Goal: Communication & Community: Answer question/provide support

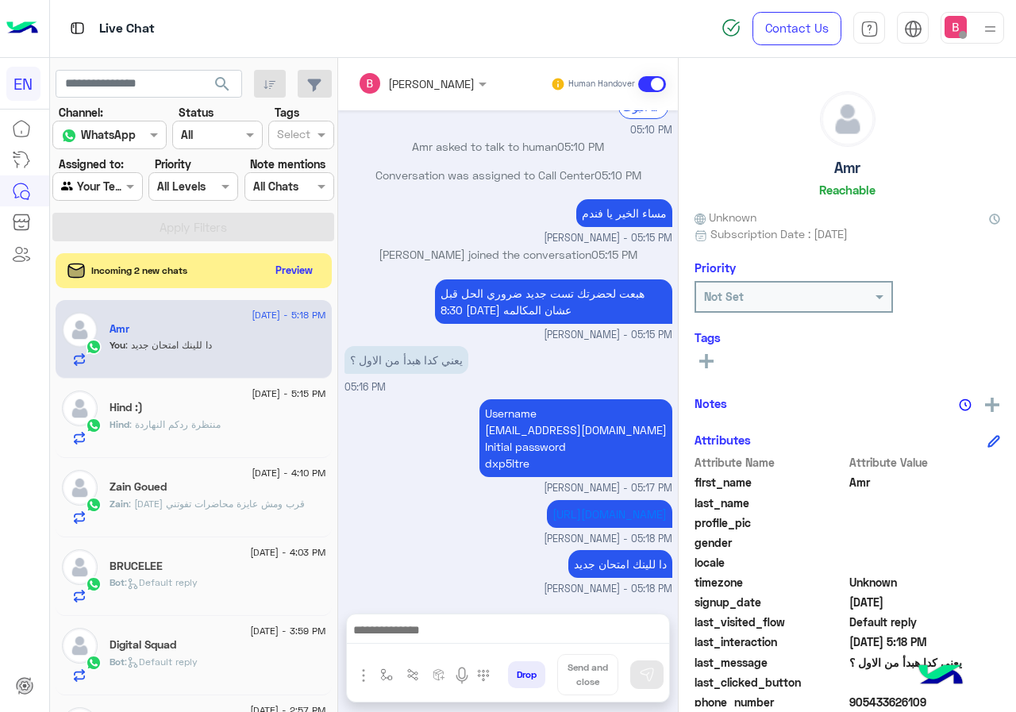
scroll to position [143, 0]
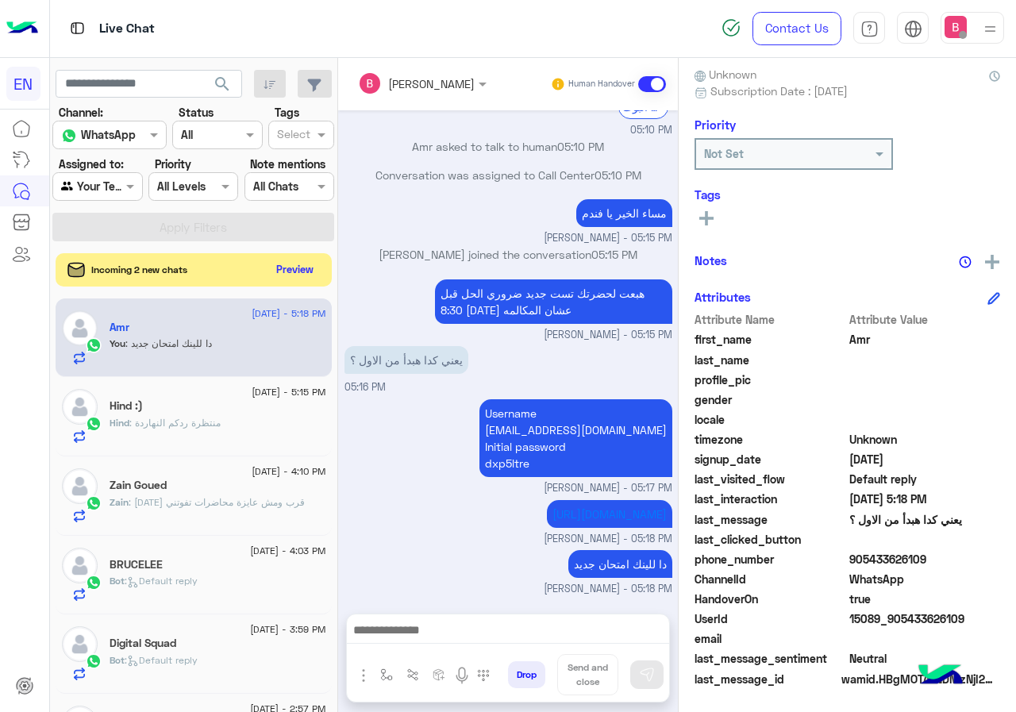
click at [283, 267] on button "Preview" at bounding box center [295, 269] width 49 height 21
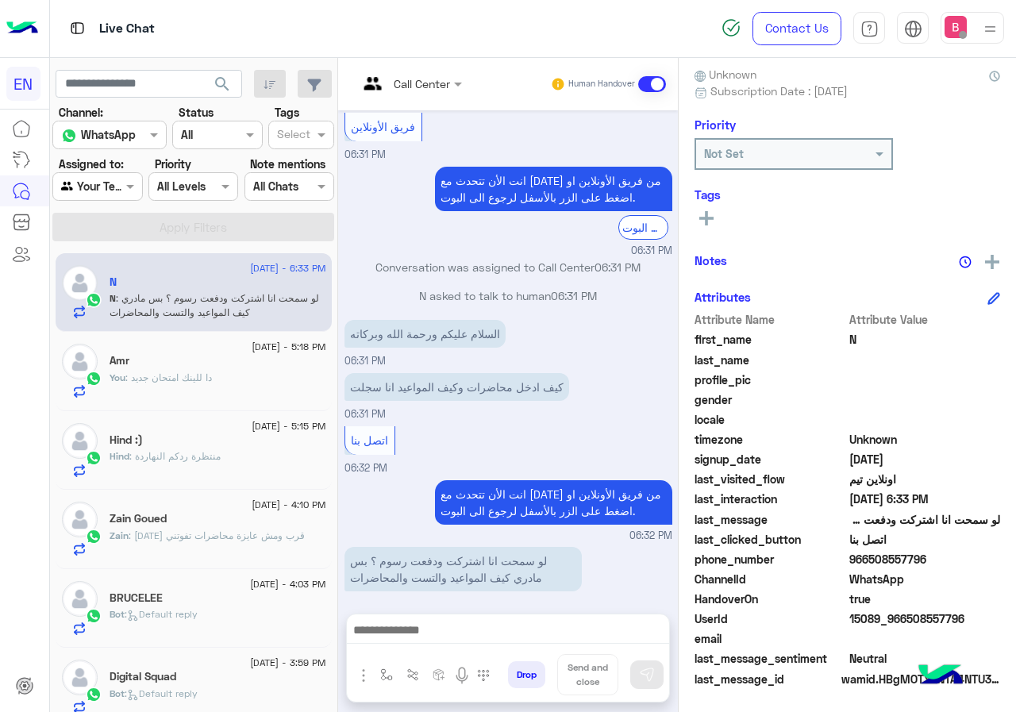
click at [103, 187] on div at bounding box center [97, 186] width 88 height 18
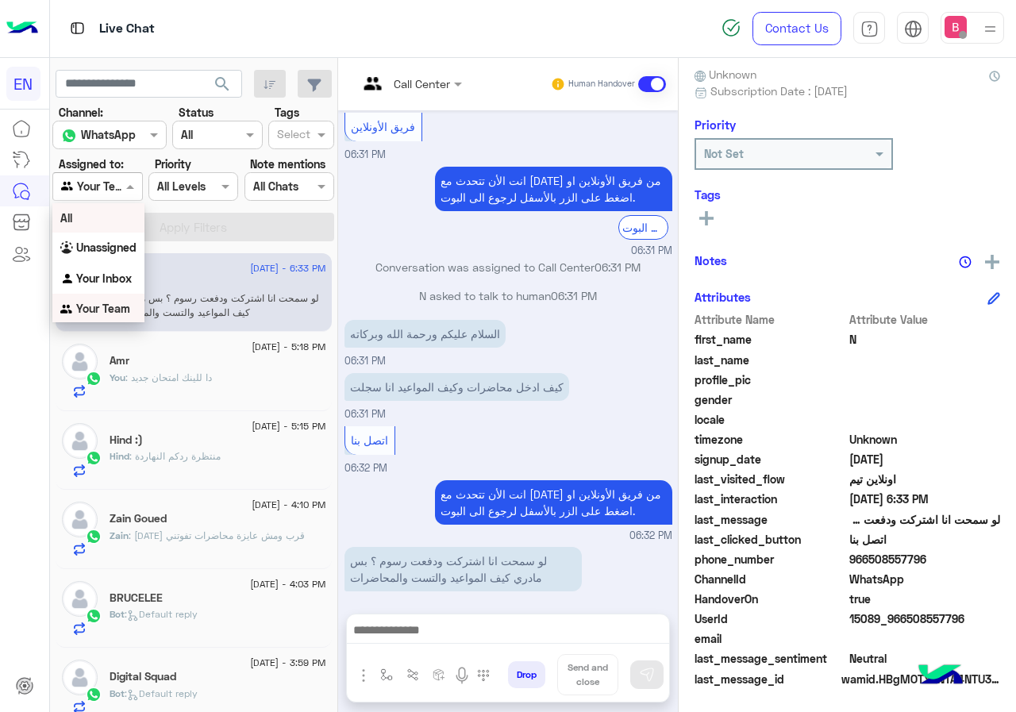
scroll to position [1, 0]
click at [87, 240] on b "Unassigned" at bounding box center [106, 246] width 60 height 13
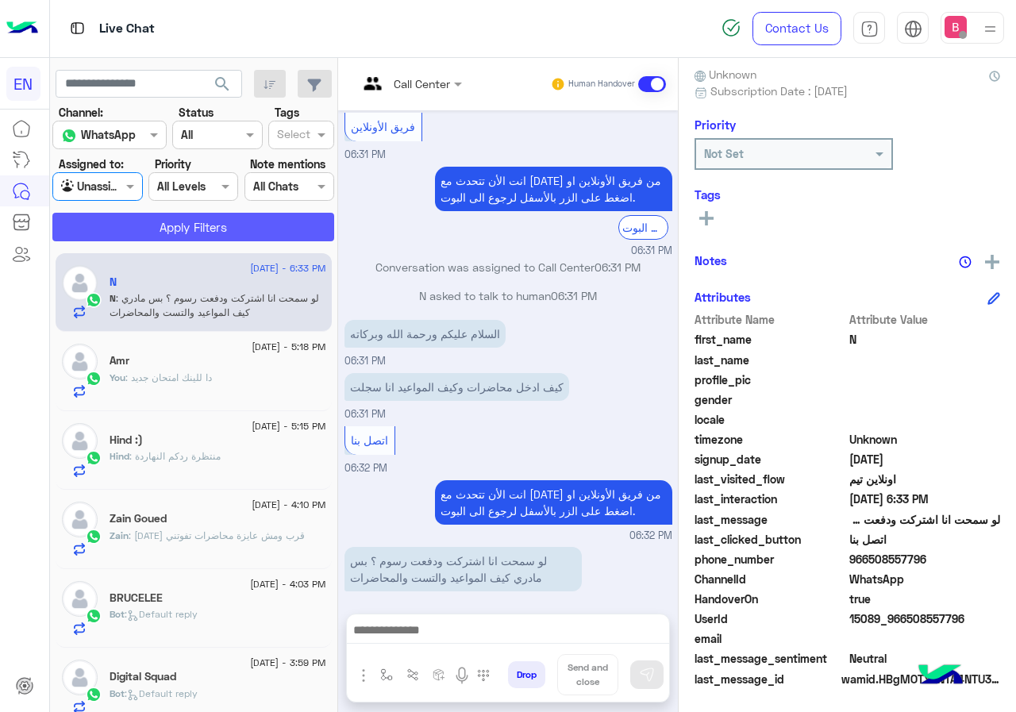
click at [143, 223] on button "Apply Filters" at bounding box center [193, 227] width 282 height 29
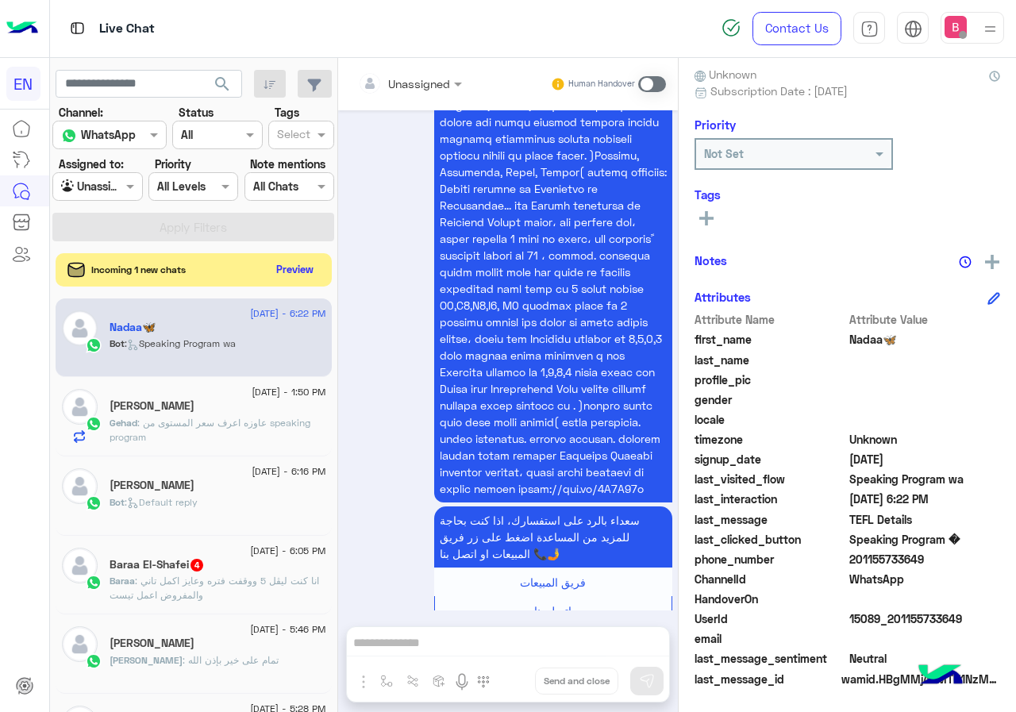
click at [286, 277] on button "Preview" at bounding box center [295, 269] width 49 height 21
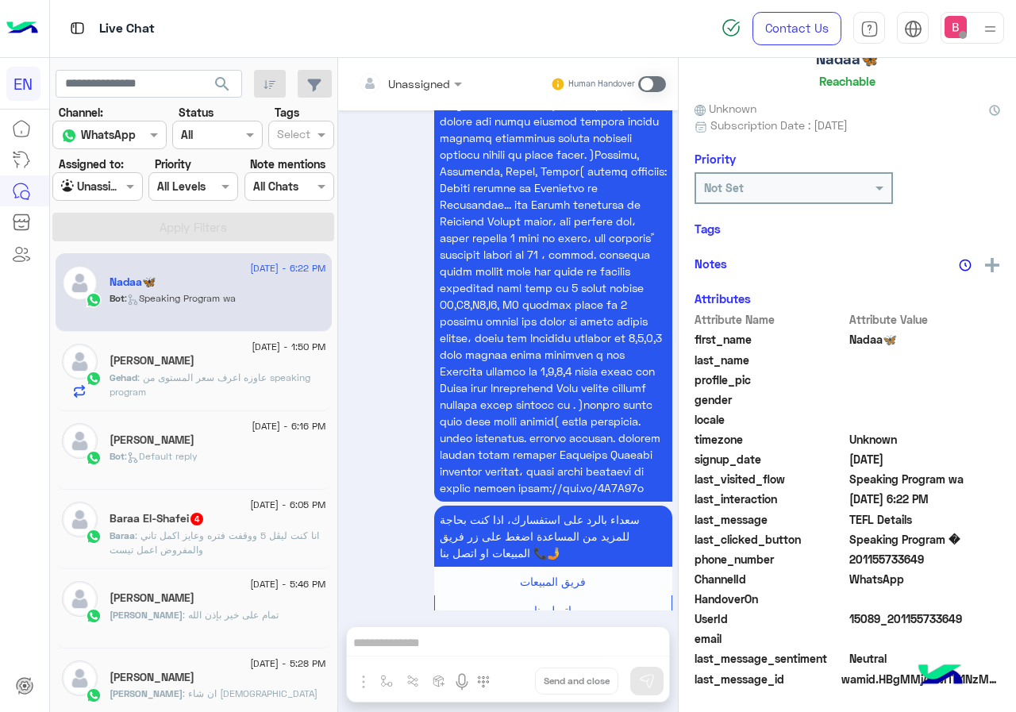
scroll to position [140, 0]
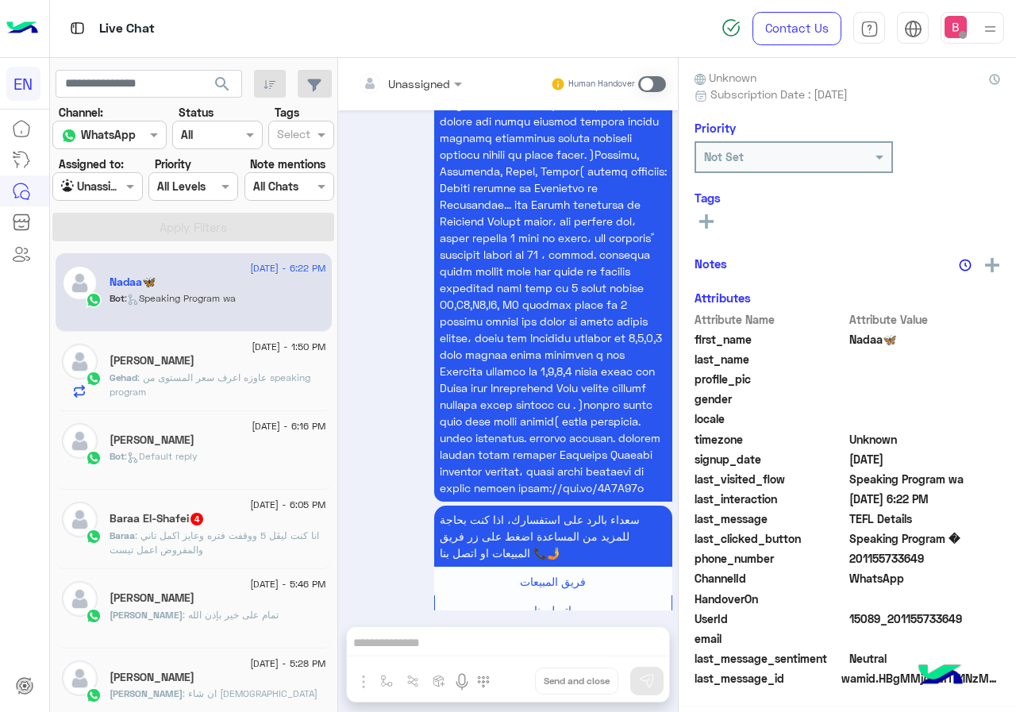
click at [115, 193] on div at bounding box center [97, 186] width 88 height 18
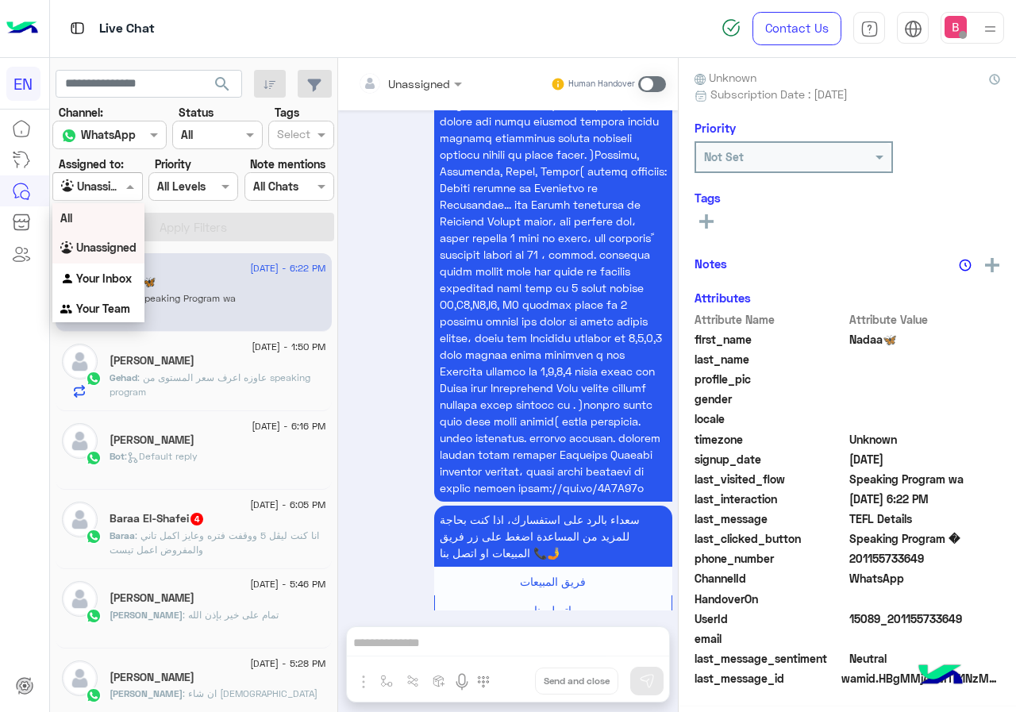
scroll to position [143, 0]
click at [102, 302] on b "Your Team" at bounding box center [103, 308] width 54 height 13
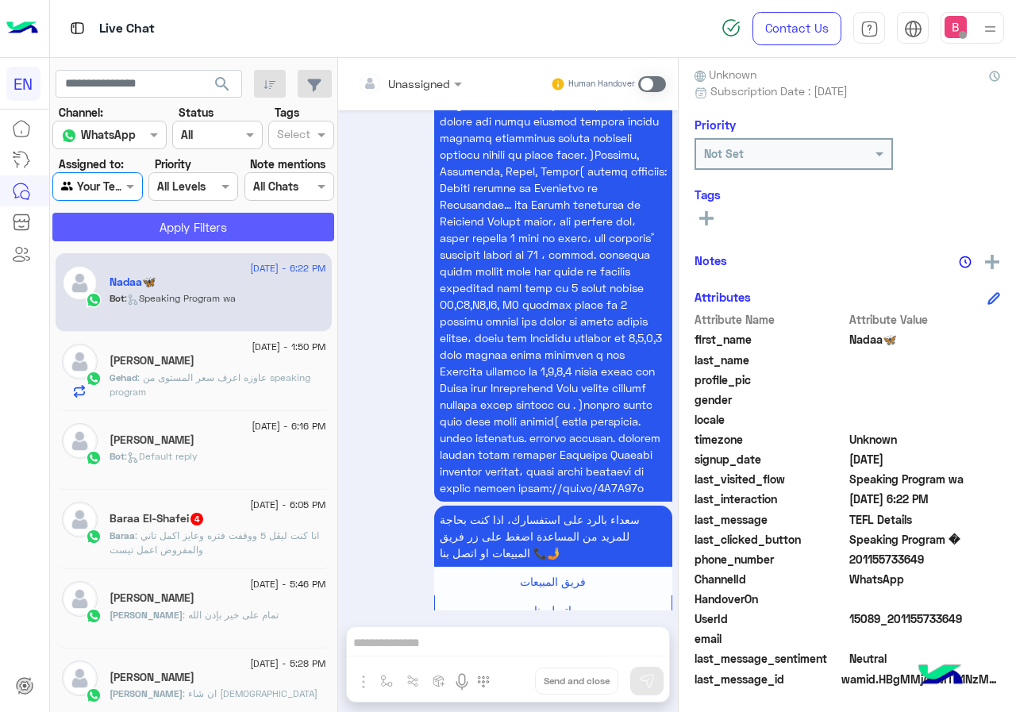
click at [144, 237] on button "Apply Filters" at bounding box center [193, 227] width 282 height 29
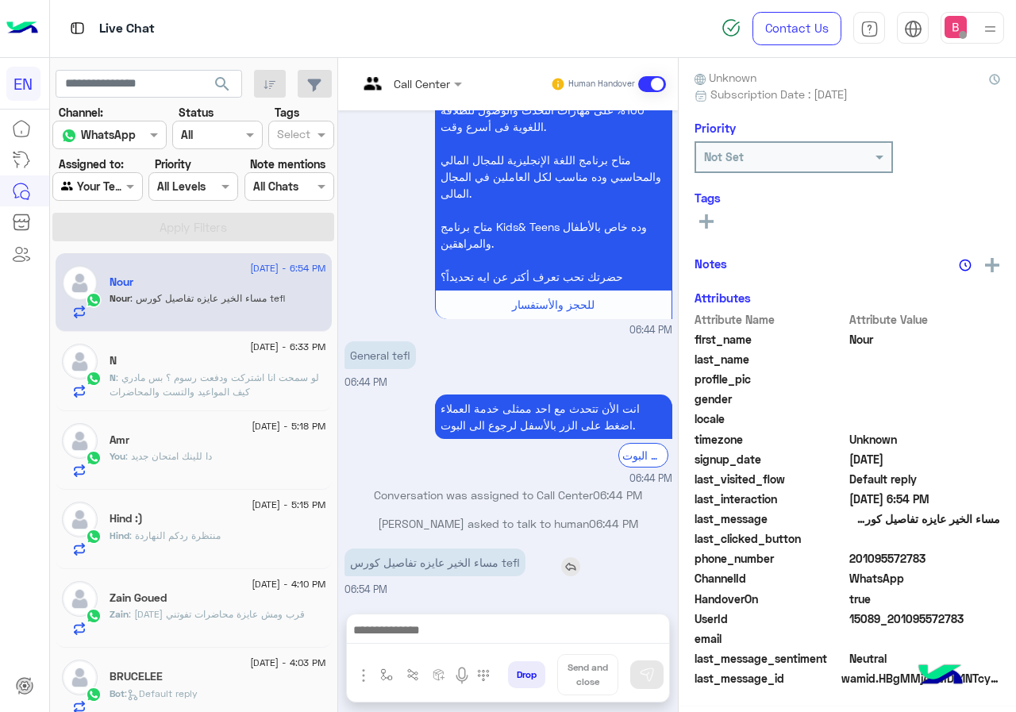
scroll to position [143, 0]
click at [390, 94] on div at bounding box center [376, 84] width 36 height 38
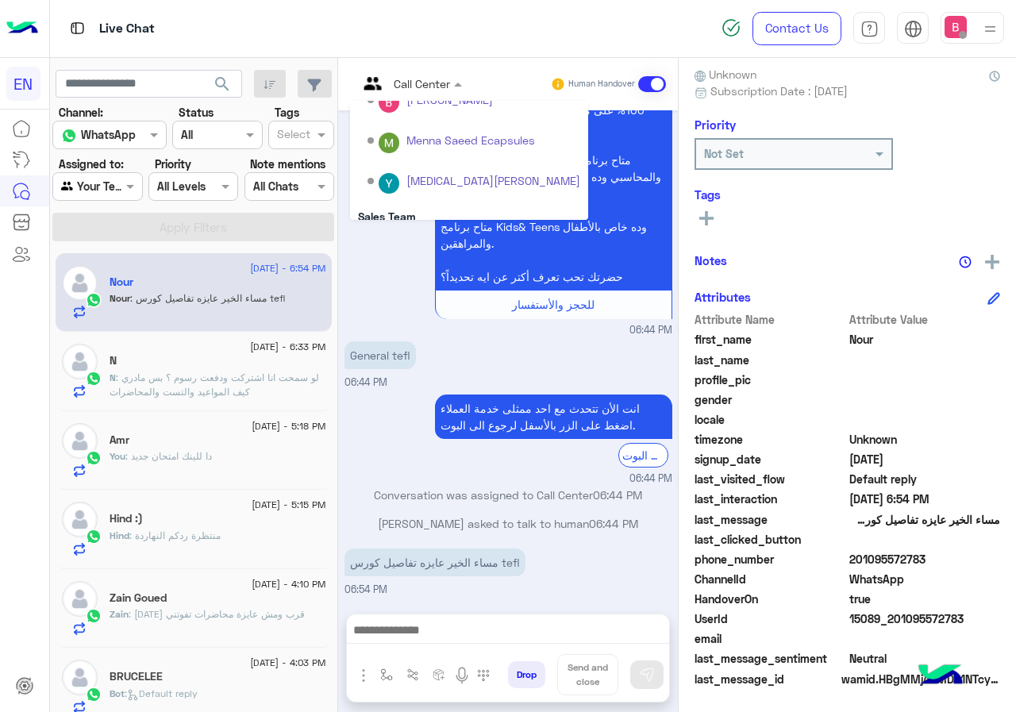
scroll to position [264, 0]
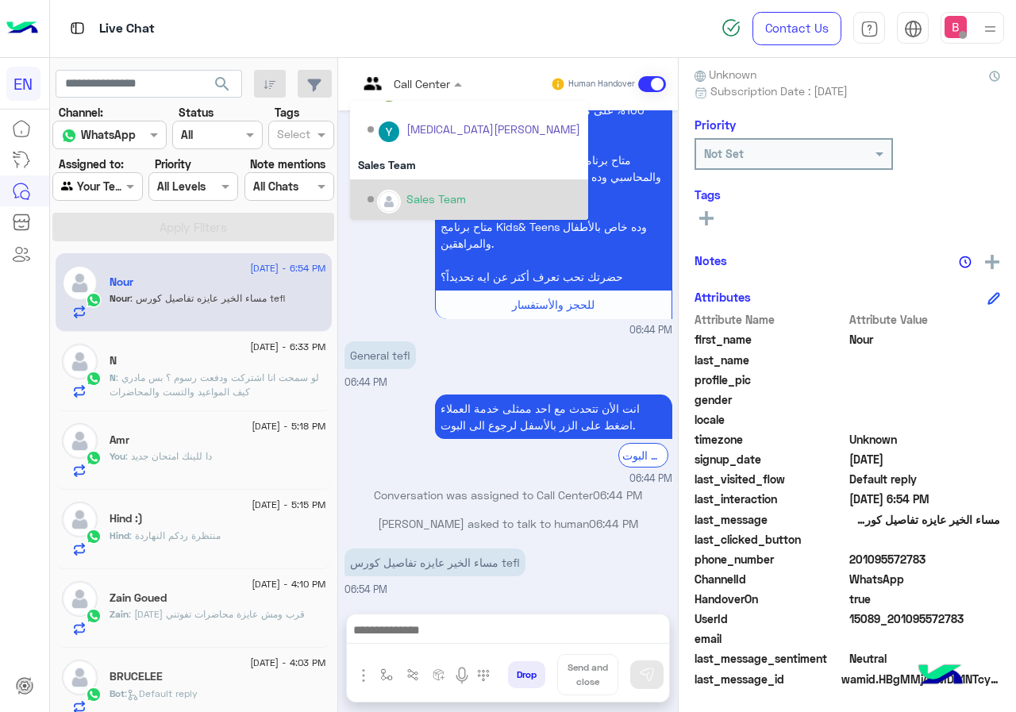
click at [423, 206] on div "Sales Team" at bounding box center [436, 198] width 60 height 17
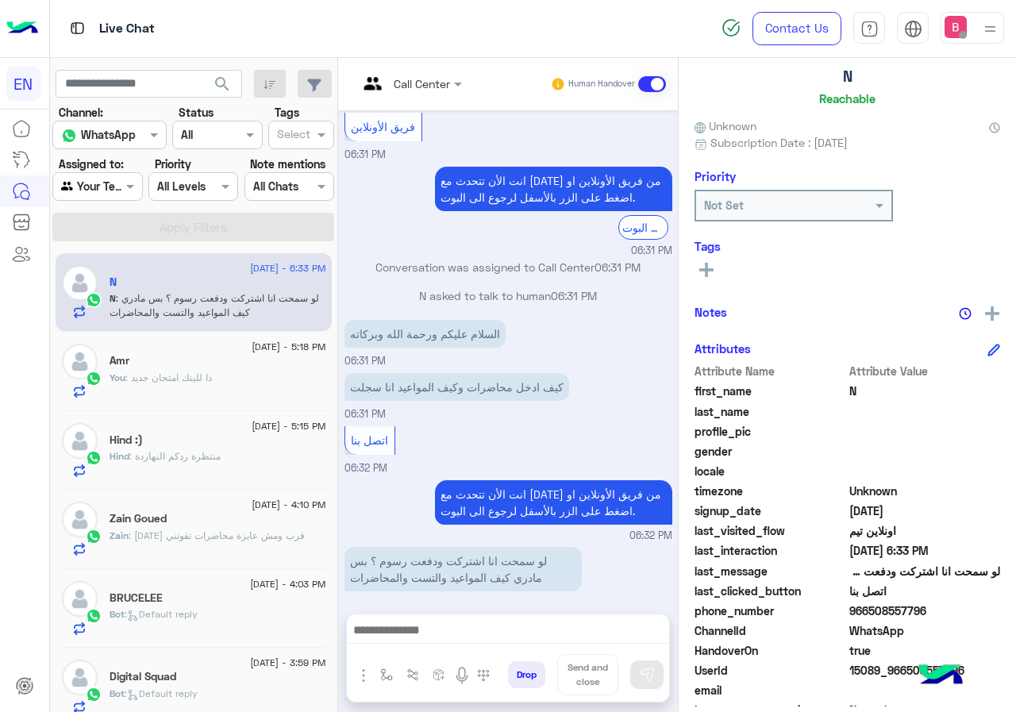
scroll to position [63, 0]
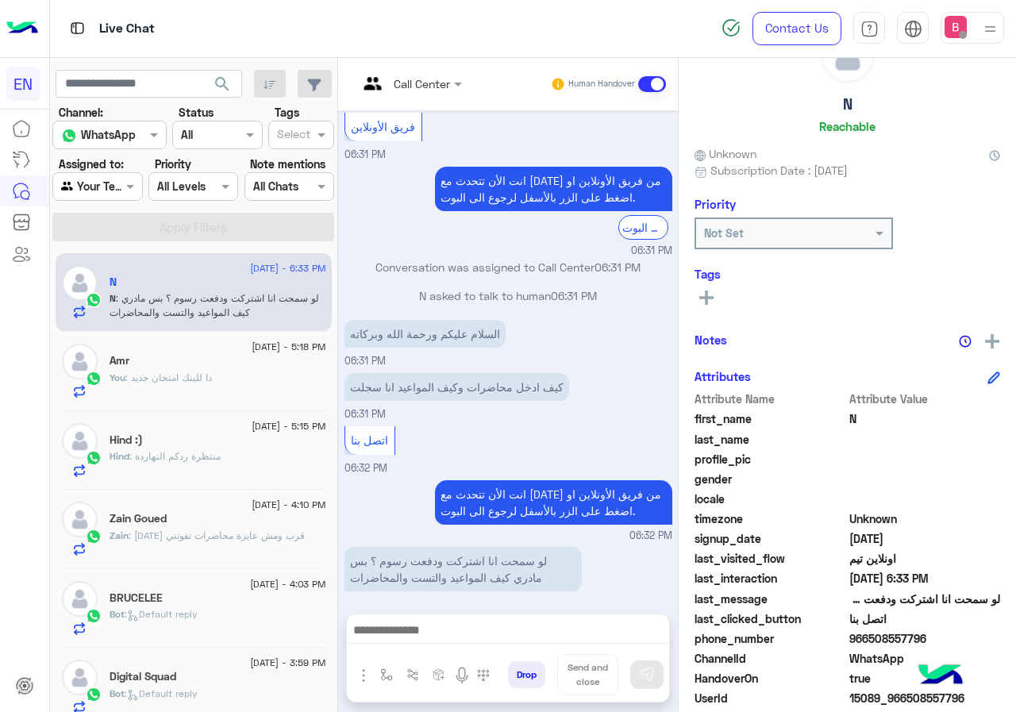
drag, startPoint x: 876, startPoint y: 641, endPoint x: 931, endPoint y: 637, distance: 55.0
click at [932, 637] on div "phone_number [PHONE_NUMBER]" at bounding box center [848, 640] width 306 height 20
copy span "966508557796"
drag, startPoint x: 428, startPoint y: 618, endPoint x: 419, endPoint y: 625, distance: 11.3
click at [425, 621] on div at bounding box center [508, 634] width 322 height 40
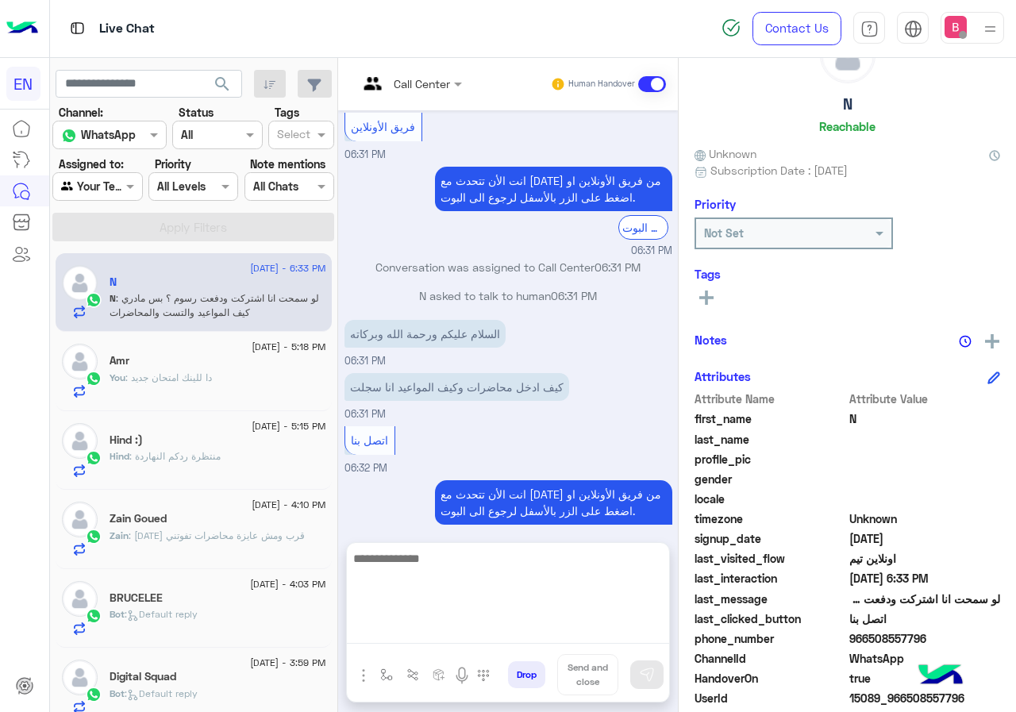
click at [421, 630] on textarea at bounding box center [508, 595] width 322 height 95
type textarea "**********"
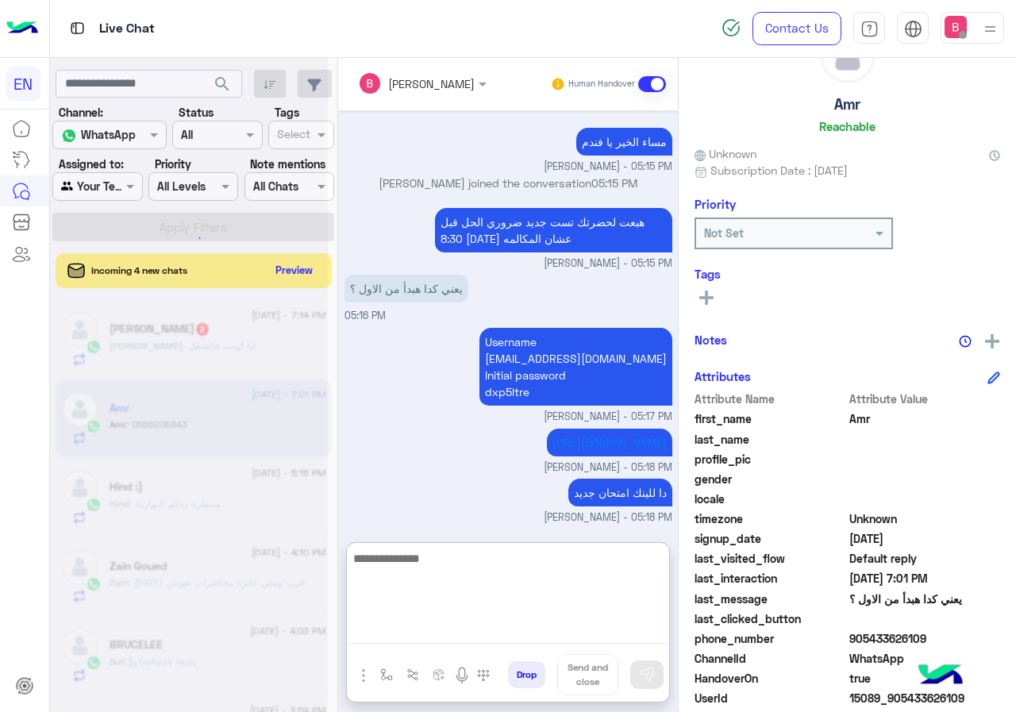
scroll to position [321, 0]
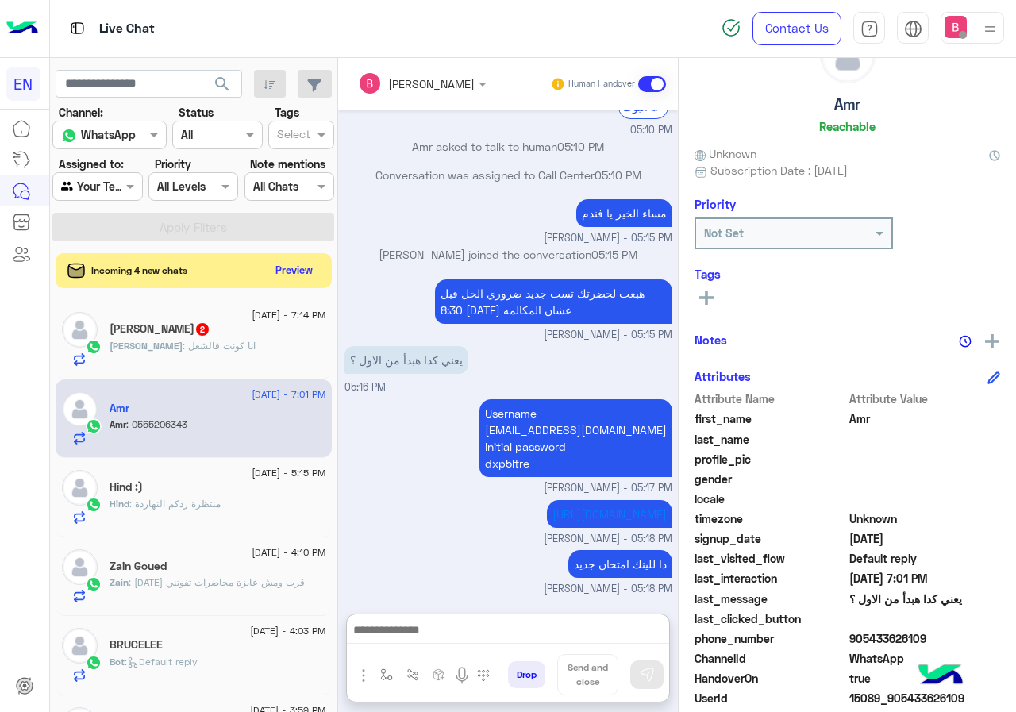
click at [273, 356] on div "Ahmed : انا كونت فالشغل" at bounding box center [218, 353] width 217 height 28
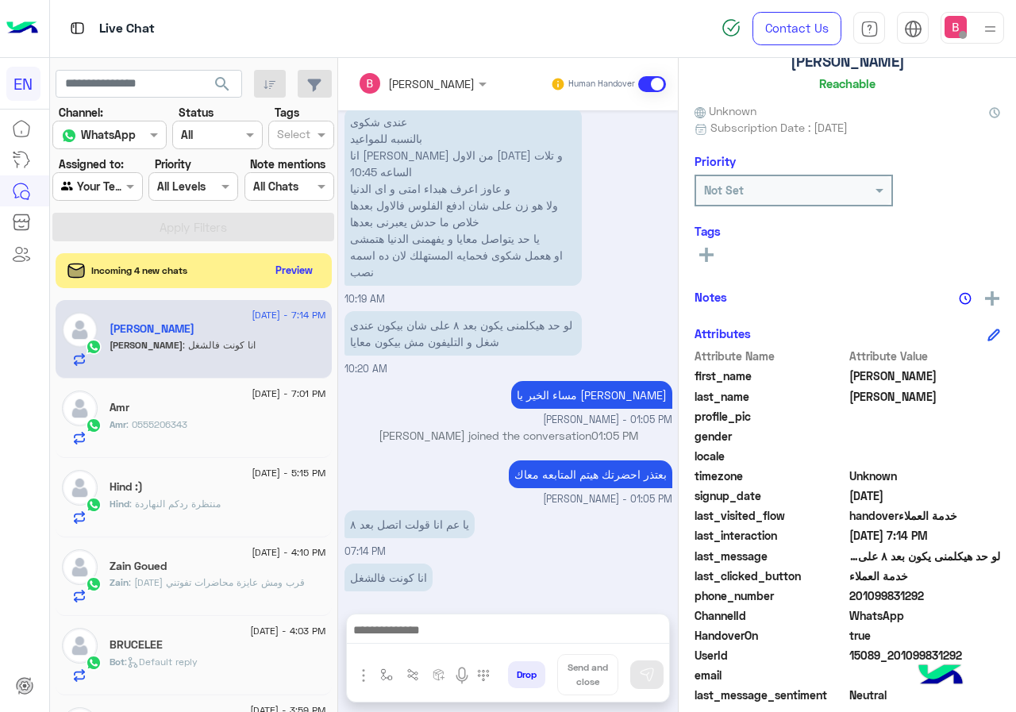
scroll to position [143, 0]
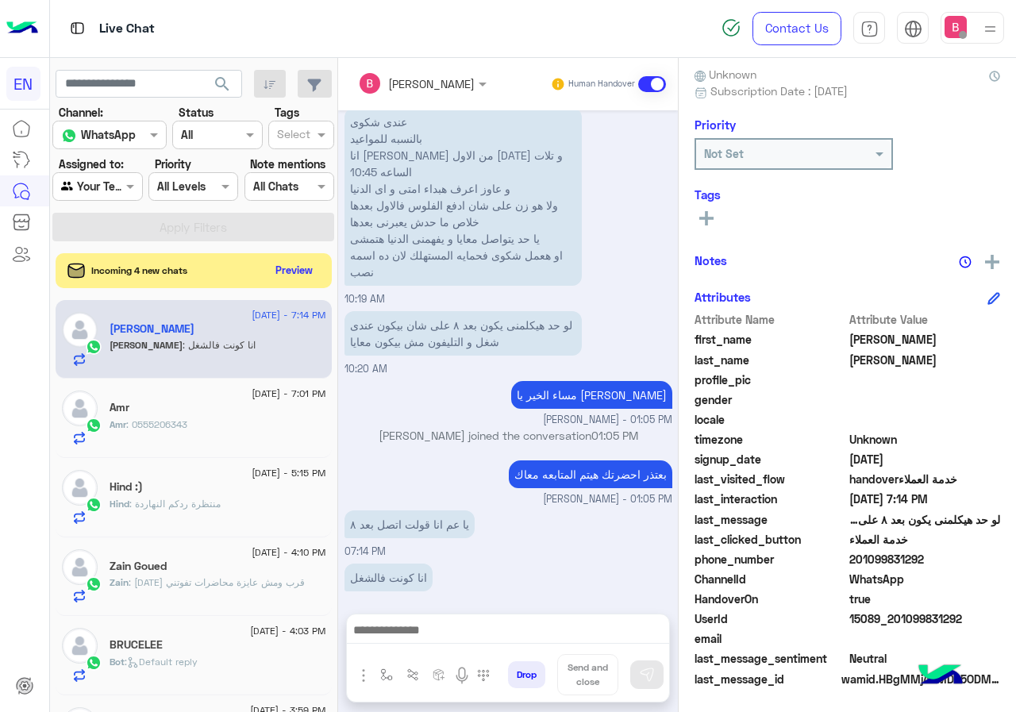
drag, startPoint x: 853, startPoint y: 560, endPoint x: 965, endPoint y: 559, distance: 111.9
click at [965, 559] on span "201099831292" at bounding box center [925, 559] width 152 height 17
copy span "01099831292"
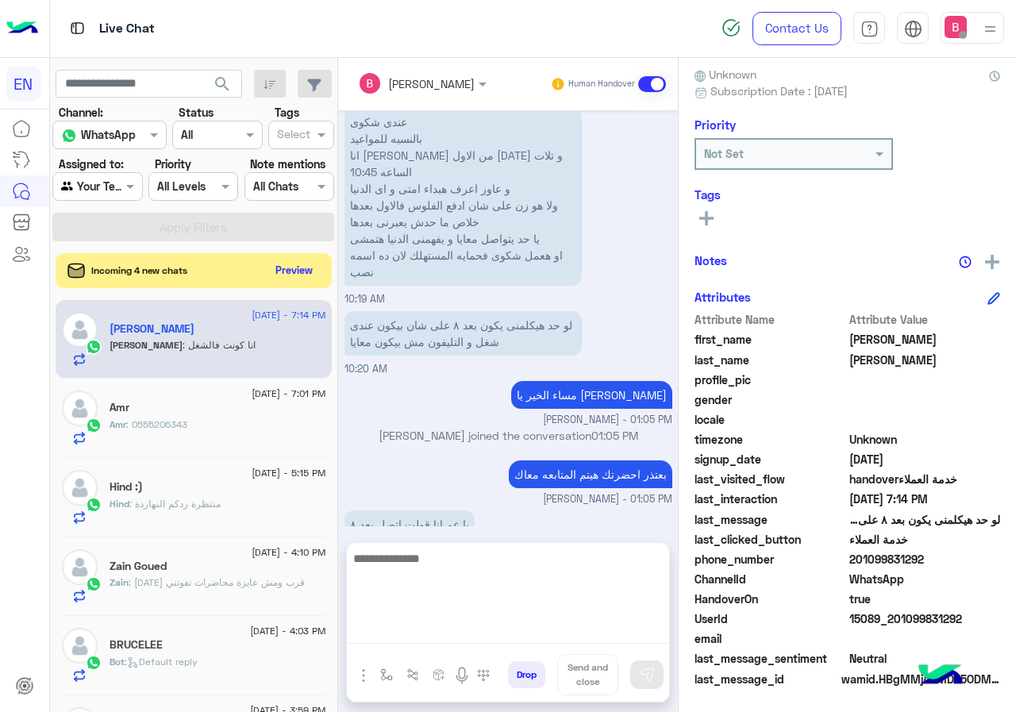
click at [462, 639] on textarea at bounding box center [508, 595] width 322 height 95
type textarea "**********"
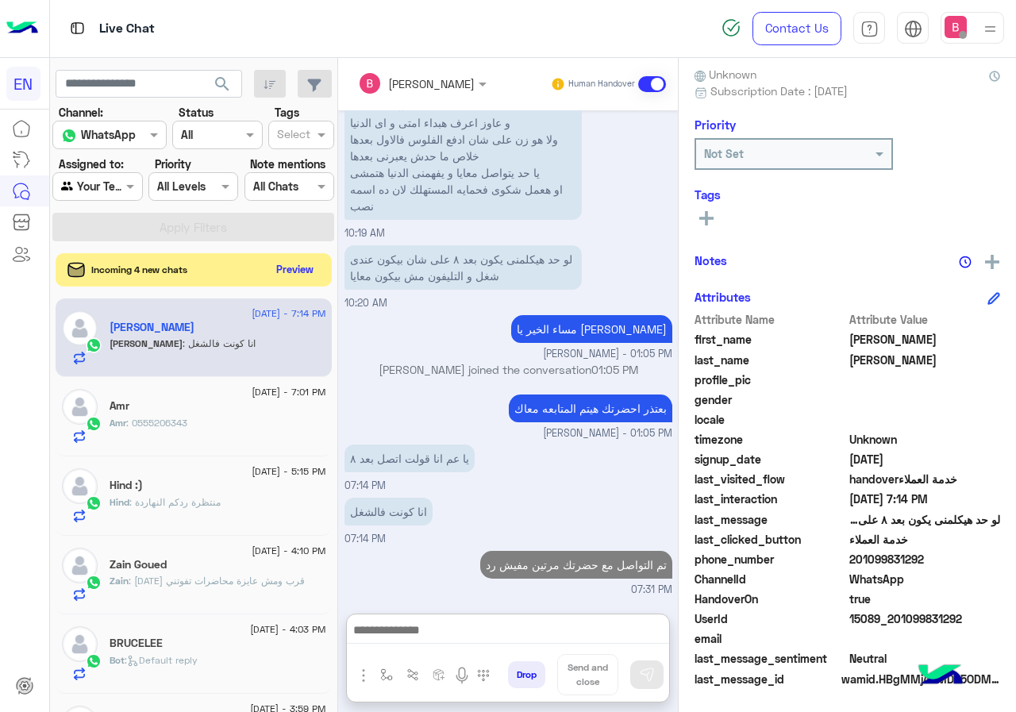
click at [291, 274] on button "Preview" at bounding box center [295, 269] width 49 height 21
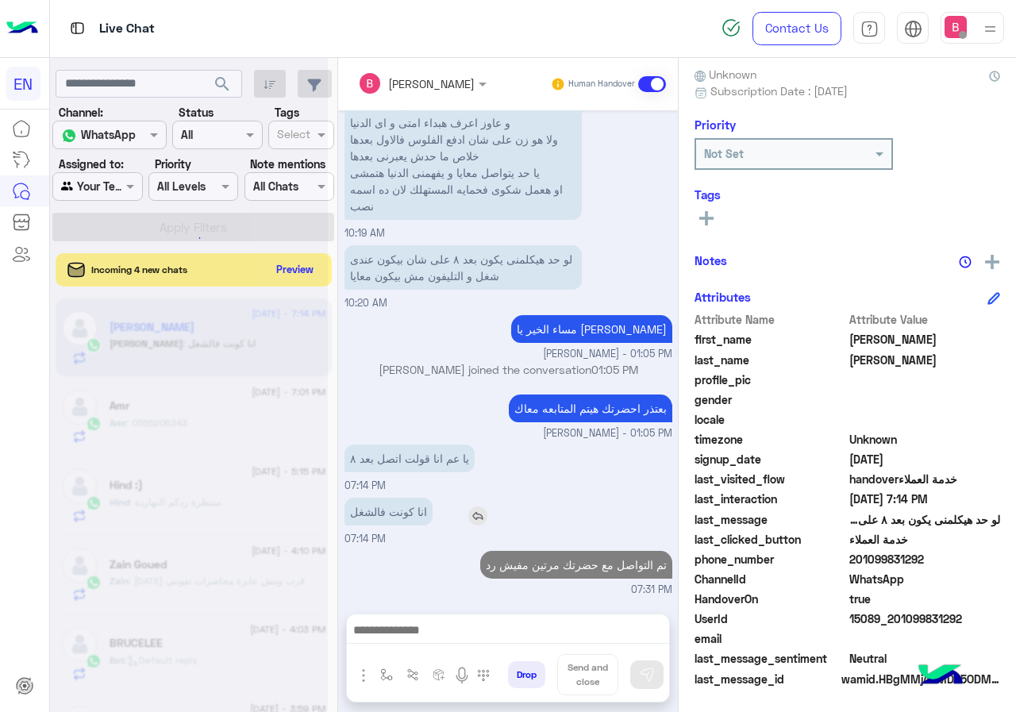
scroll to position [1021, 0]
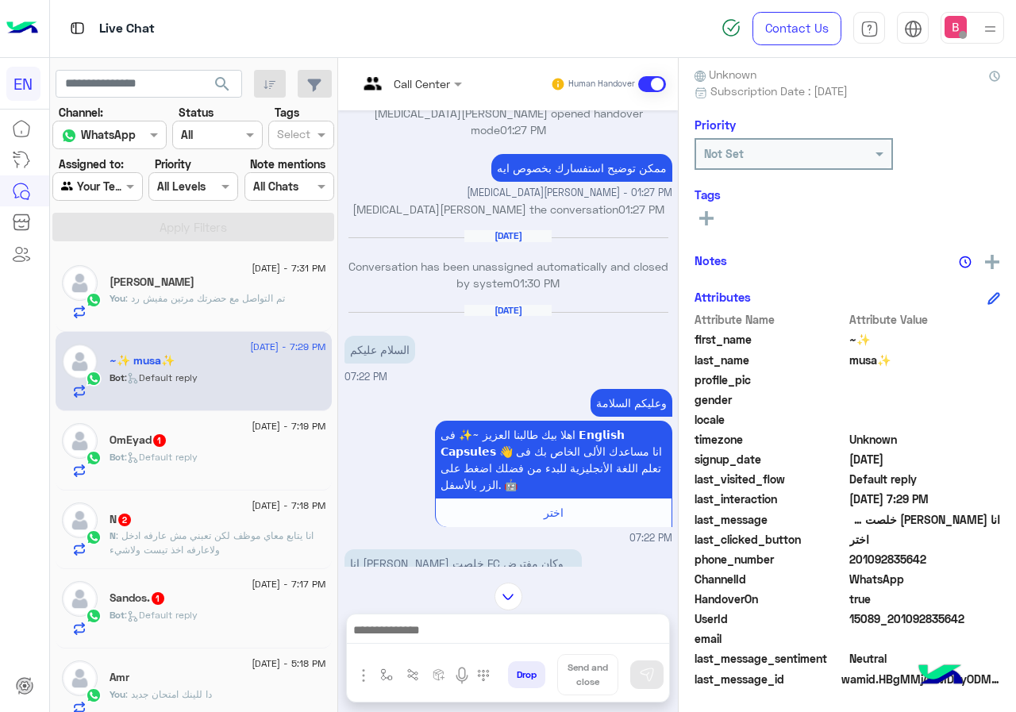
scroll to position [1000, 0]
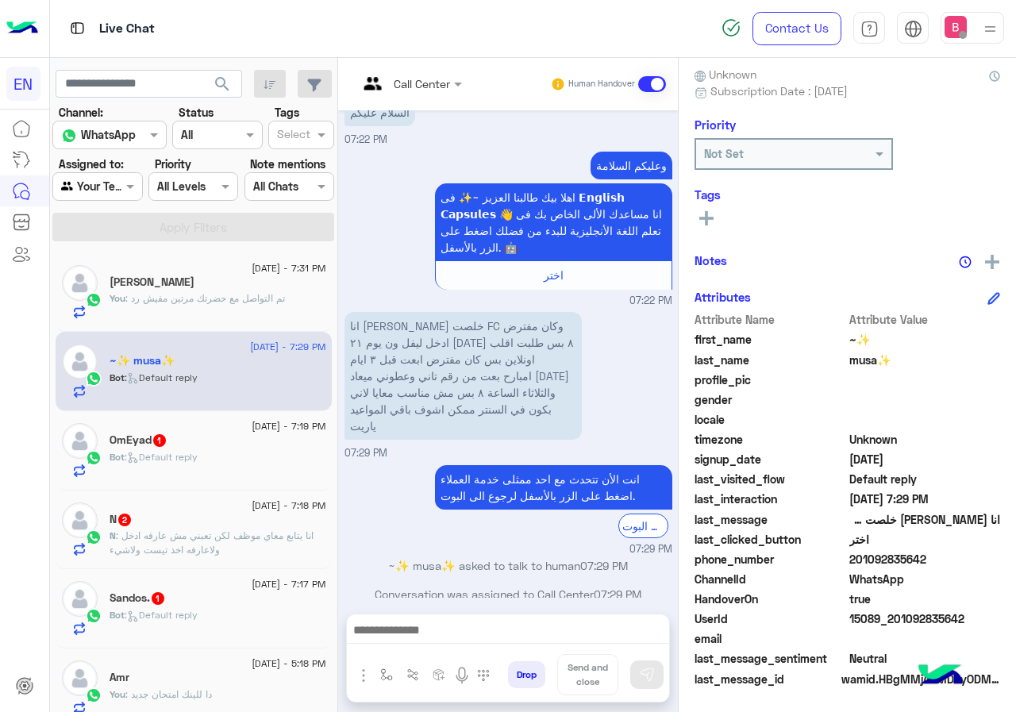
drag, startPoint x: 853, startPoint y: 556, endPoint x: 957, endPoint y: 551, distance: 104.1
click at [957, 551] on span "201092835642" at bounding box center [925, 559] width 152 height 17
copy span "01092835642"
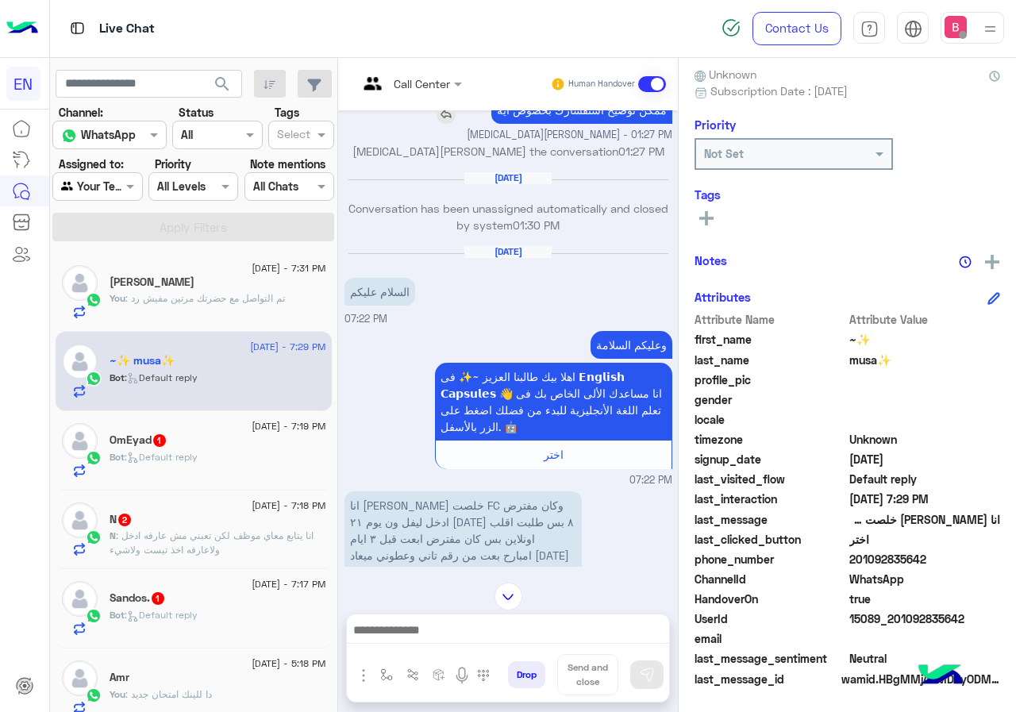
scroll to position [2302, 0]
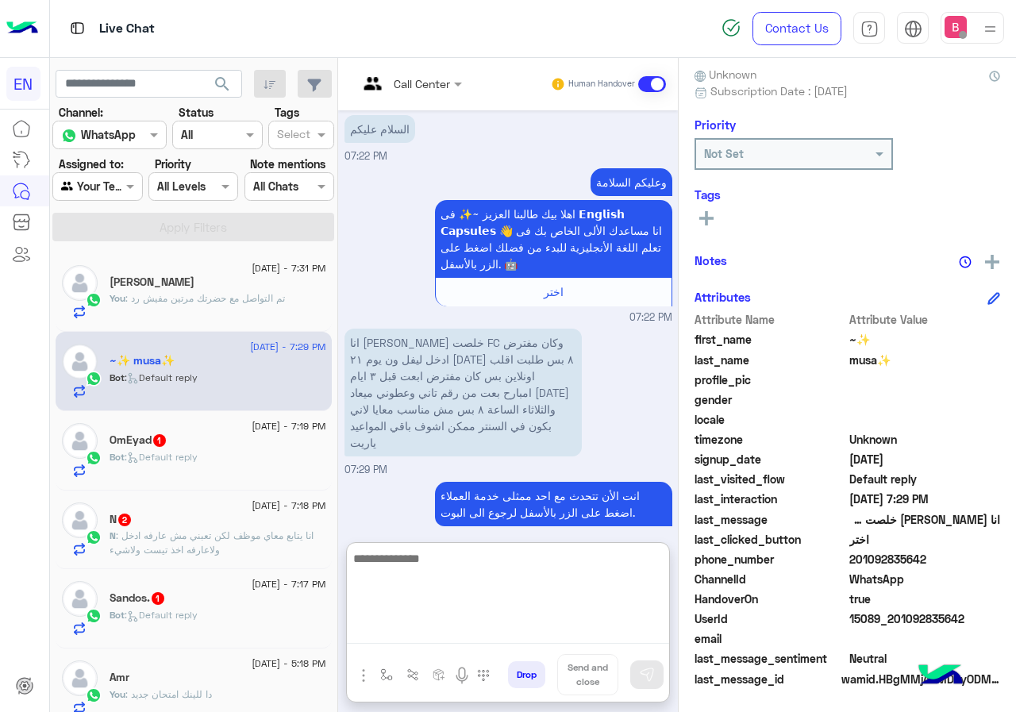
click at [502, 632] on textarea at bounding box center [508, 595] width 322 height 95
type textarea "**********"
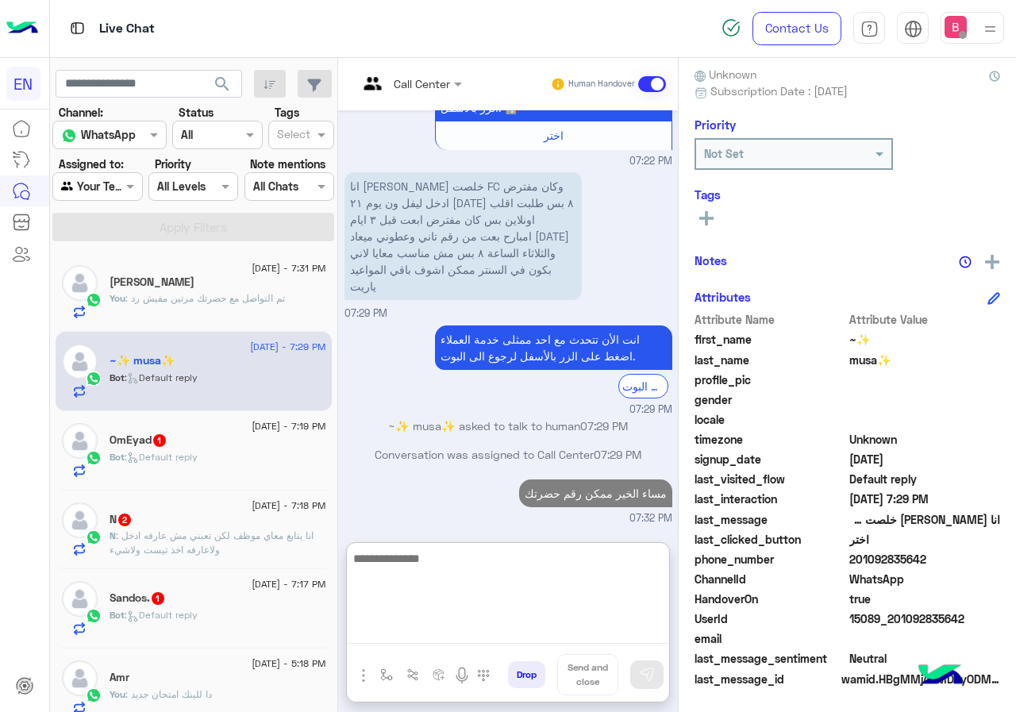
scroll to position [2425, 0]
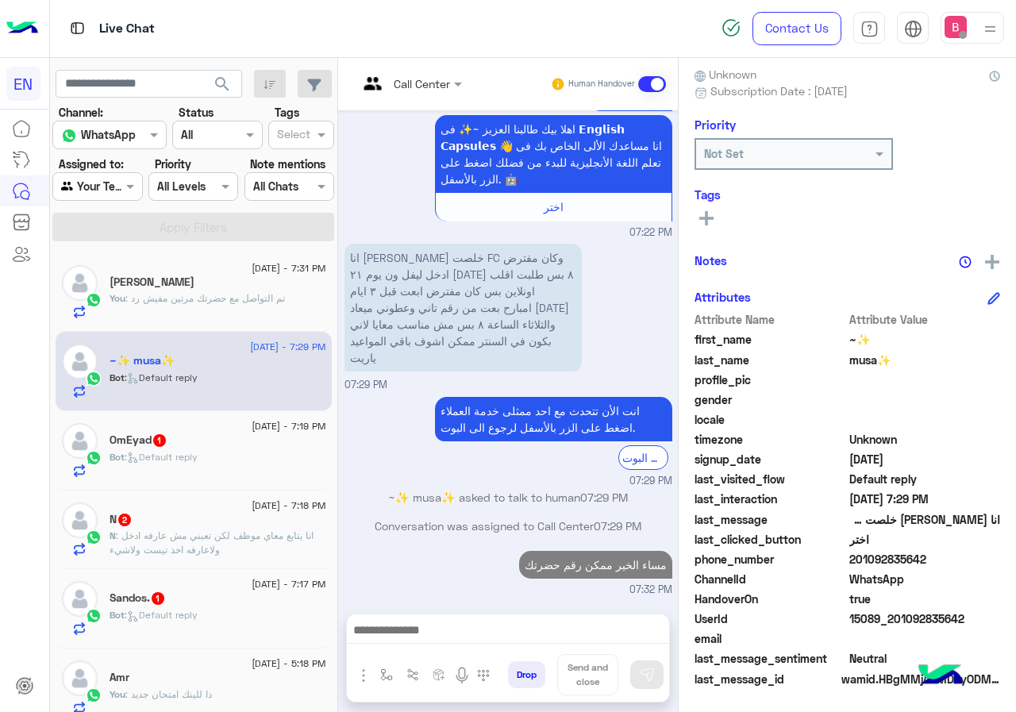
click at [221, 463] on div "Bot : Default reply" at bounding box center [218, 464] width 217 height 28
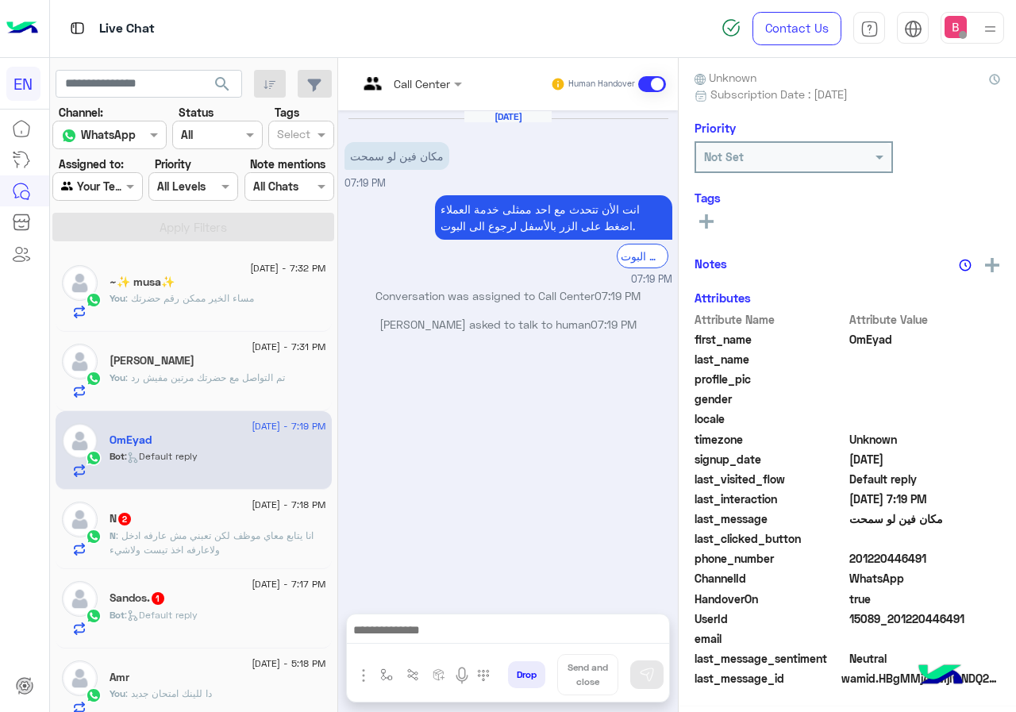
scroll to position [143, 0]
click at [428, 74] on div at bounding box center [410, 83] width 120 height 18
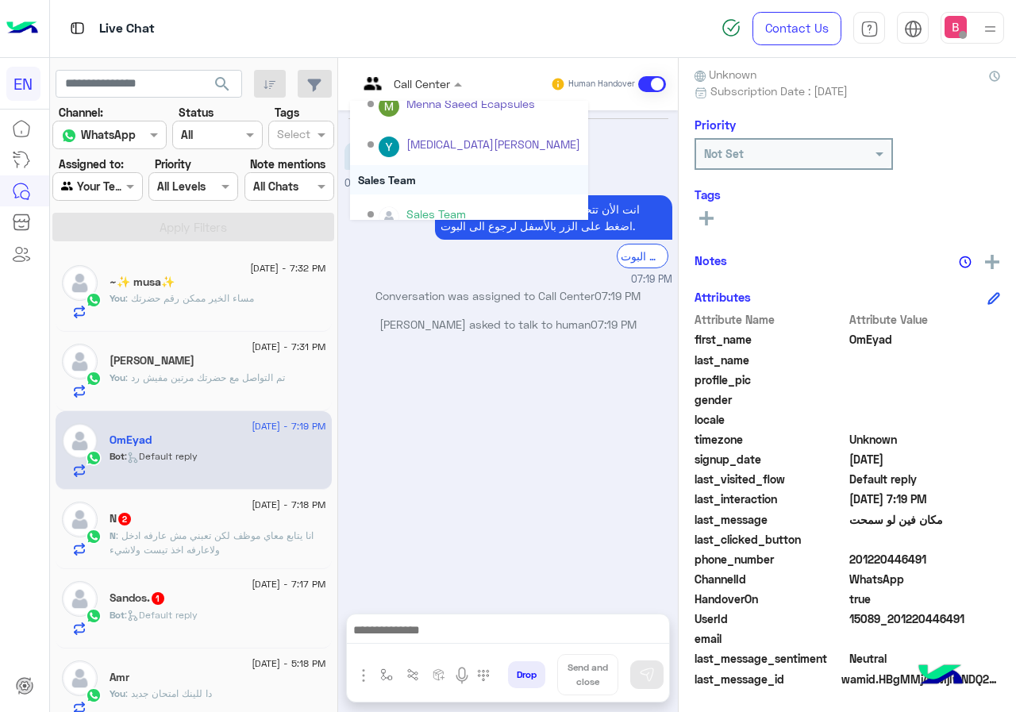
scroll to position [264, 0]
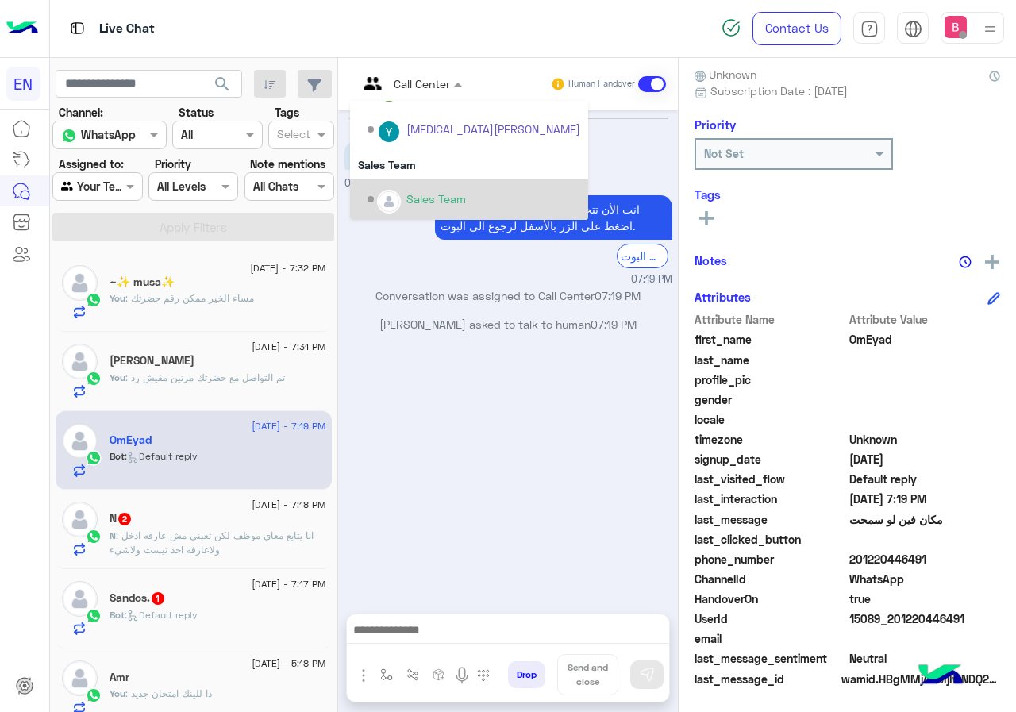
click at [417, 194] on div "Sales Team" at bounding box center [436, 198] width 60 height 17
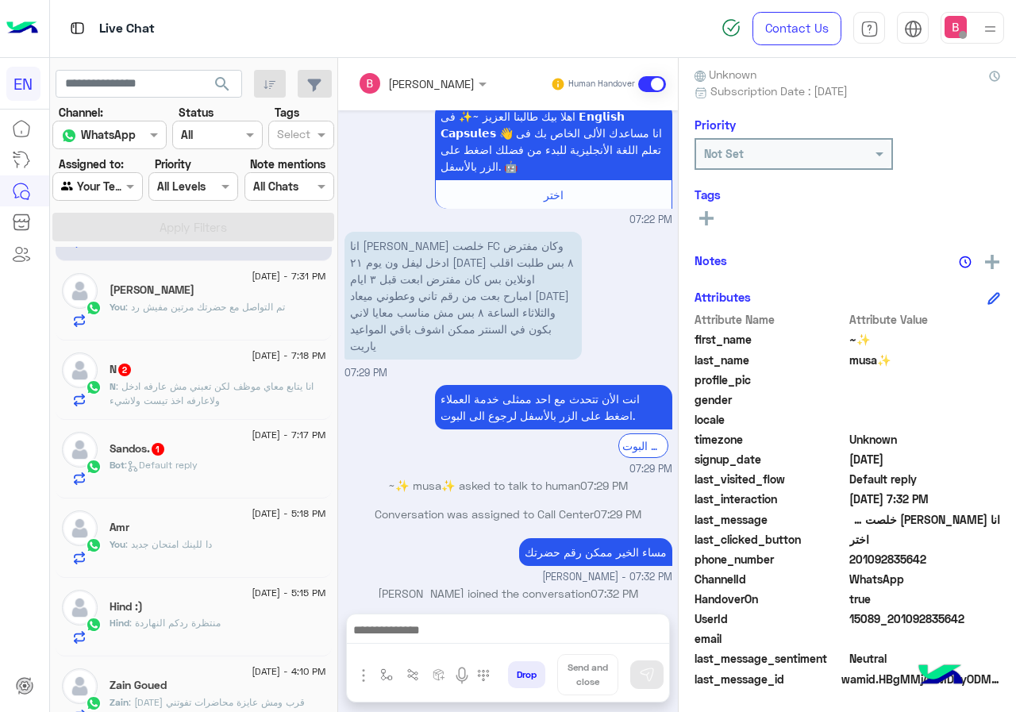
scroll to position [79, 0]
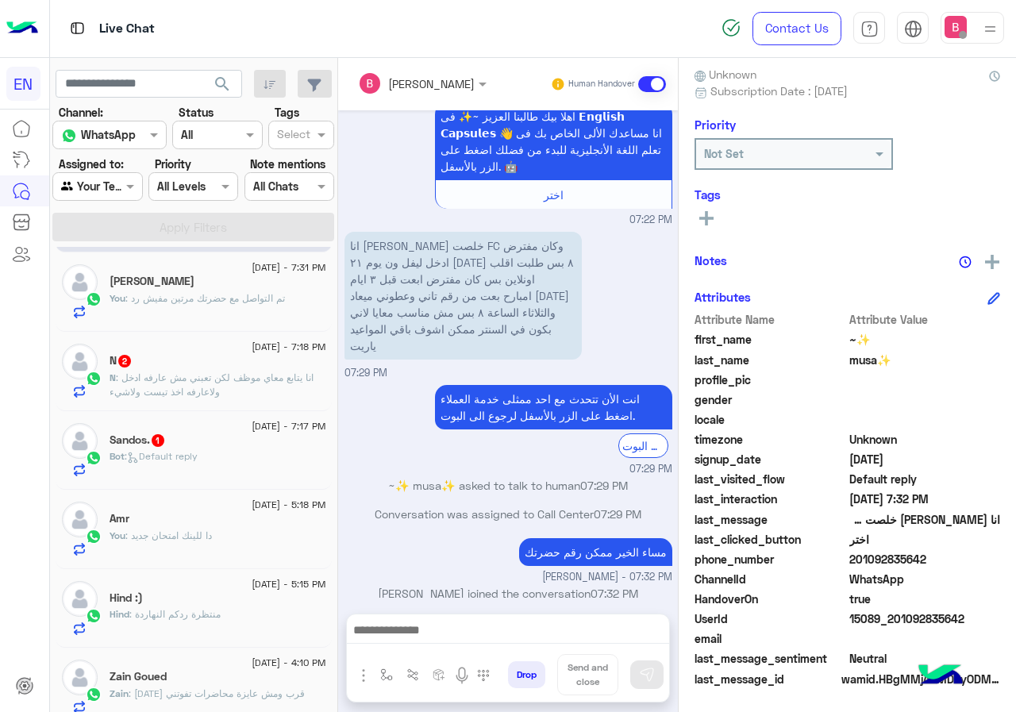
click at [250, 394] on p "N : انا يتابع معاي موظف لكن تعبني مش عارفه ادخل ولاعارفه اخذ تيست ولاشيء" at bounding box center [218, 385] width 217 height 29
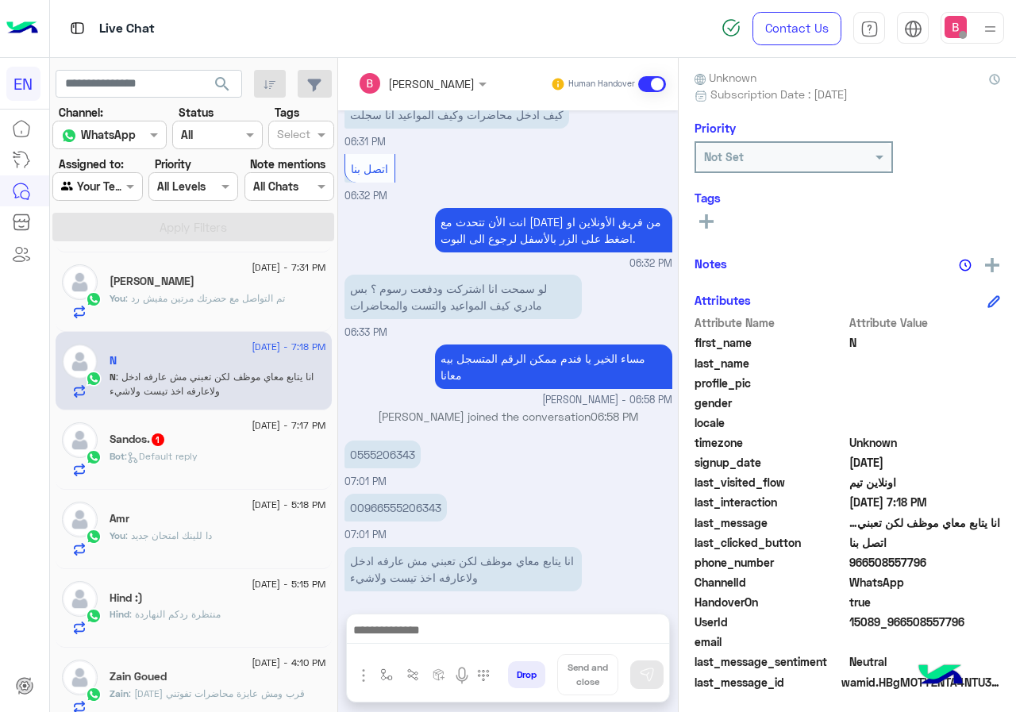
scroll to position [143, 0]
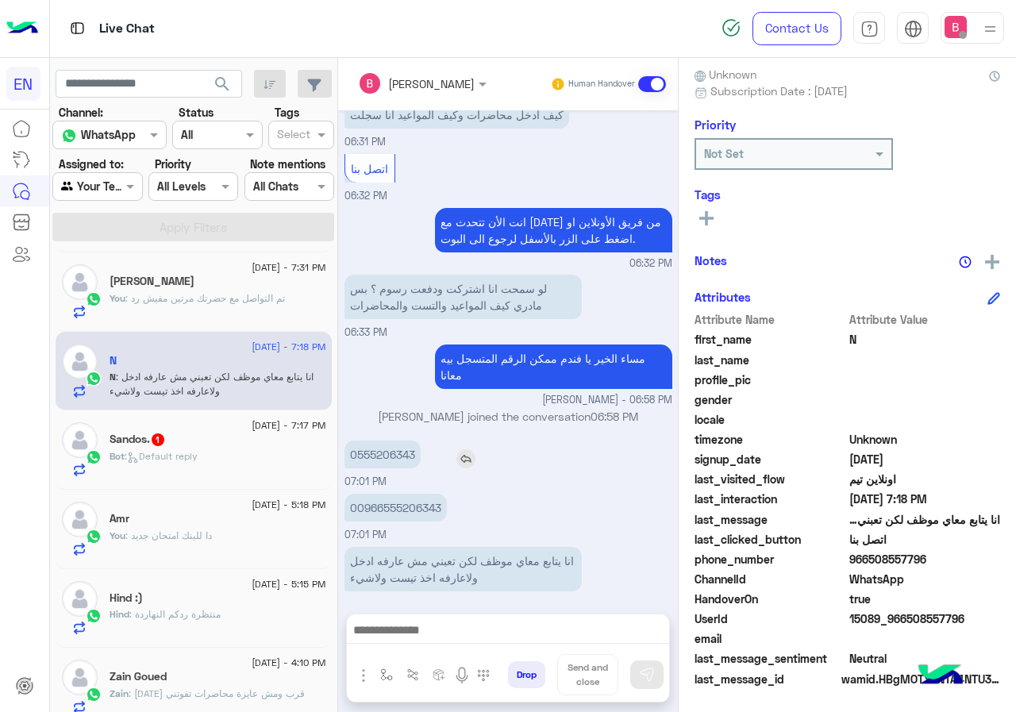
drag, startPoint x: 344, startPoint y: 433, endPoint x: 456, endPoint y: 429, distance: 112.0
click at [456, 441] on div "0555206343" at bounding box center [427, 455] width 167 height 28
copy app-msgs-text
drag, startPoint x: 348, startPoint y: 487, endPoint x: 447, endPoint y: 483, distance: 99.3
click at [447, 494] on app-msgs-text "00966555206343" at bounding box center [395, 508] width 102 height 28
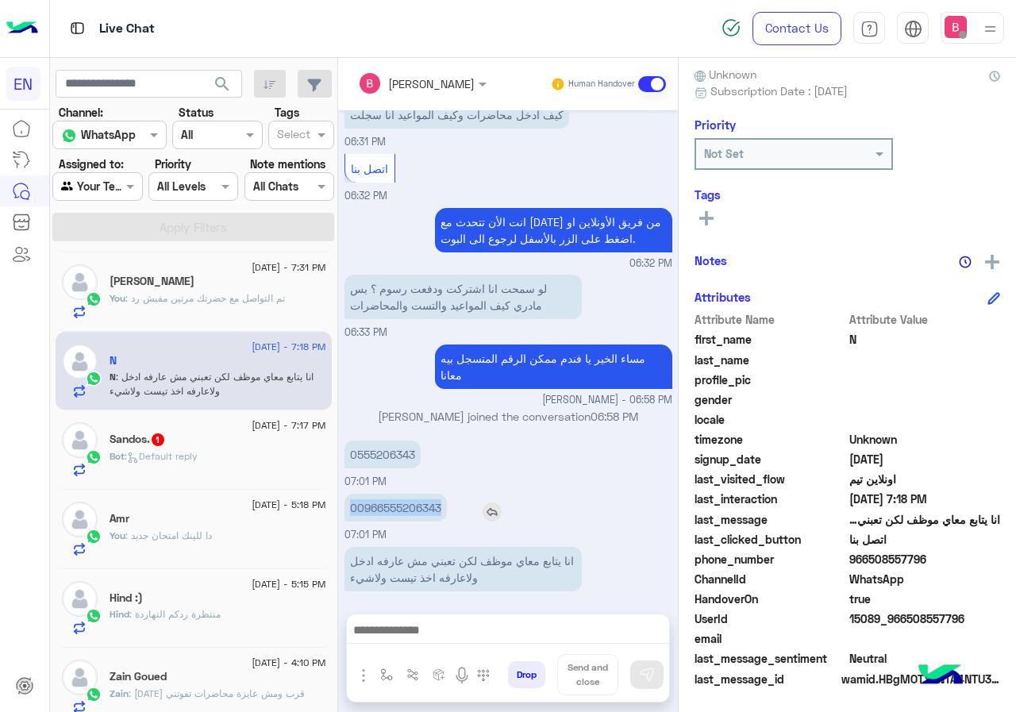
copy p "00966555206343"
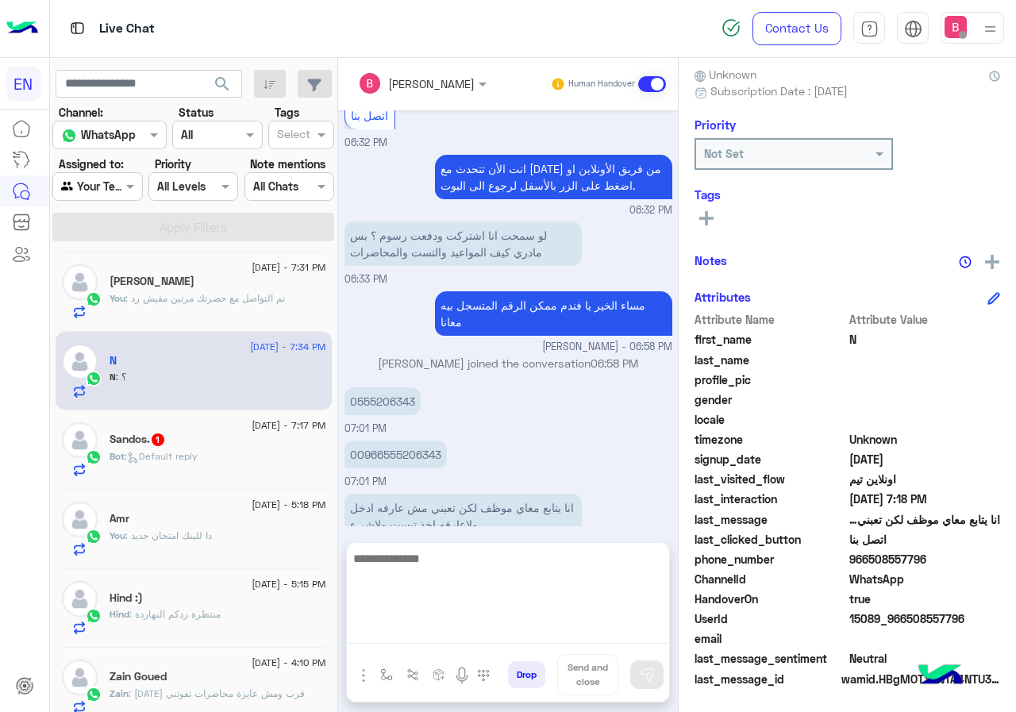
click at [437, 631] on textarea at bounding box center [508, 595] width 322 height 95
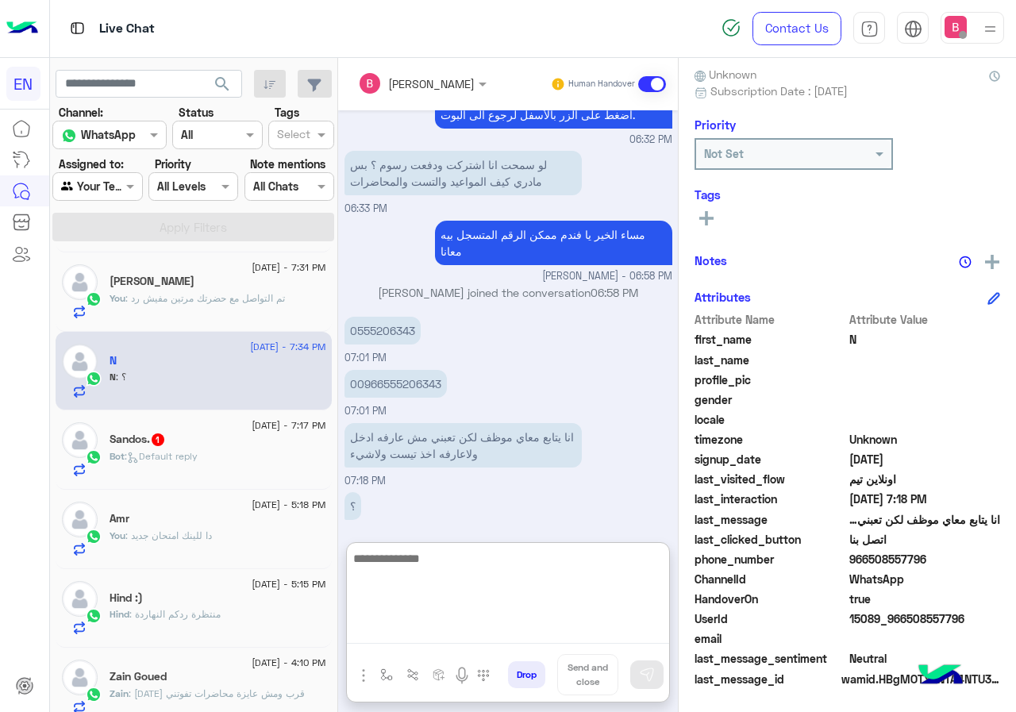
click at [479, 597] on textarea at bounding box center [508, 595] width 322 height 95
type textarea "**********"
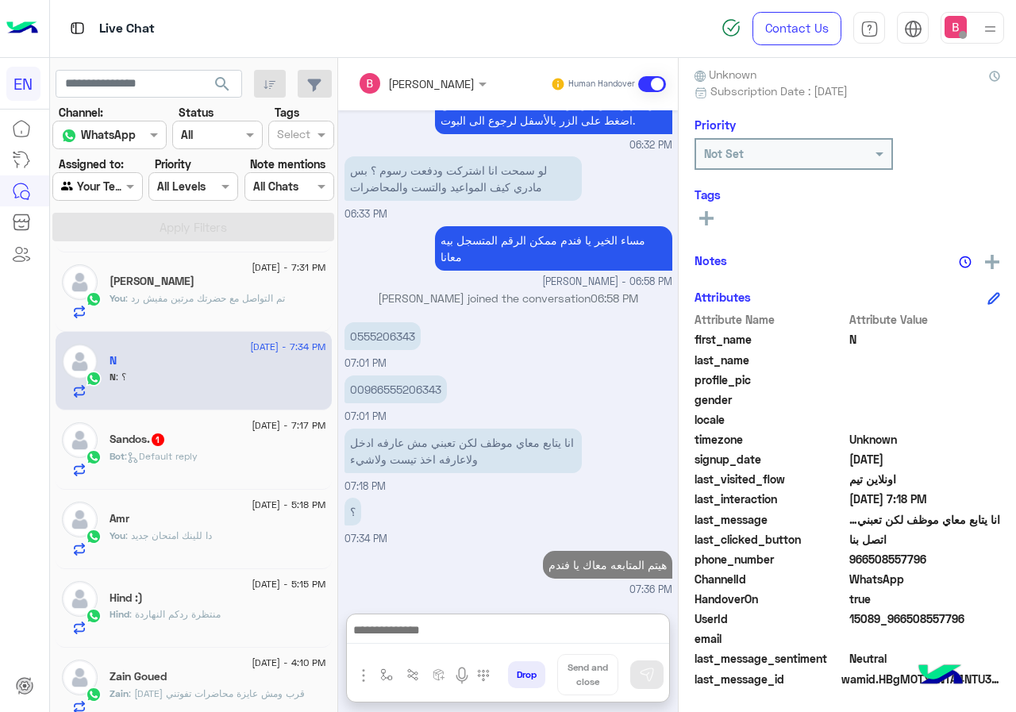
click at [183, 460] on span ": Default reply" at bounding box center [161, 456] width 73 height 12
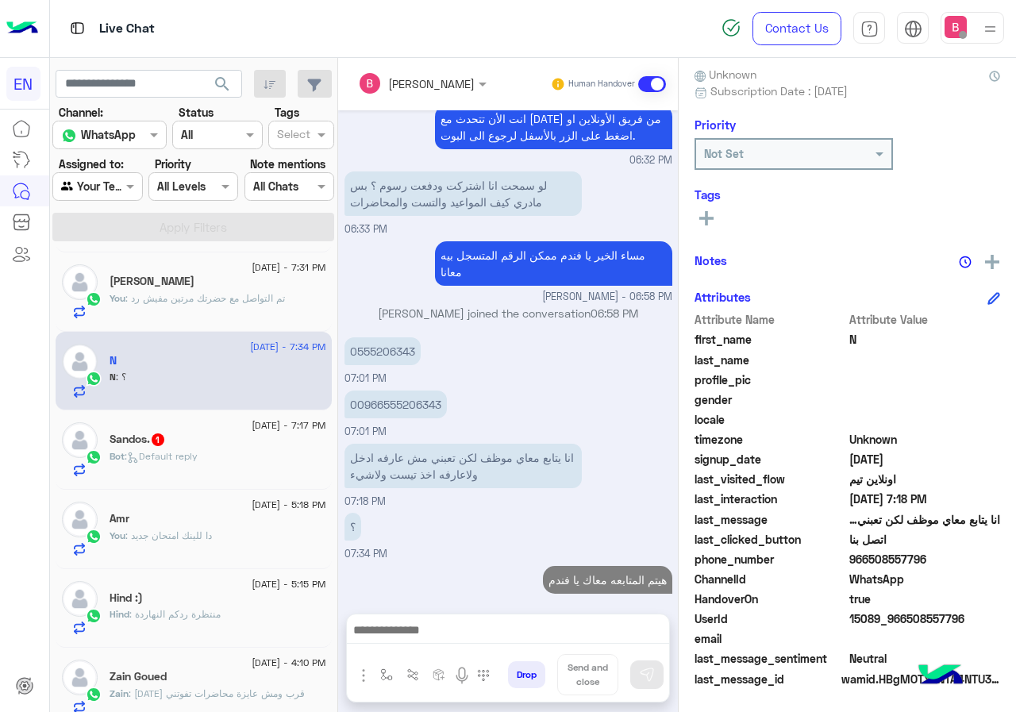
click at [198, 441] on div "Sandos. 1" at bounding box center [218, 441] width 217 height 17
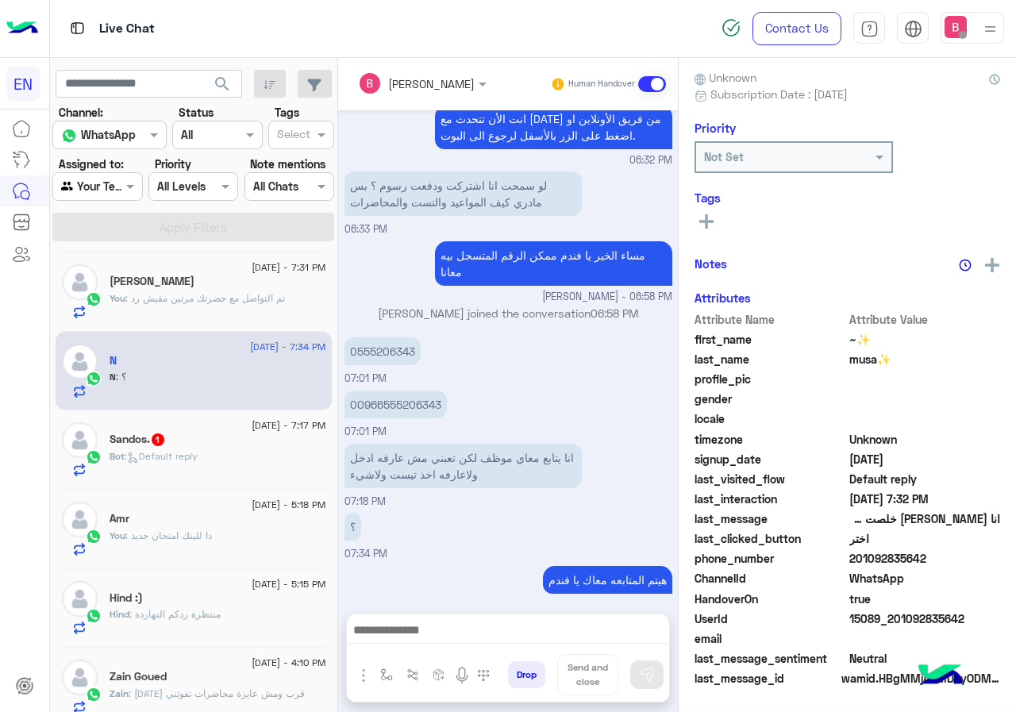
click at [131, 446] on h5 "Sandos. 1" at bounding box center [138, 439] width 56 height 13
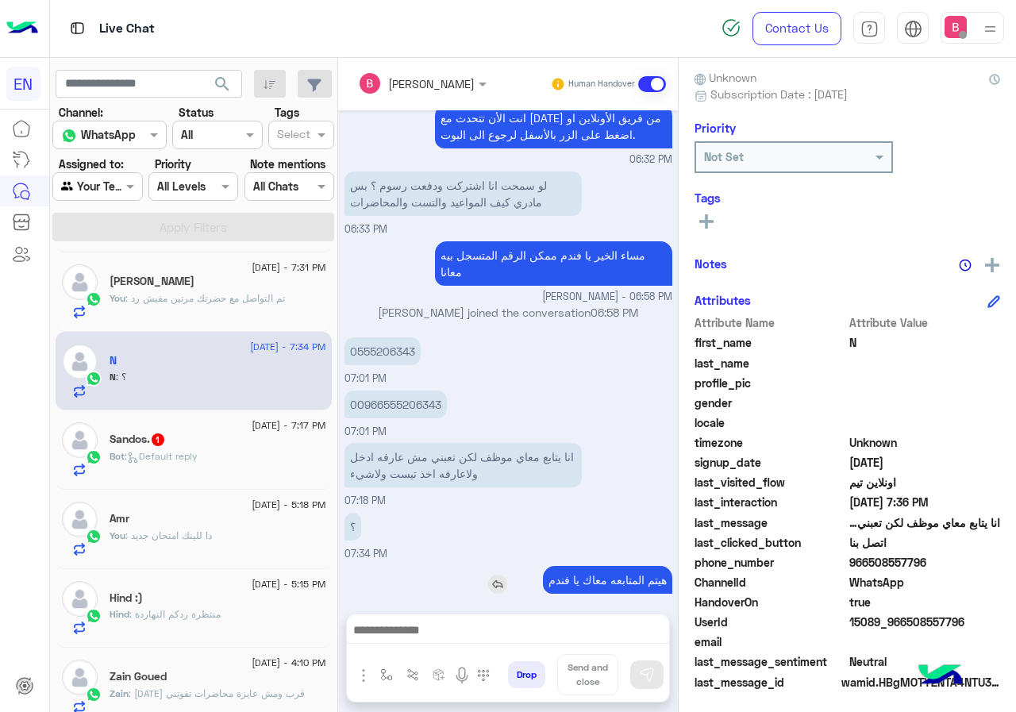
scroll to position [143, 0]
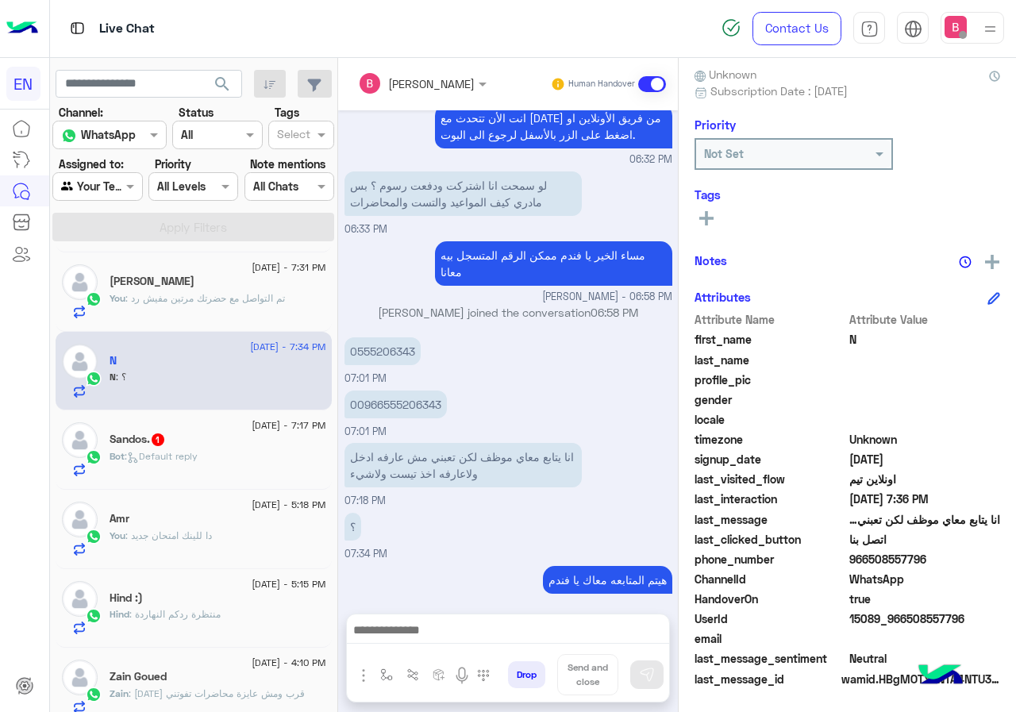
click at [93, 432] on img at bounding box center [80, 440] width 36 height 36
click at [170, 446] on div "Sandos. 1" at bounding box center [218, 441] width 217 height 17
click at [240, 451] on div "Bot : Default reply" at bounding box center [218, 463] width 217 height 28
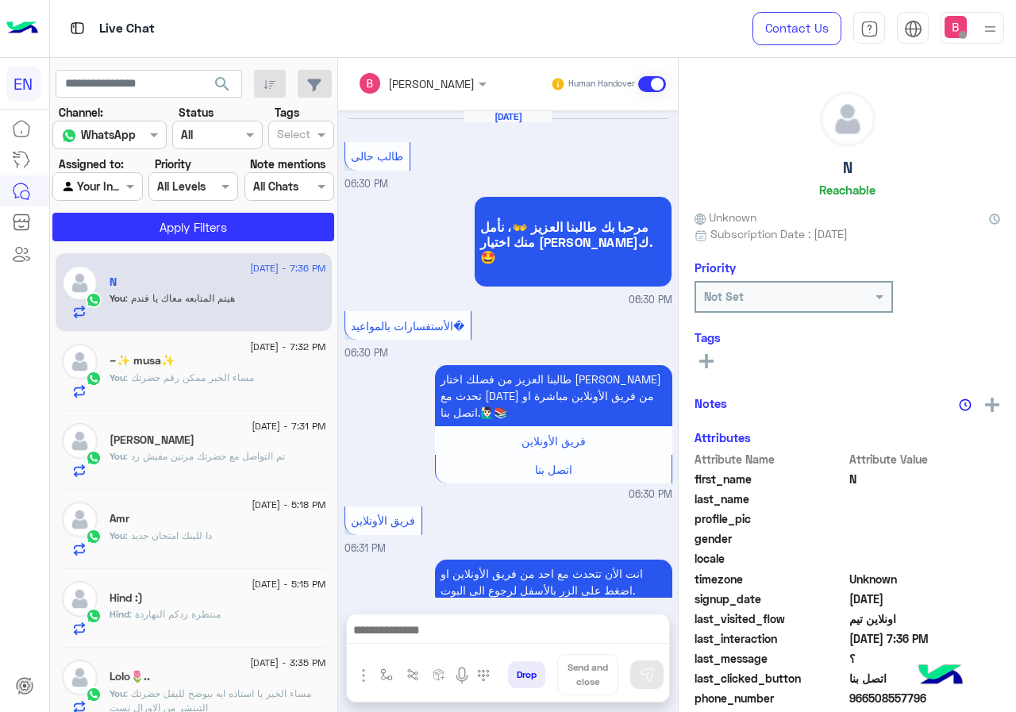
scroll to position [769, 0]
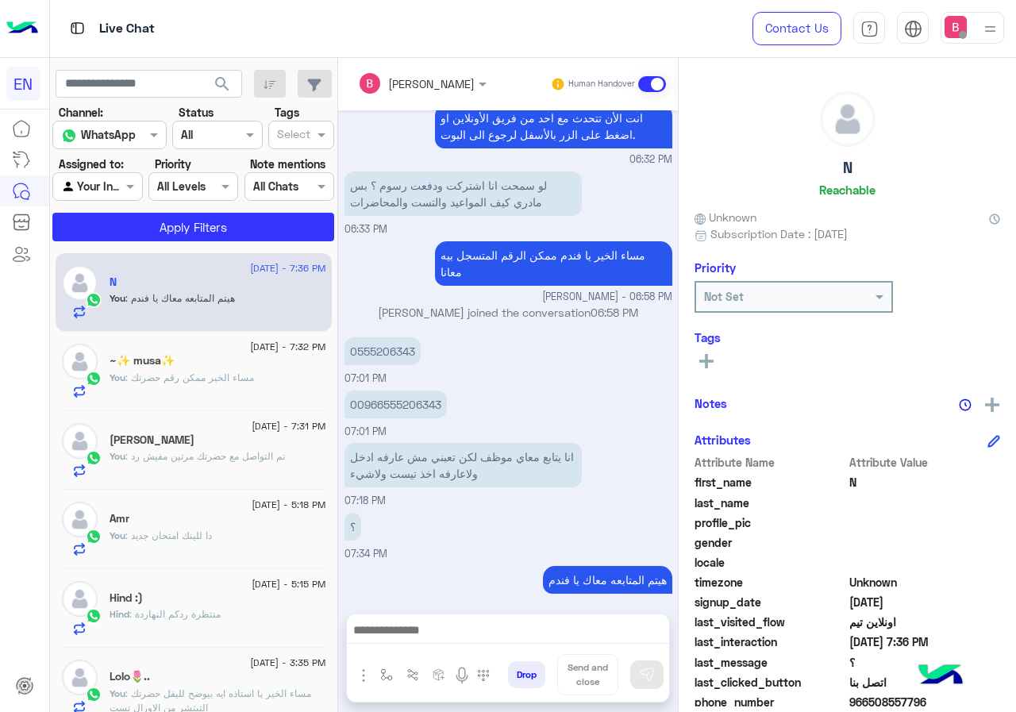
click at [209, 379] on span ": مساء الخير ممكن رقم حضرتك" at bounding box center [189, 377] width 129 height 12
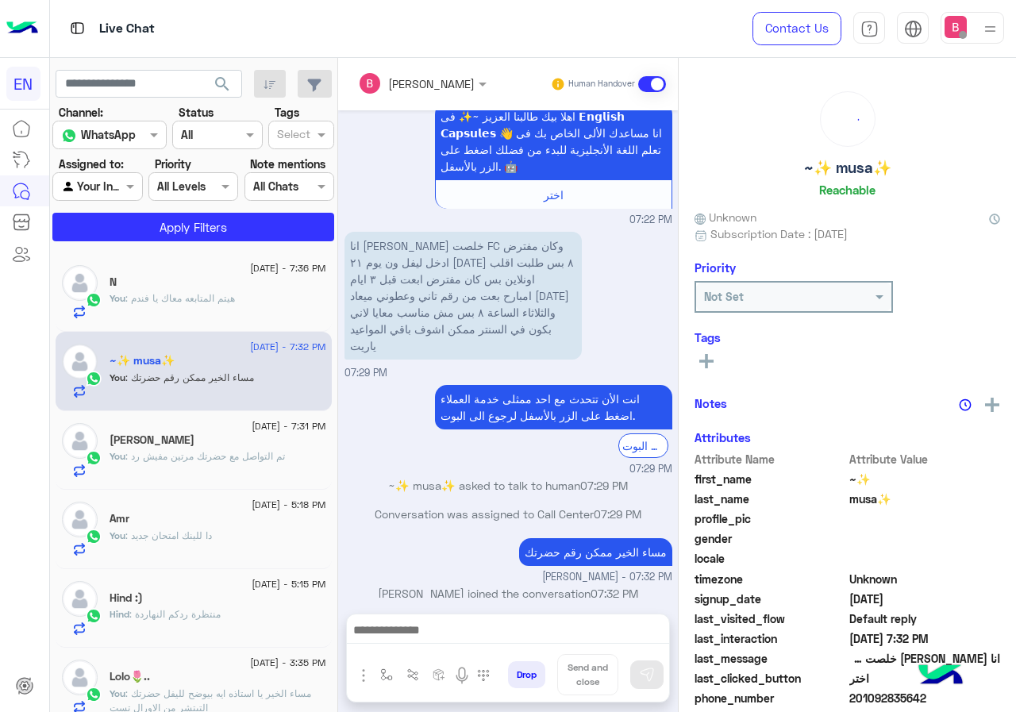
click at [108, 190] on div at bounding box center [97, 186] width 88 height 18
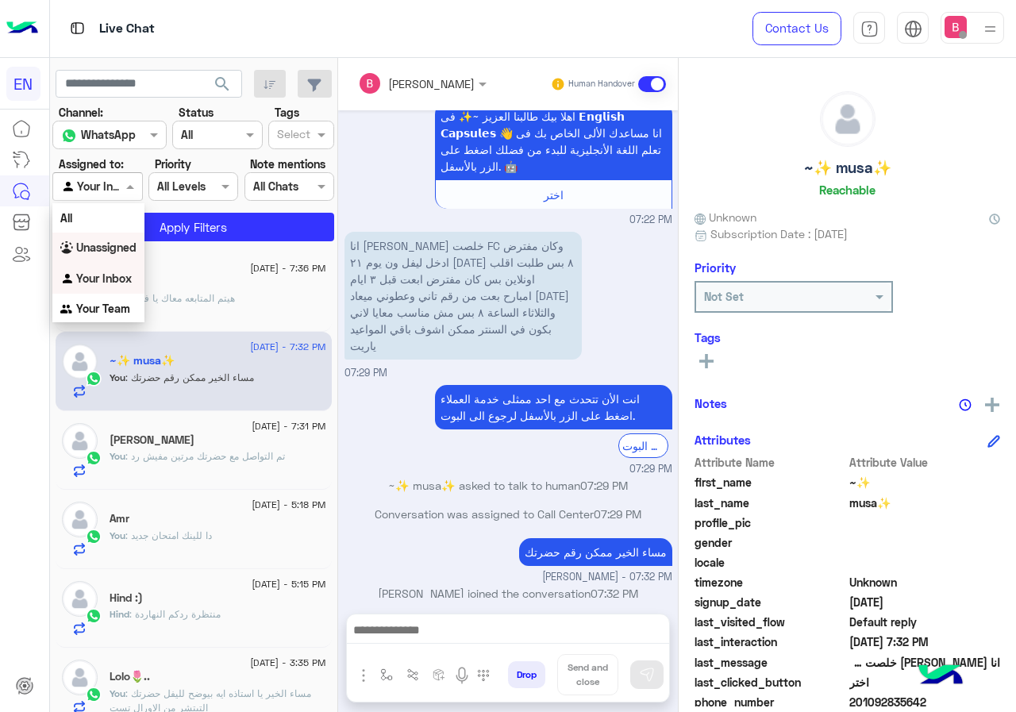
click at [121, 246] on b "Unassigned" at bounding box center [106, 246] width 60 height 13
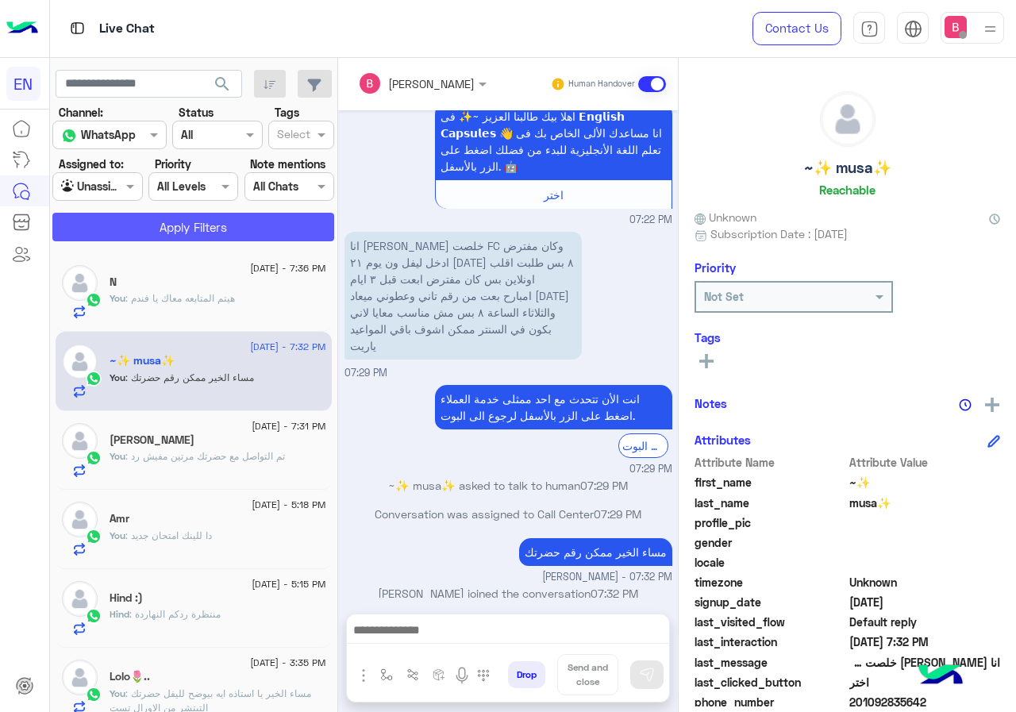
click at [148, 225] on button "Apply Filters" at bounding box center [193, 227] width 282 height 29
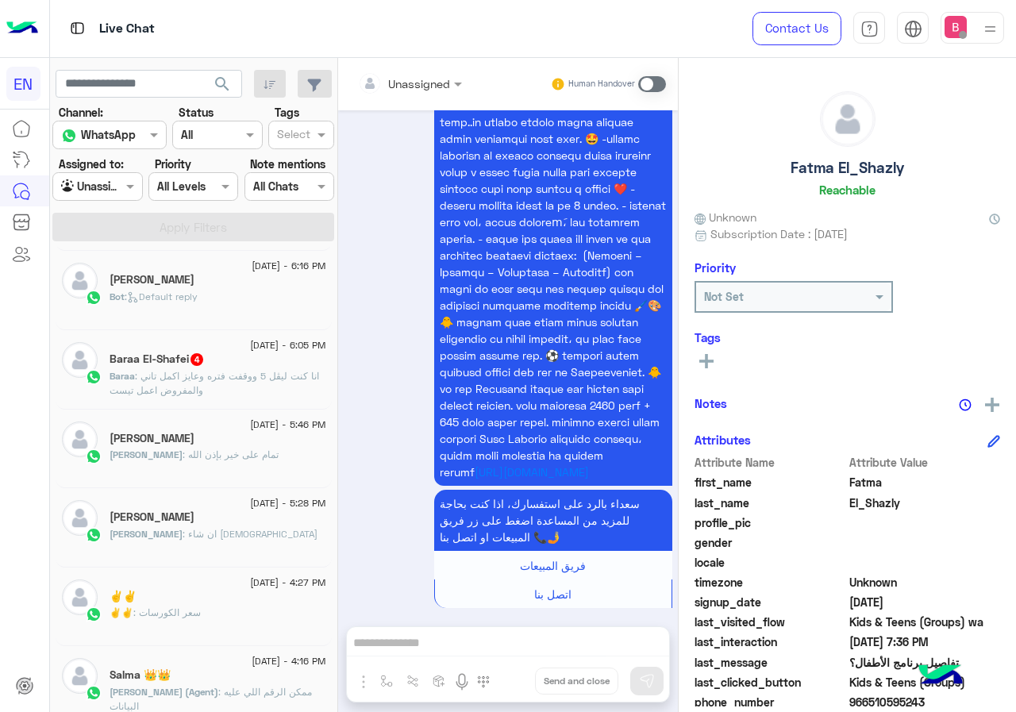
scroll to position [397, 0]
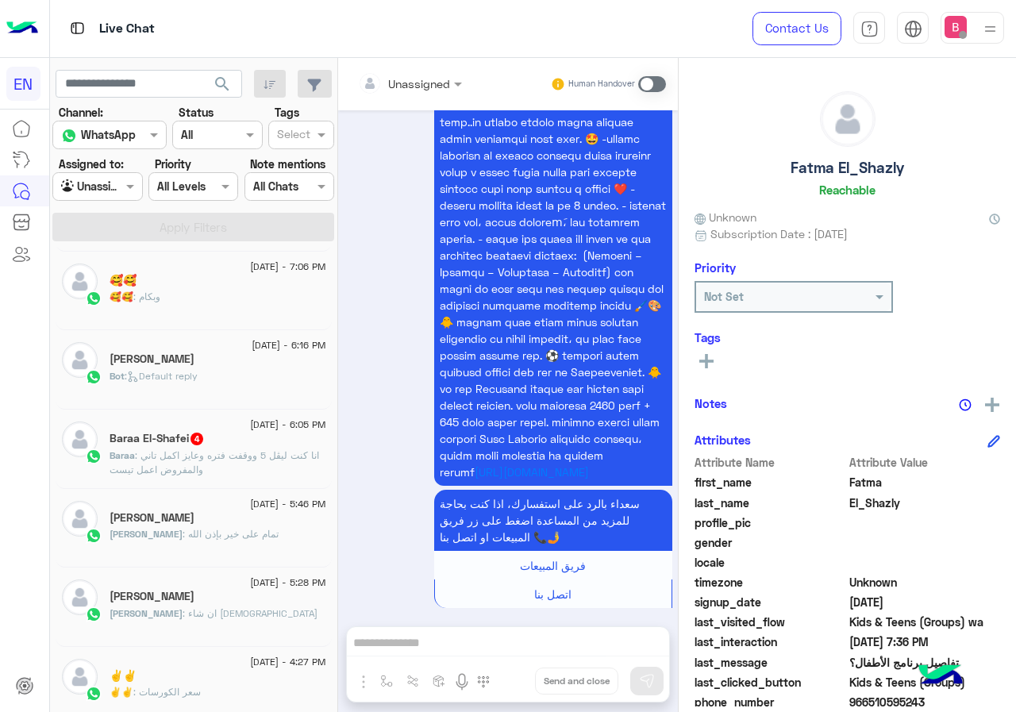
click at [258, 464] on p "Baraa : انا كنت ليڤل 5 ووقفت فتره وعايز اكمل تاني والمفروض اعمل تيست" at bounding box center [218, 462] width 217 height 29
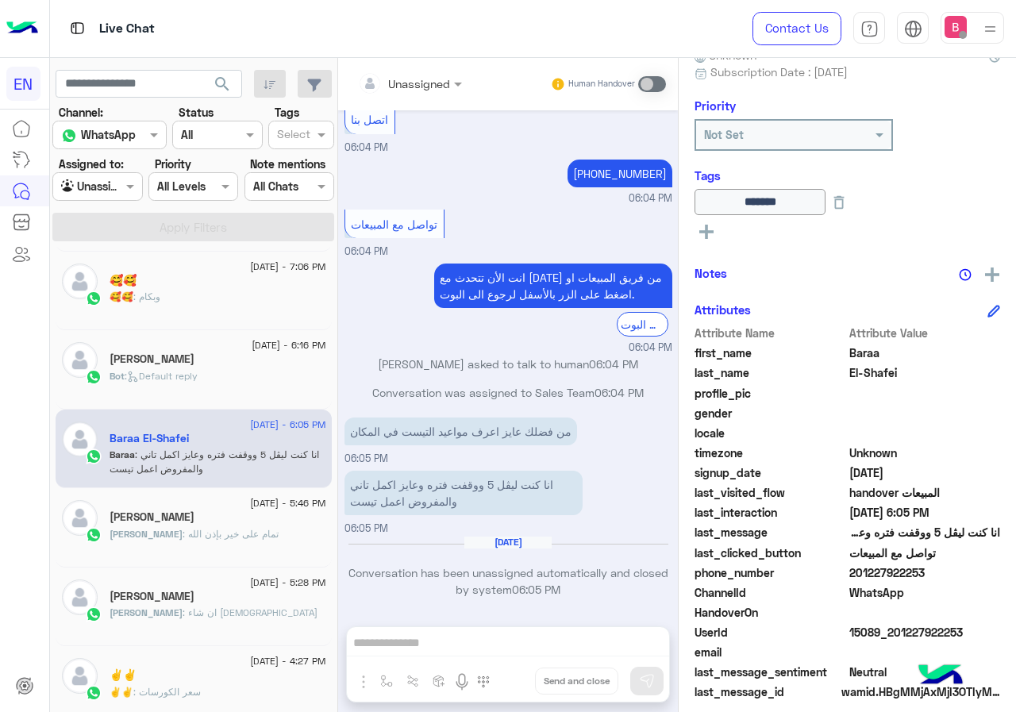
scroll to position [175, 0]
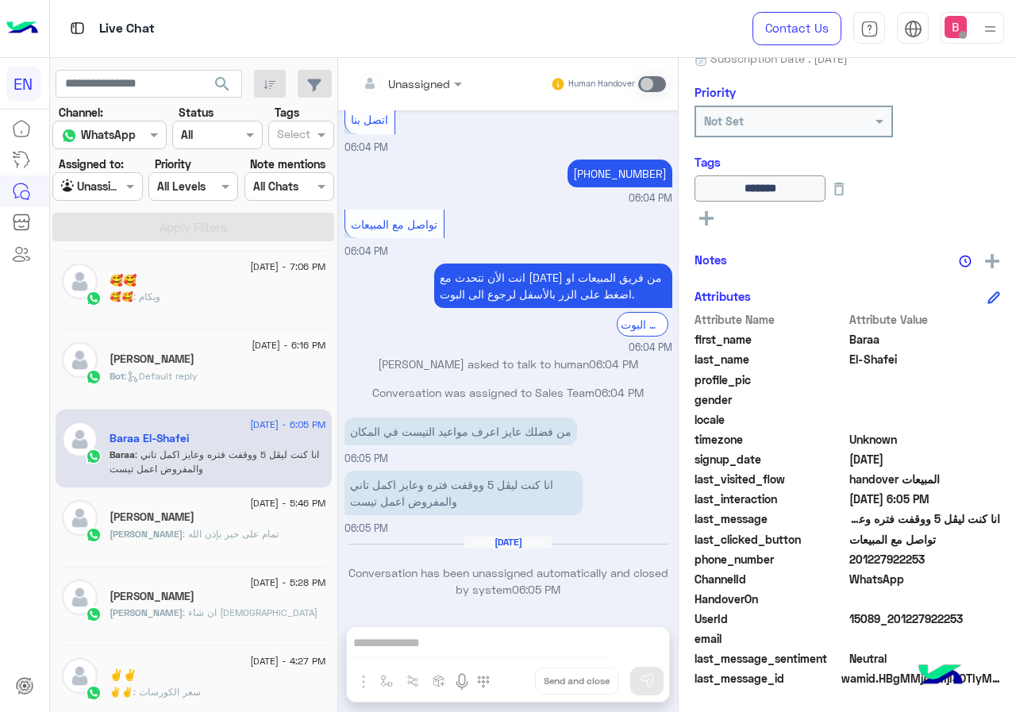
drag, startPoint x: 853, startPoint y: 556, endPoint x: 965, endPoint y: 576, distance: 113.7
click at [999, 579] on div "Baraa El-Shafei Reachable Unknown Subscription Date : [DATE] Priority Not Set T…" at bounding box center [847, 382] width 337 height 648
click at [933, 564] on span "201227922253" at bounding box center [925, 559] width 152 height 17
click at [952, 584] on span "WhatsApp" at bounding box center [925, 579] width 152 height 17
click at [920, 597] on span at bounding box center [925, 599] width 152 height 17
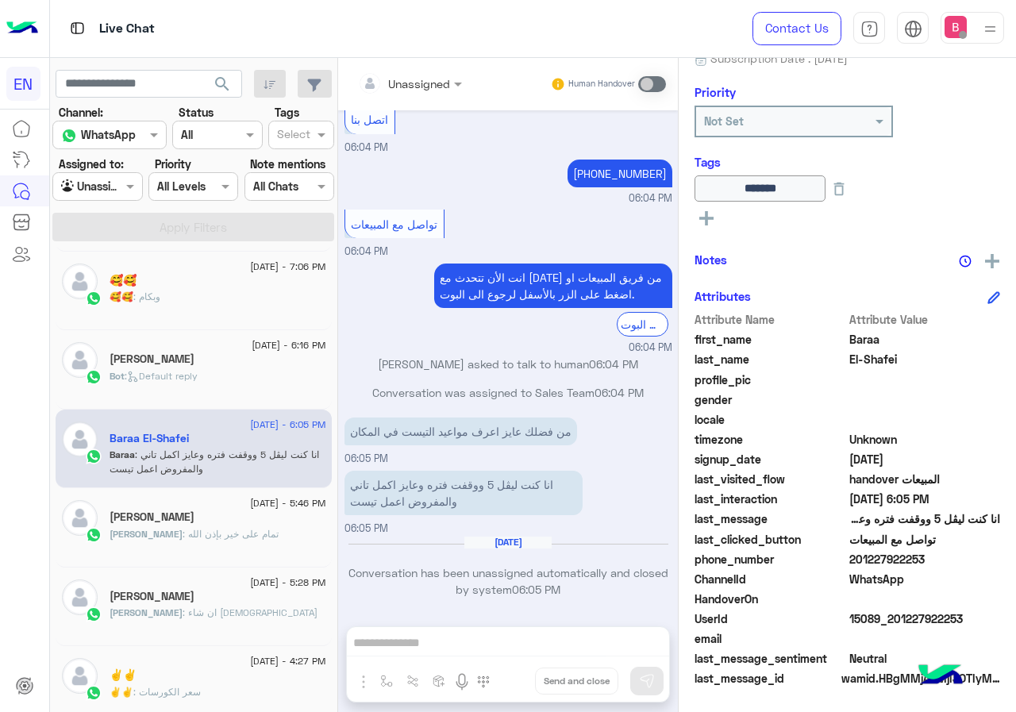
drag, startPoint x: 854, startPoint y: 559, endPoint x: 914, endPoint y: 559, distance: 59.5
click at [951, 557] on span "201227922253" at bounding box center [925, 559] width 152 height 17
copy span "01227922253"
click at [469, 641] on div "Unassigned Human Handover [DATE] يوم [DATE] الميعاد لفرع الدقي من 2:30 ل 9 ان ش…" at bounding box center [508, 388] width 340 height 660
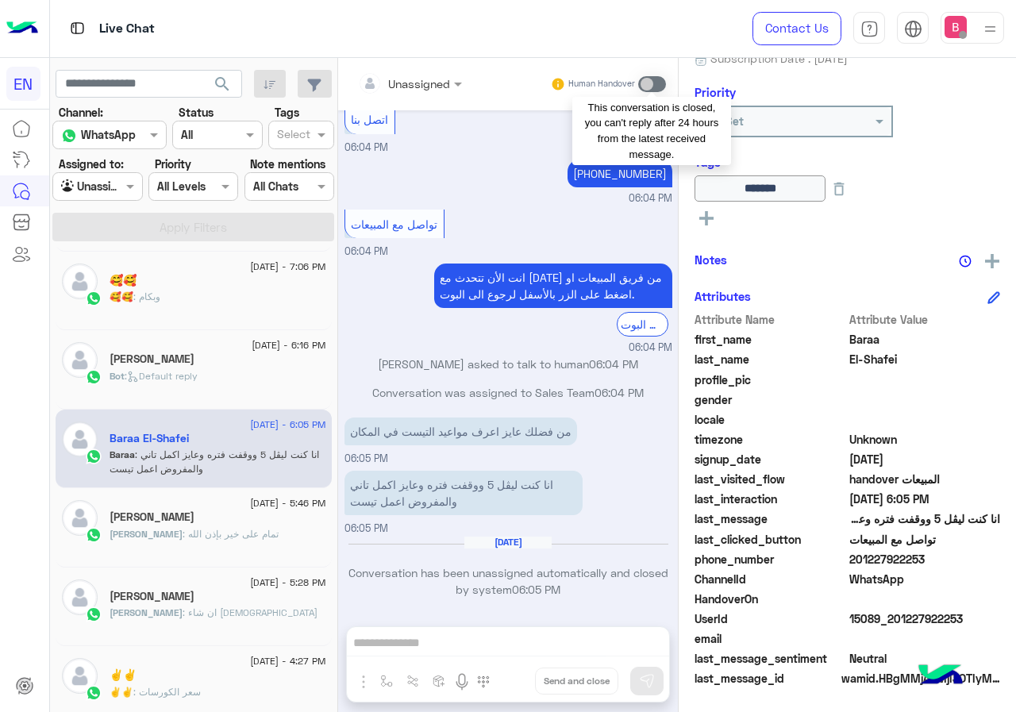
click at [650, 85] on span at bounding box center [652, 84] width 28 height 16
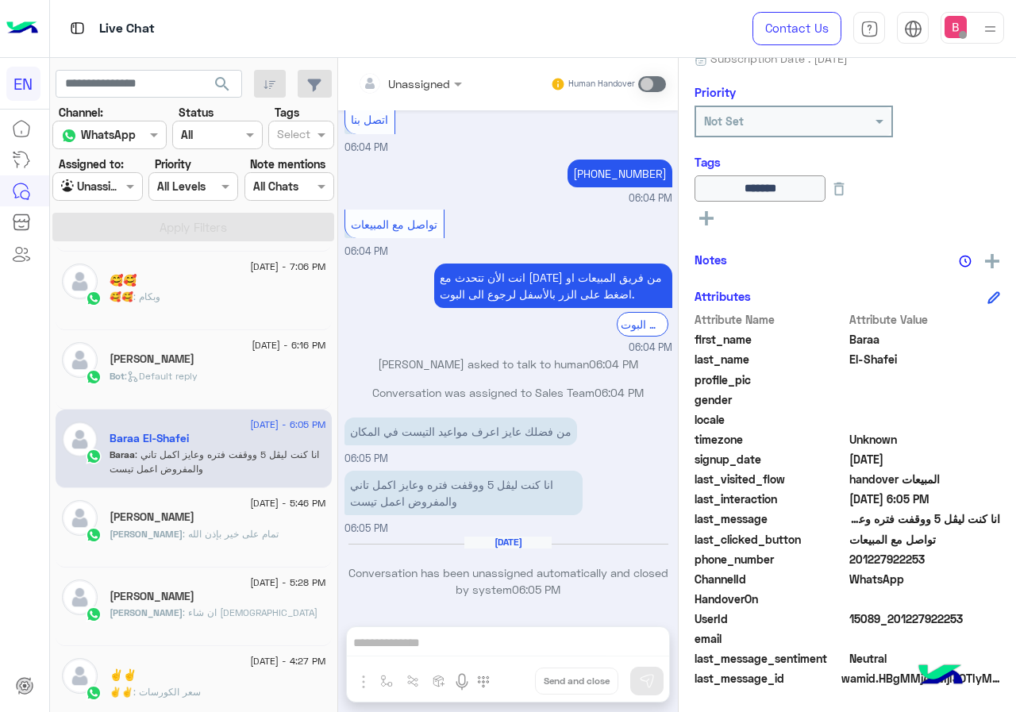
scroll to position [605, 0]
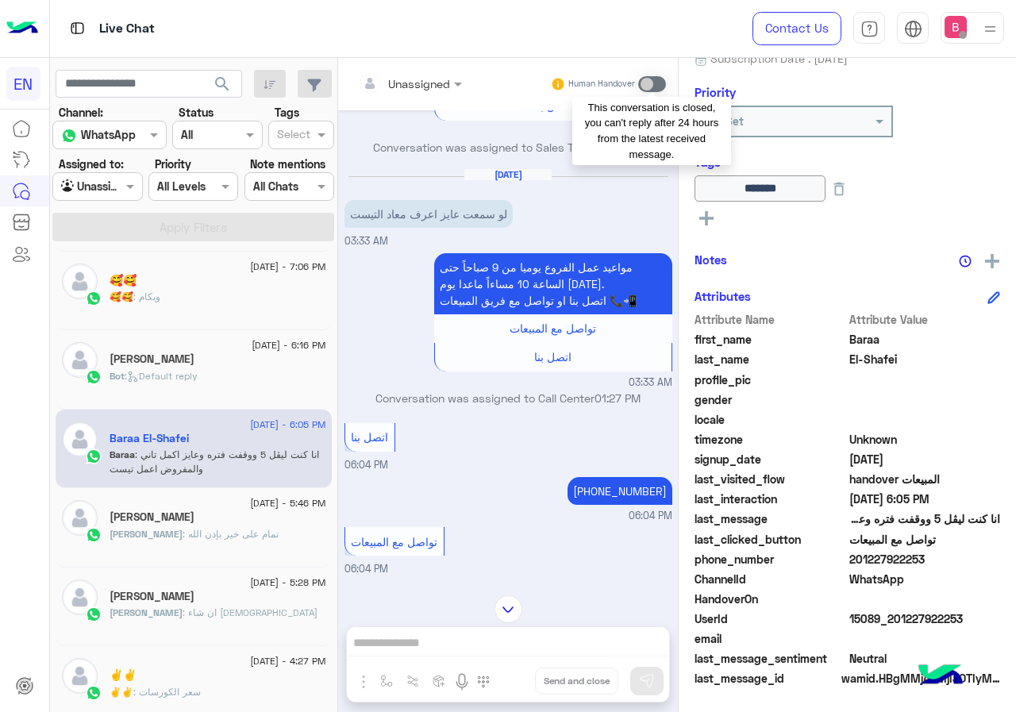
click at [654, 86] on span at bounding box center [652, 84] width 28 height 16
click at [654, 87] on span at bounding box center [652, 84] width 28 height 16
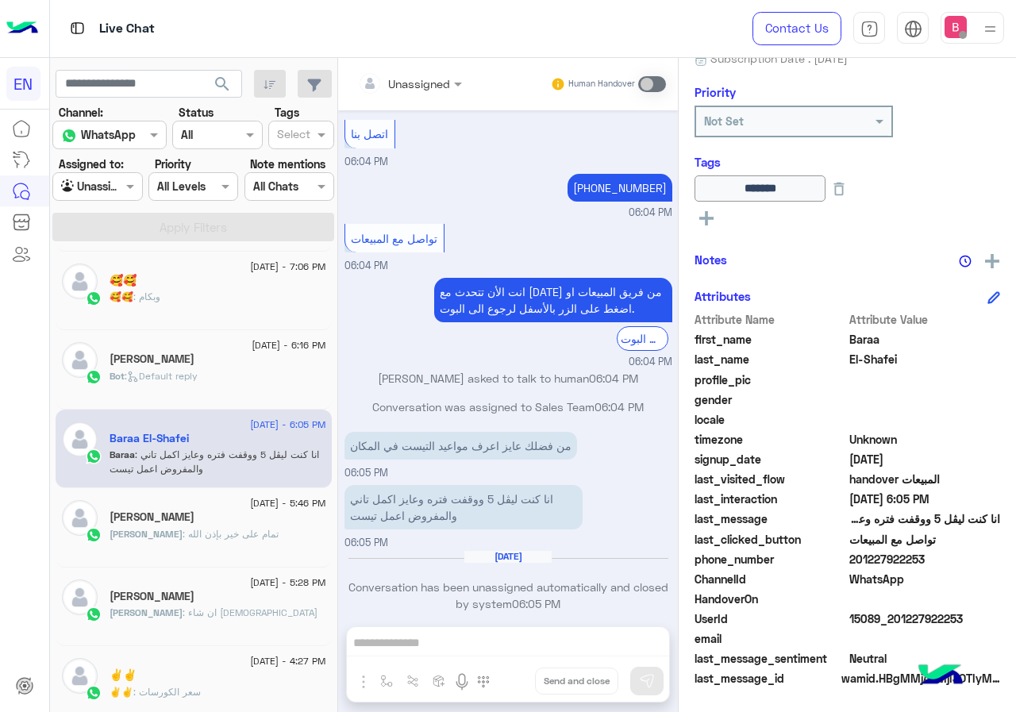
scroll to position [922, 0]
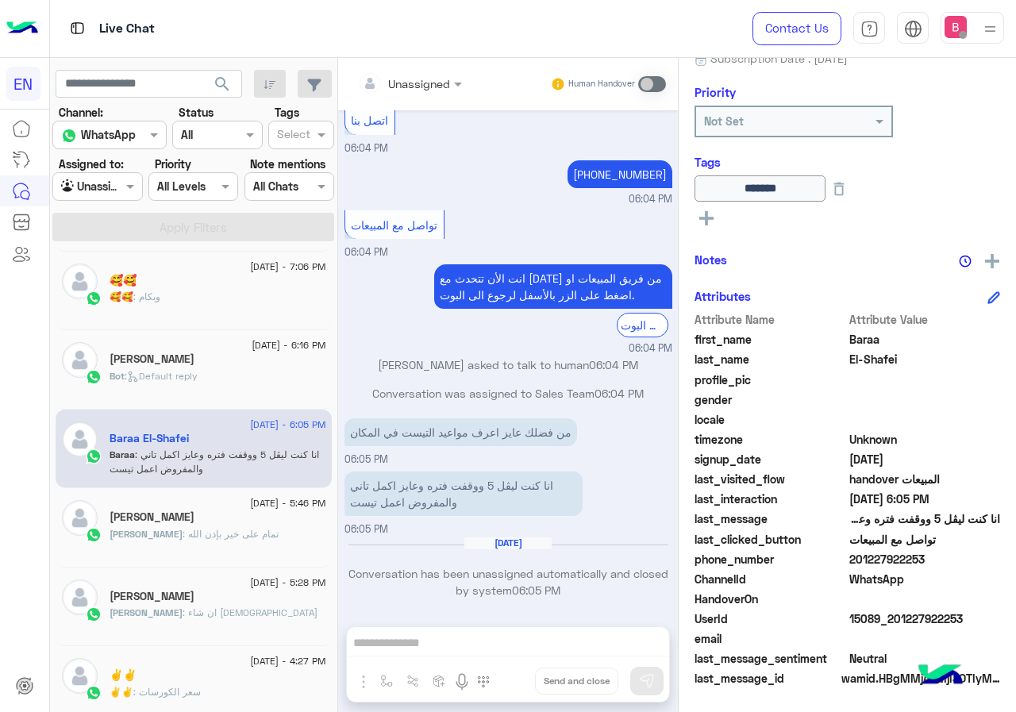
click at [446, 648] on div "Unassigned Human Handover [DATE] يوم [DATE] الميعاد لفرع الدقي من 2:30 ل 9 ان ش…" at bounding box center [508, 388] width 340 height 660
click at [545, 640] on div "Unassigned Human Handover [DATE] يوم [DATE] الميعاد لفرع الدقي من 2:30 ل 9 ان ش…" at bounding box center [508, 388] width 340 height 660
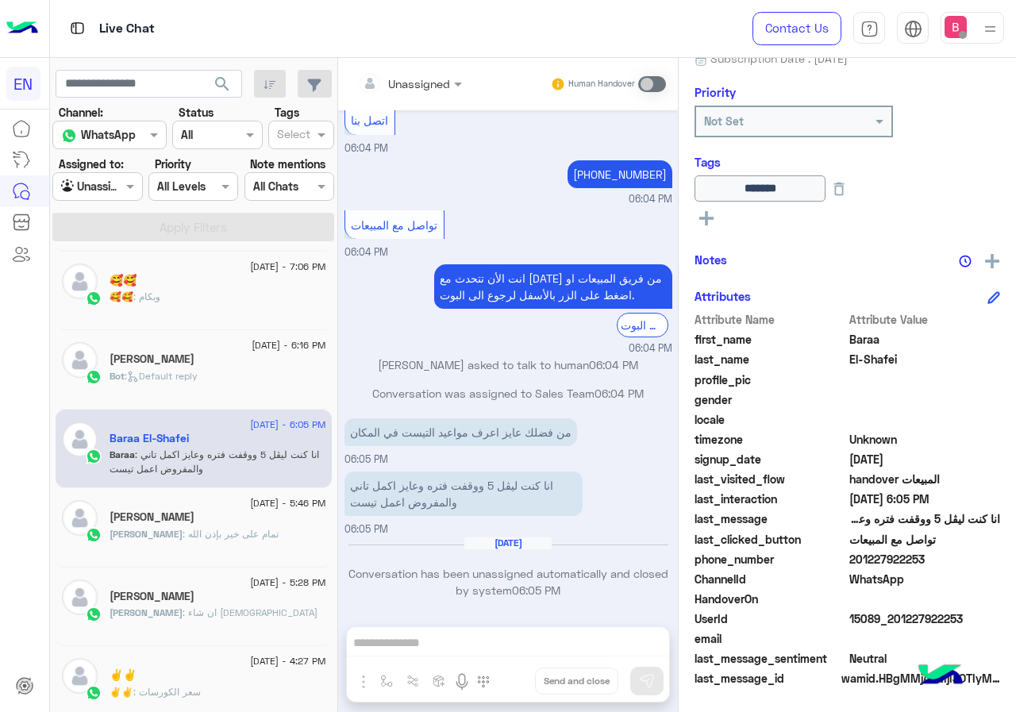
drag, startPoint x: 545, startPoint y: 640, endPoint x: 574, endPoint y: 588, distance: 59.0
click at [547, 640] on div "Unassigned Human Handover [DATE] يوم [DATE] الميعاد لفرع الدقي من 2:30 ل 9 ان ش…" at bounding box center [508, 388] width 340 height 660
click at [713, 217] on rect at bounding box center [706, 218] width 14 height 3
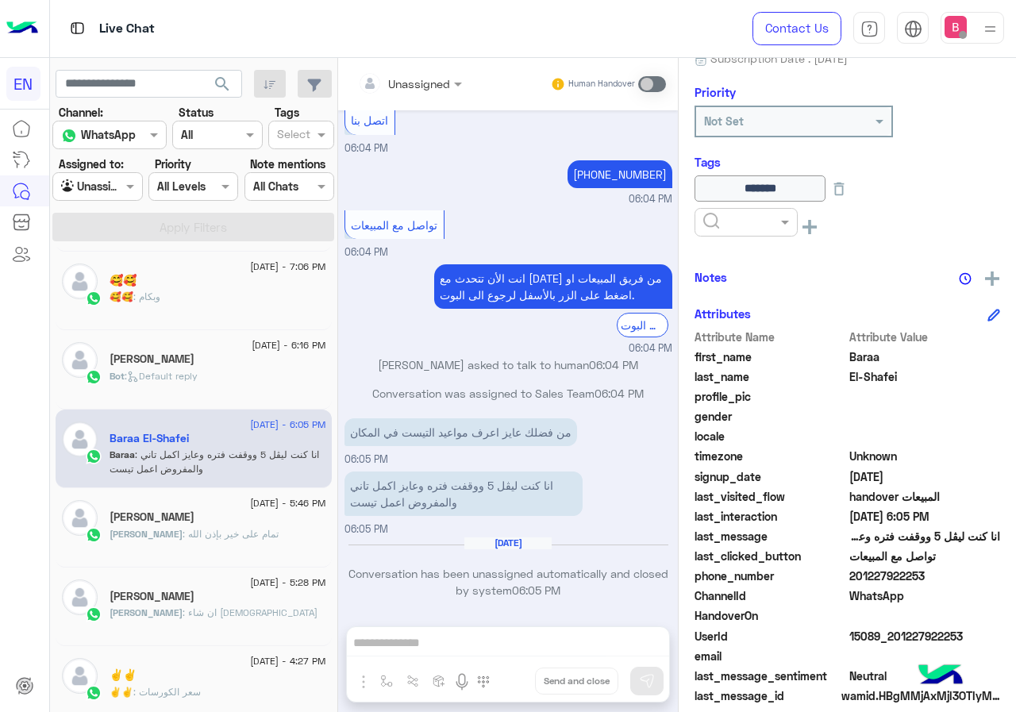
click at [758, 223] on div at bounding box center [746, 222] width 102 height 18
click at [741, 293] on span "Follow Up" at bounding box center [727, 289] width 50 height 13
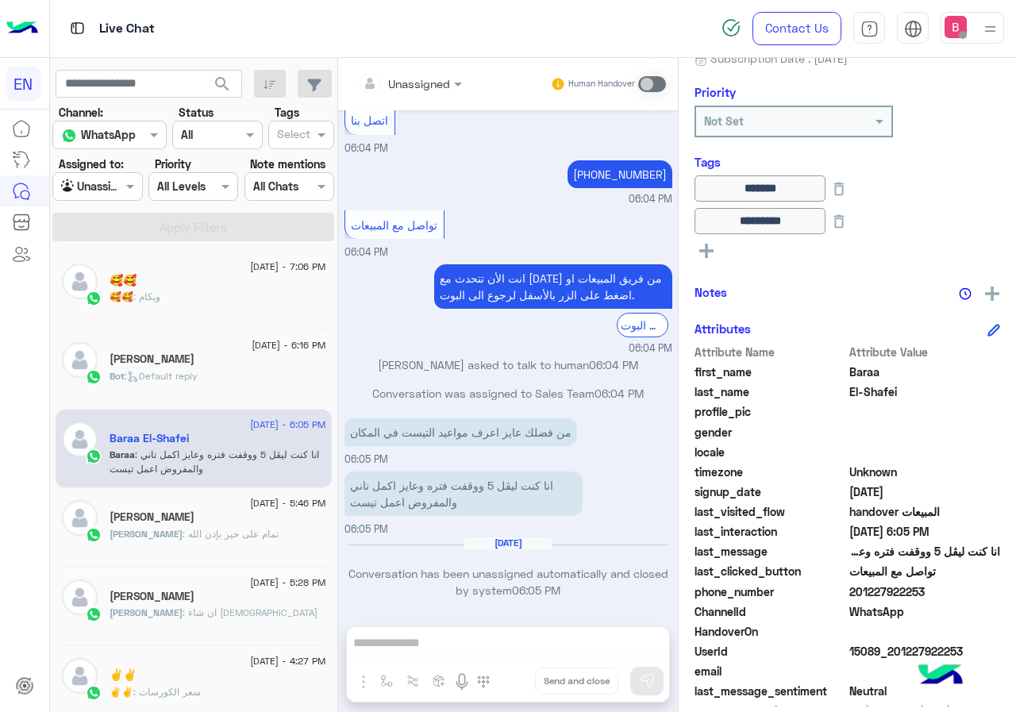
click at [392, 343] on small "06:04 PM" at bounding box center [508, 348] width 328 height 15
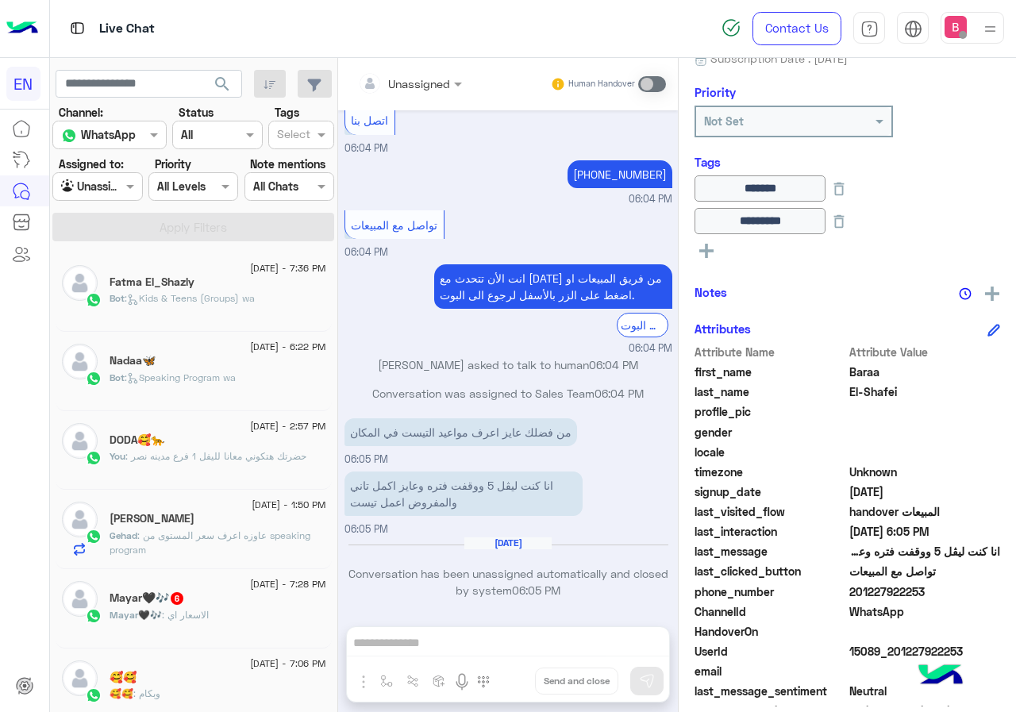
scroll to position [317, 0]
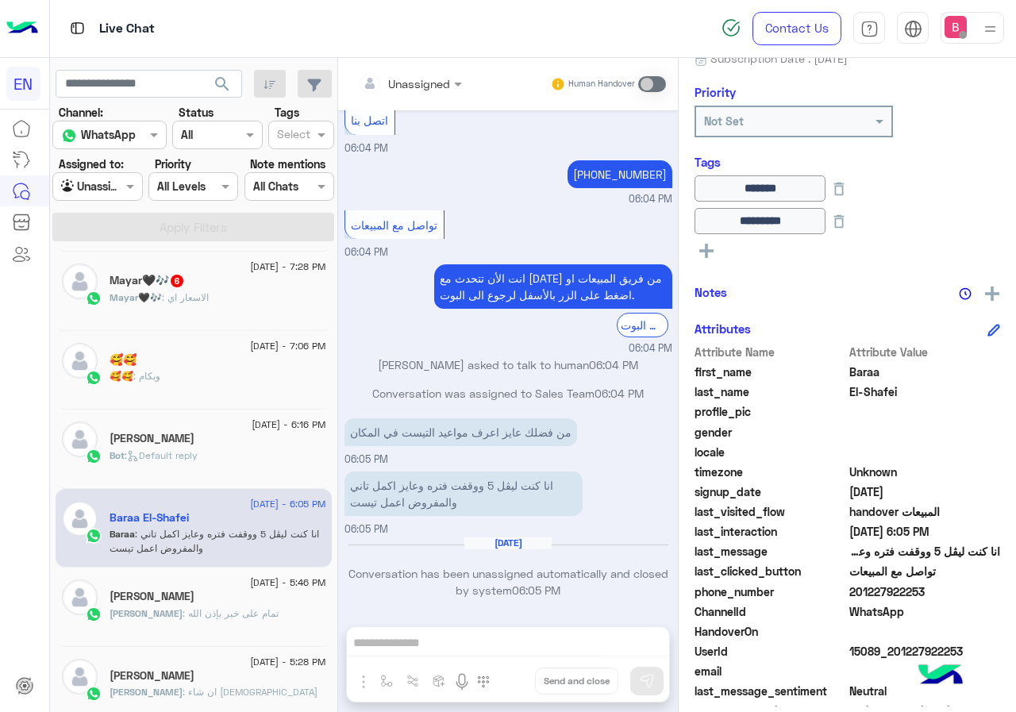
click at [261, 287] on div "Mayar🖤🎶 6" at bounding box center [218, 282] width 217 height 17
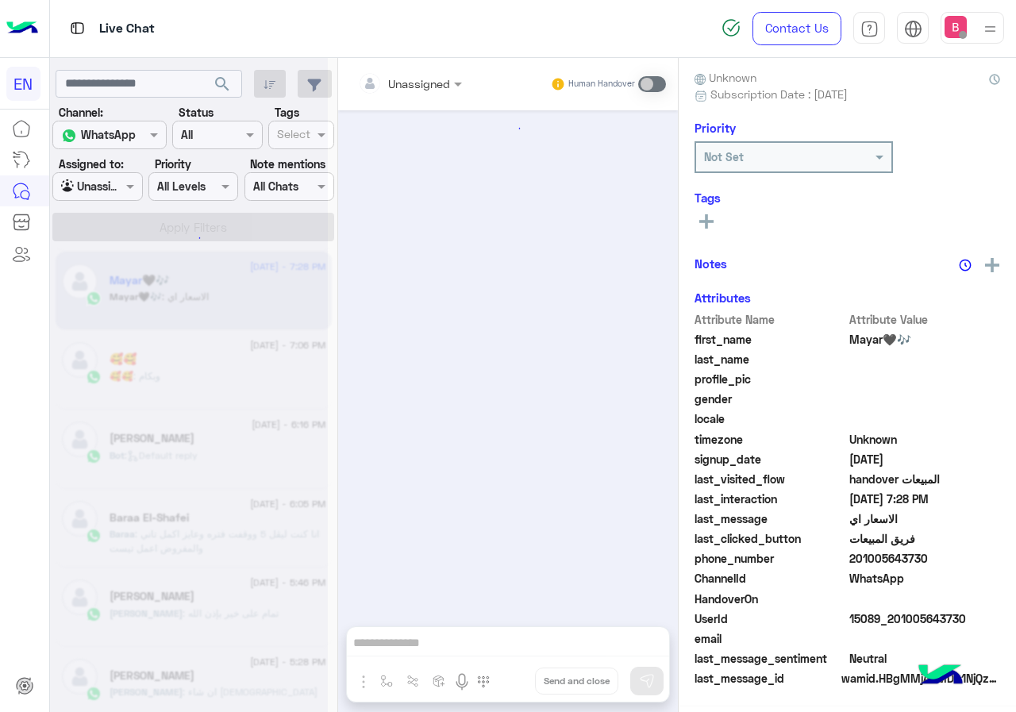
scroll to position [1461, 0]
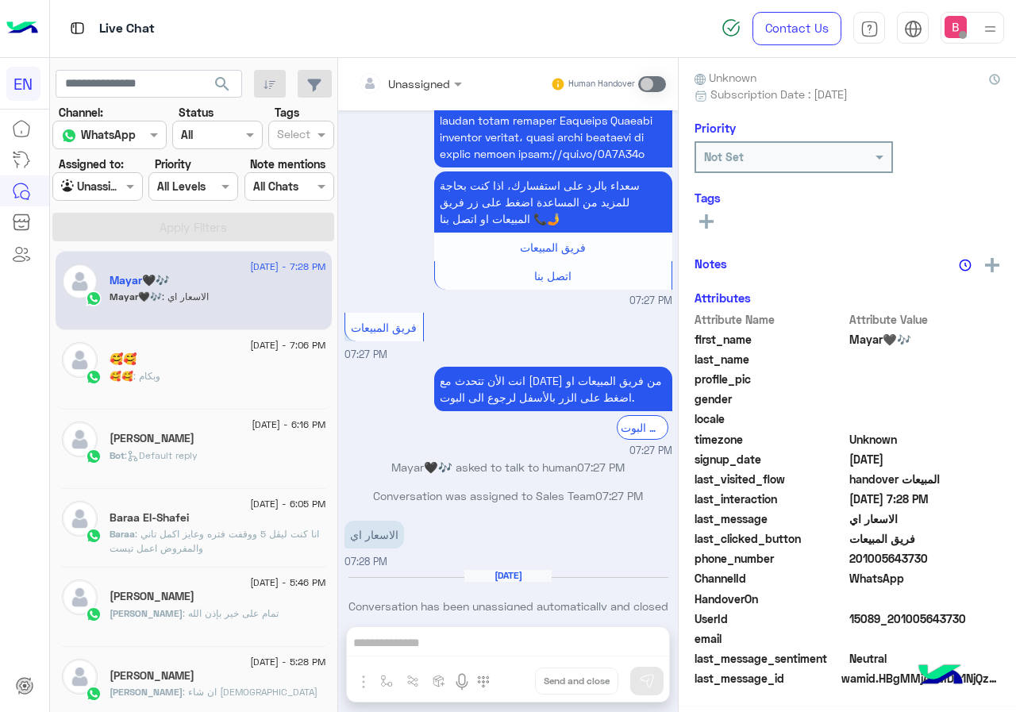
click at [444, 86] on div at bounding box center [410, 83] width 120 height 18
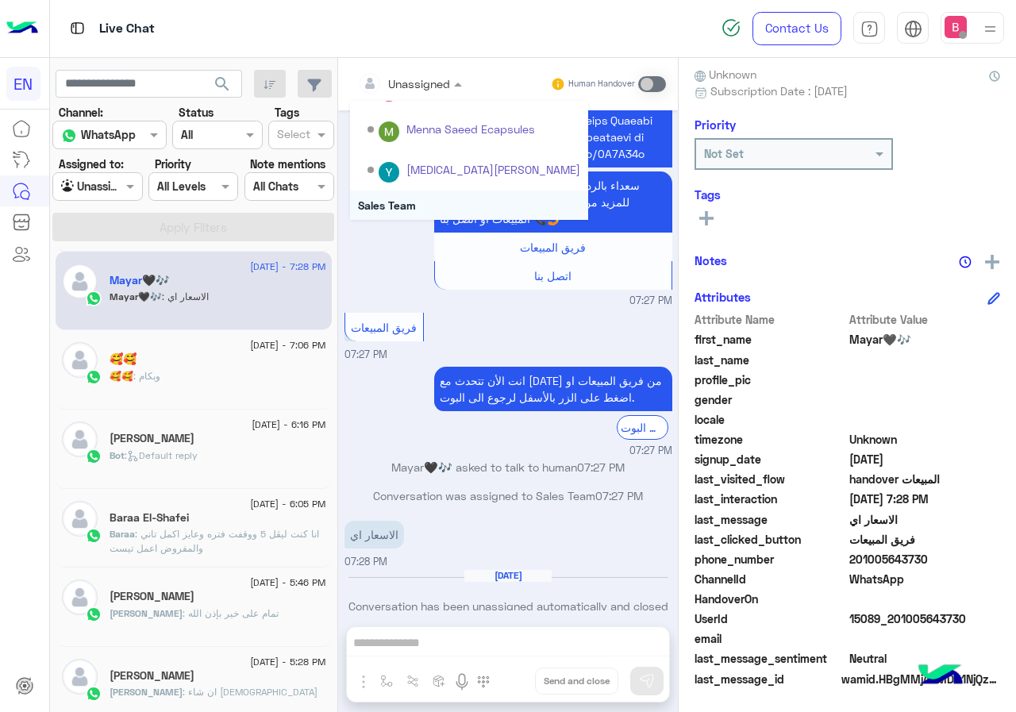
scroll to position [264, 0]
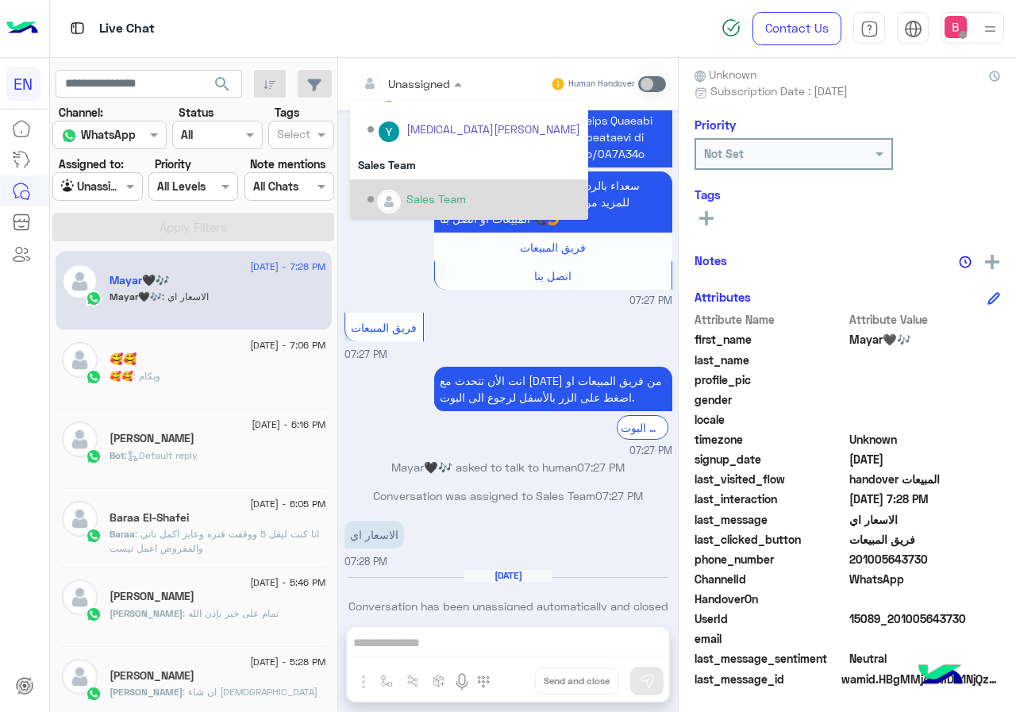
click at [422, 196] on div "Sales Team" at bounding box center [436, 198] width 60 height 17
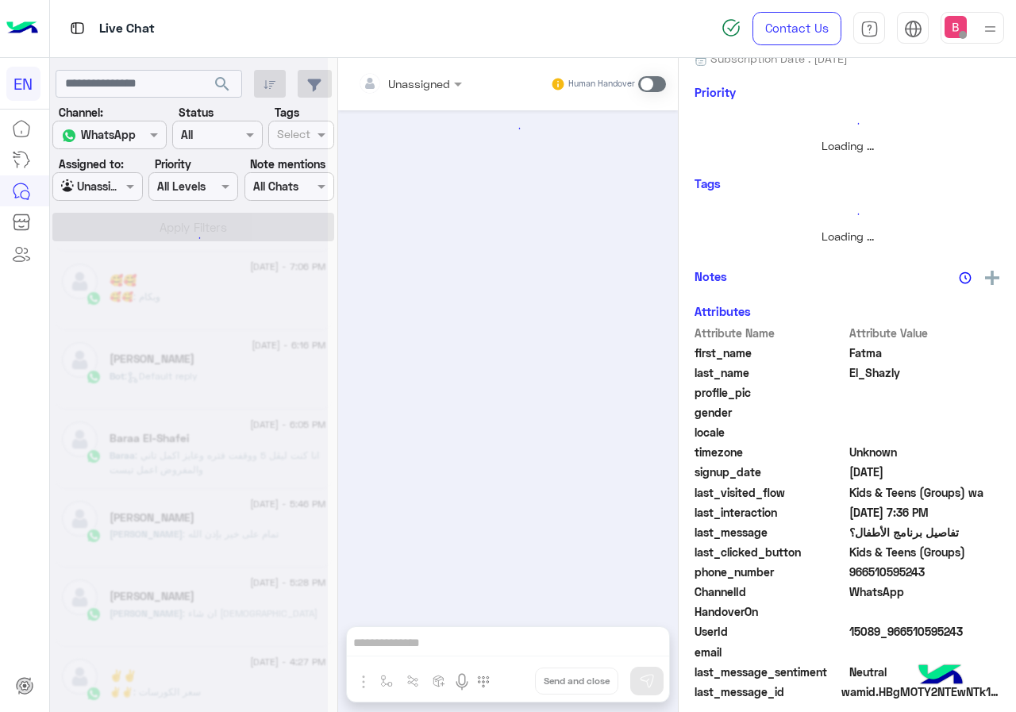
click at [128, 190] on span at bounding box center [132, 186] width 20 height 17
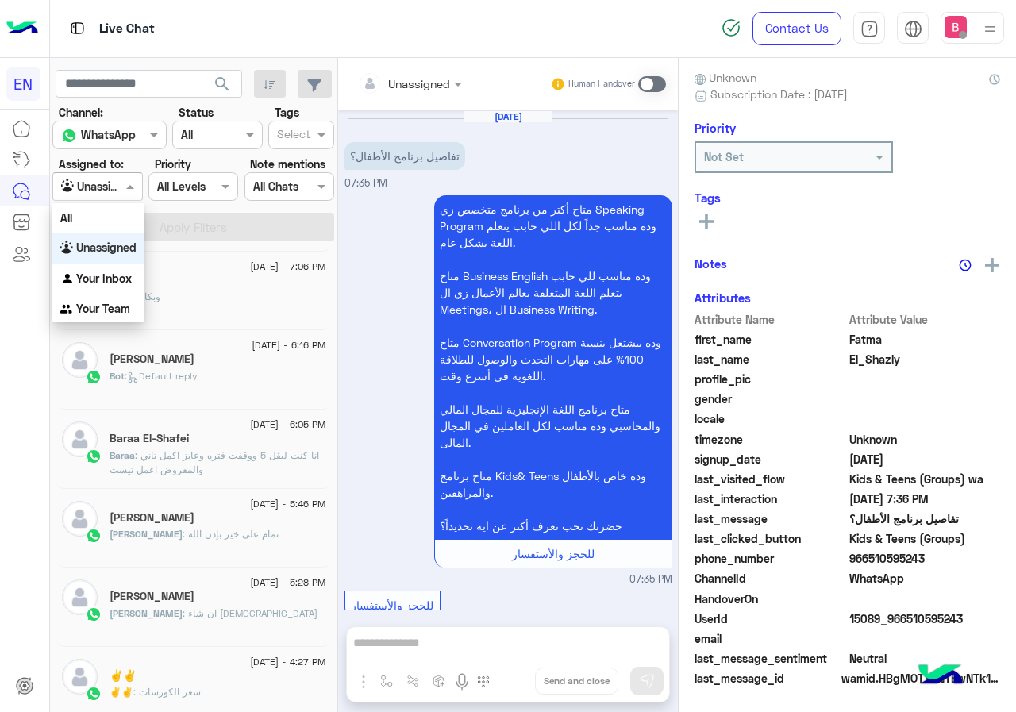
scroll to position [708, 0]
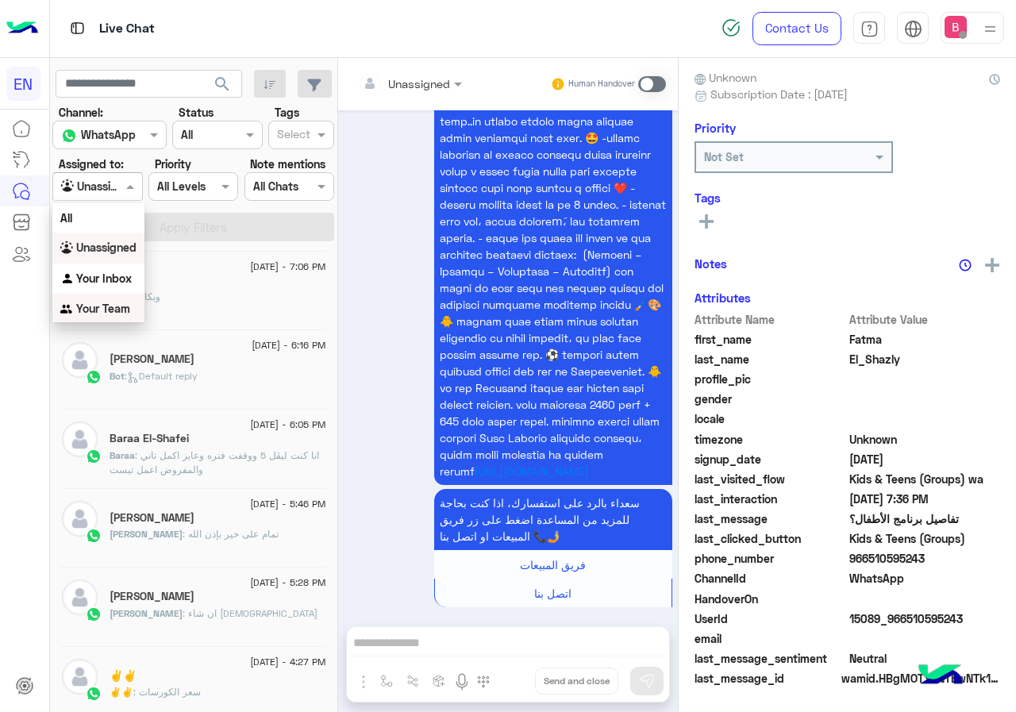
click at [110, 310] on b "Your Team" at bounding box center [103, 308] width 54 height 13
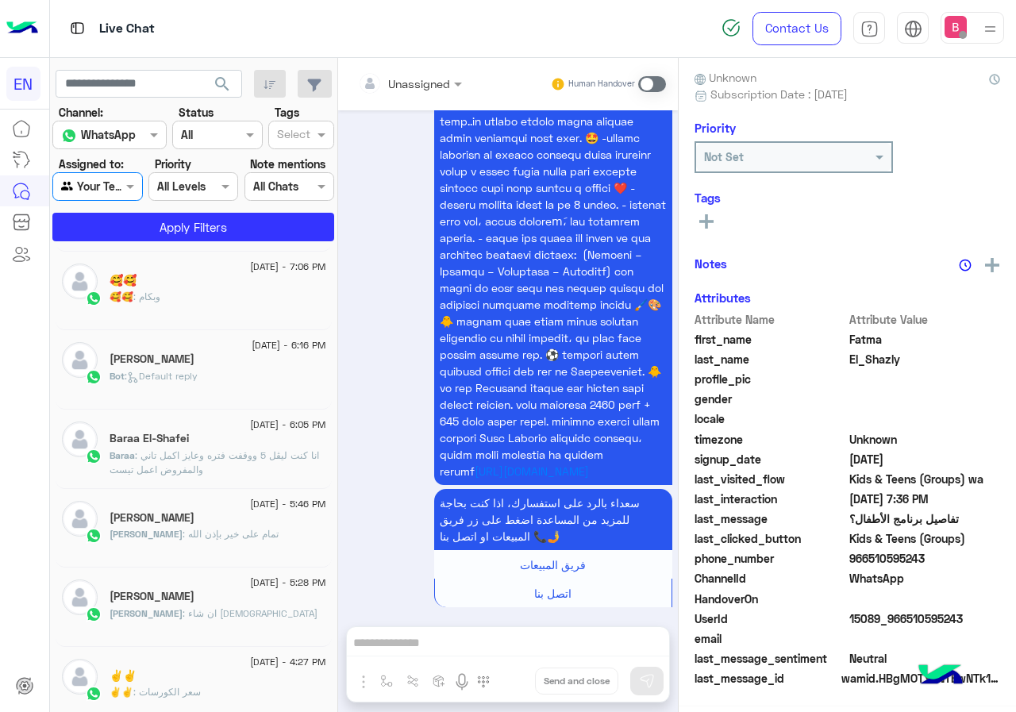
click at [187, 212] on section "Channel: Channel WhatsApp Status Channel All Tags Select Assigned to: Agent Fil…" at bounding box center [194, 172] width 264 height 137
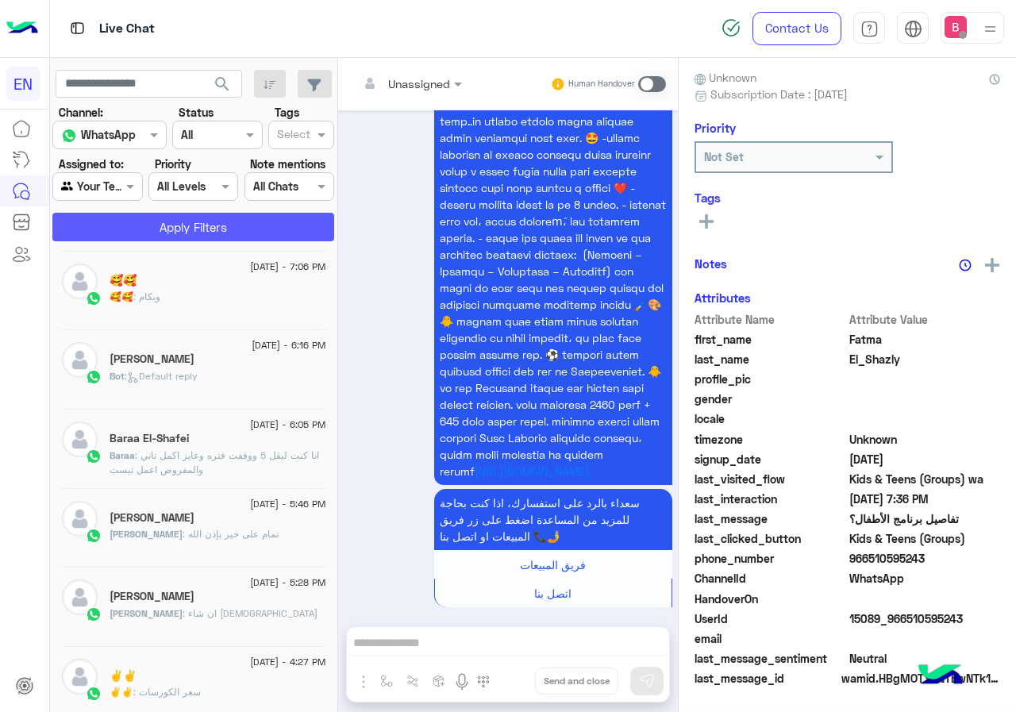
click at [194, 222] on button "Apply Filters" at bounding box center [193, 227] width 282 height 29
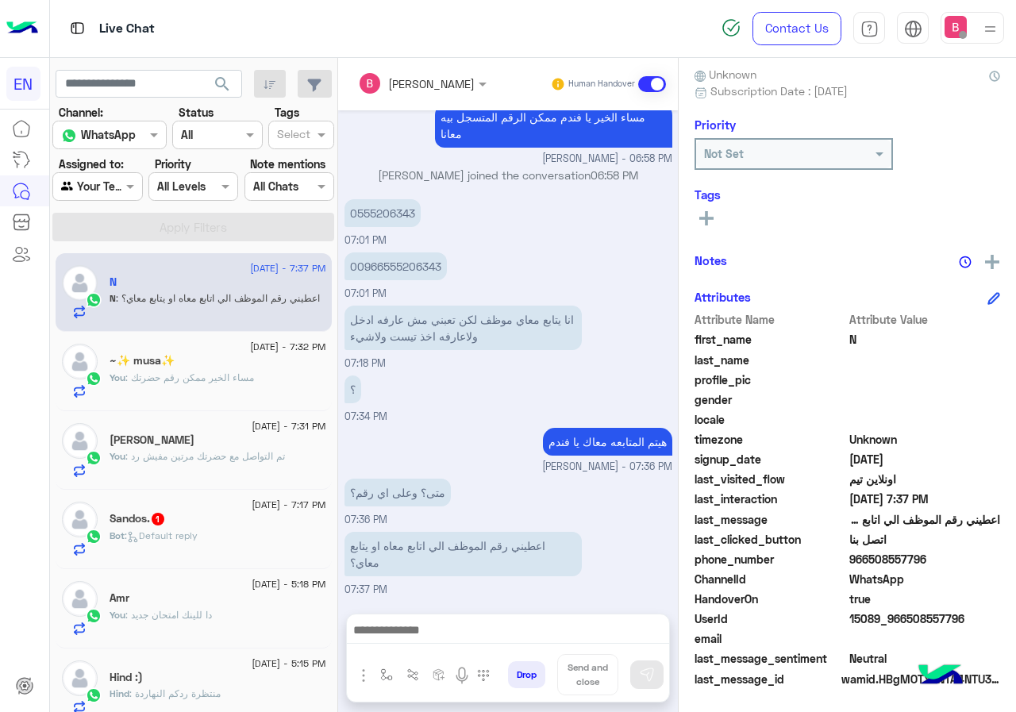
click at [230, 526] on div "Sandos. 1" at bounding box center [218, 520] width 217 height 17
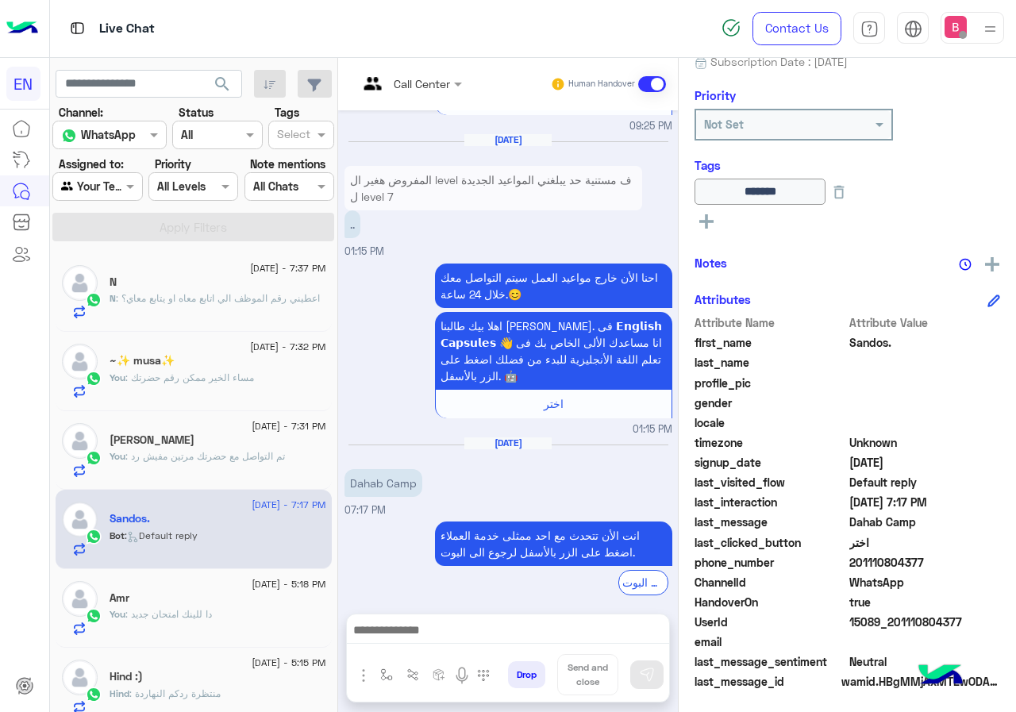
scroll to position [175, 0]
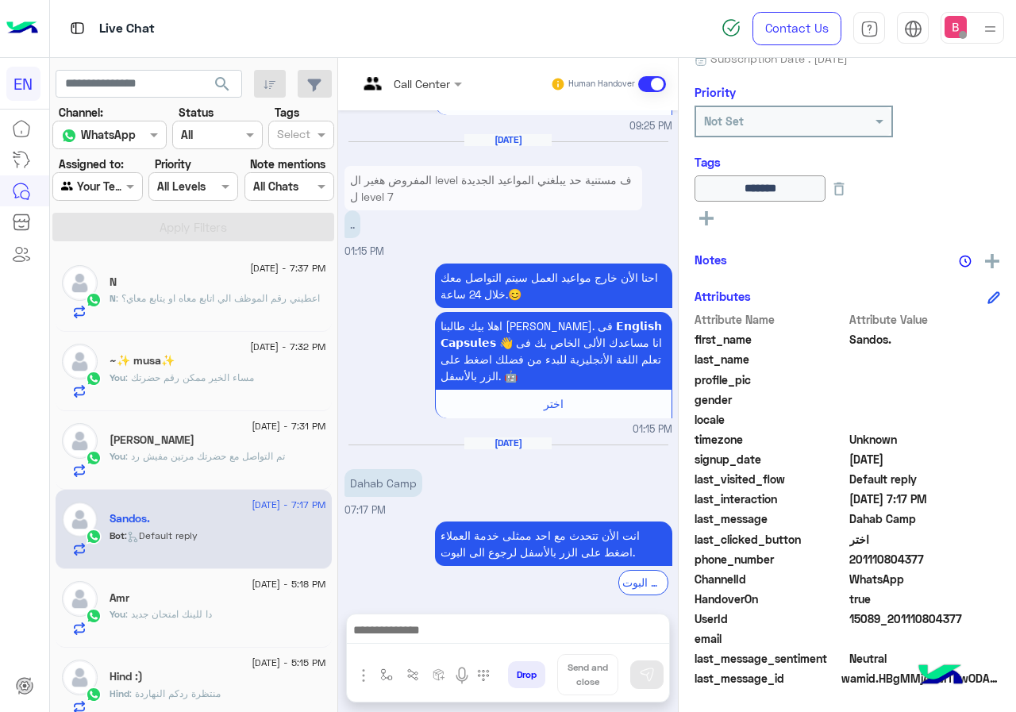
click at [464, 620] on div at bounding box center [508, 634] width 322 height 40
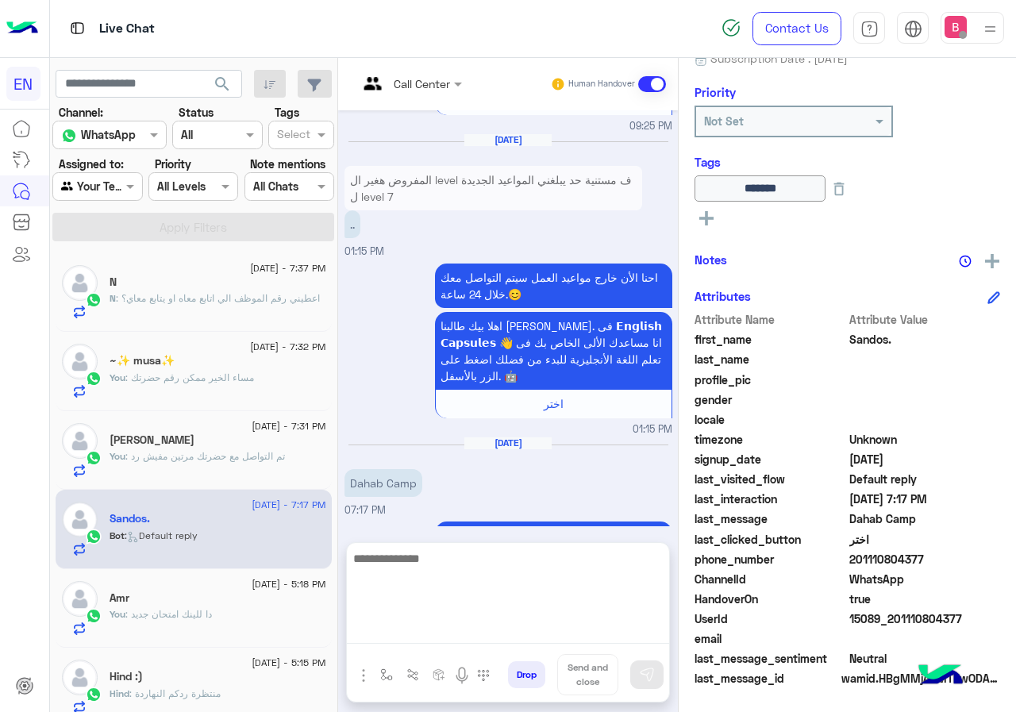
click at [466, 630] on textarea at bounding box center [508, 595] width 322 height 95
type textarea "*"
type textarea "**********"
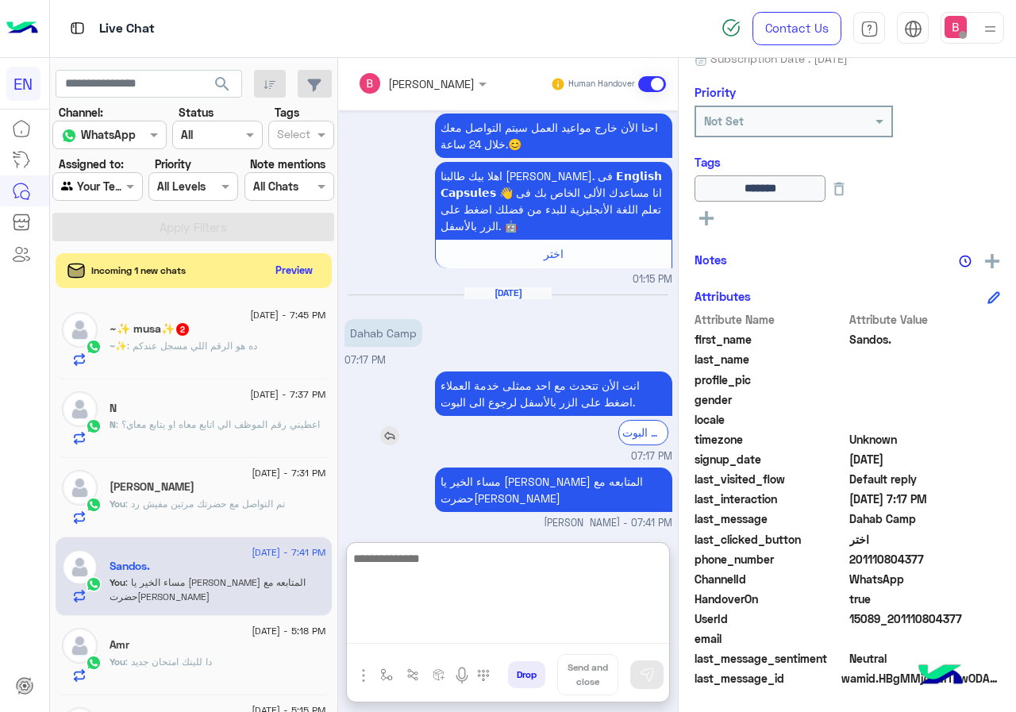
scroll to position [1923, 0]
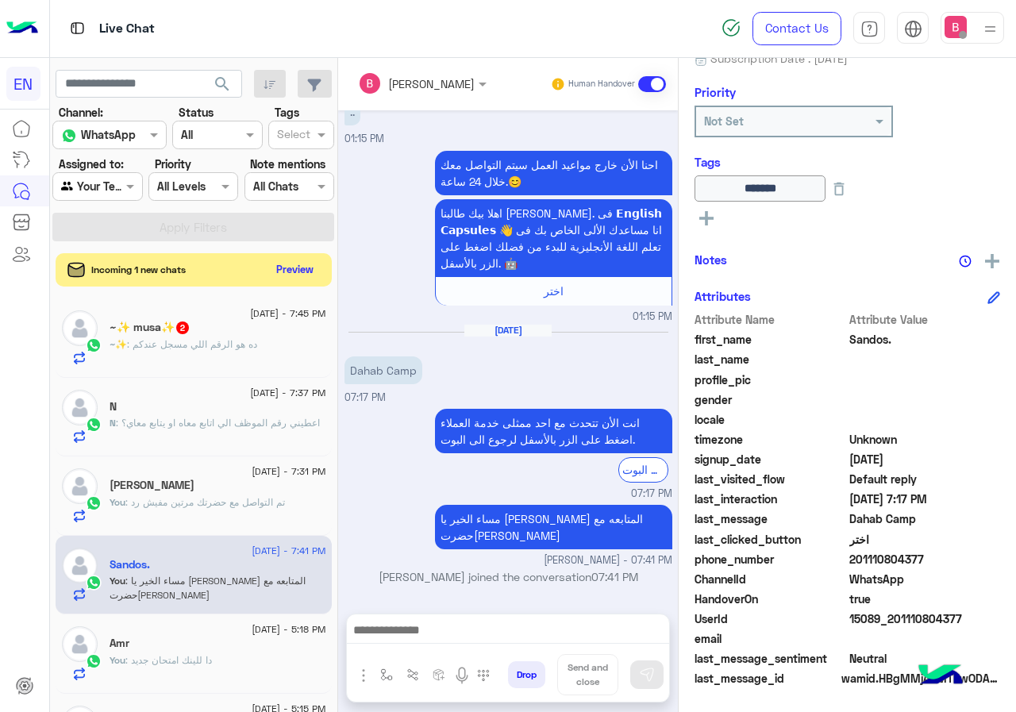
click at [302, 266] on button "Preview" at bounding box center [295, 269] width 49 height 21
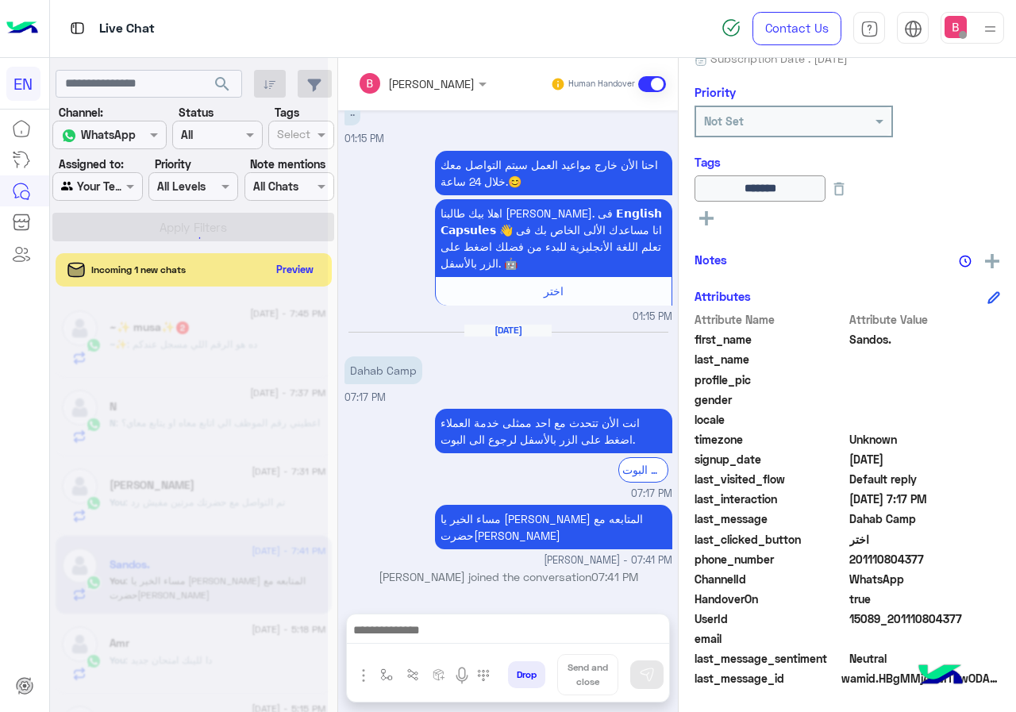
scroll to position [1852, 0]
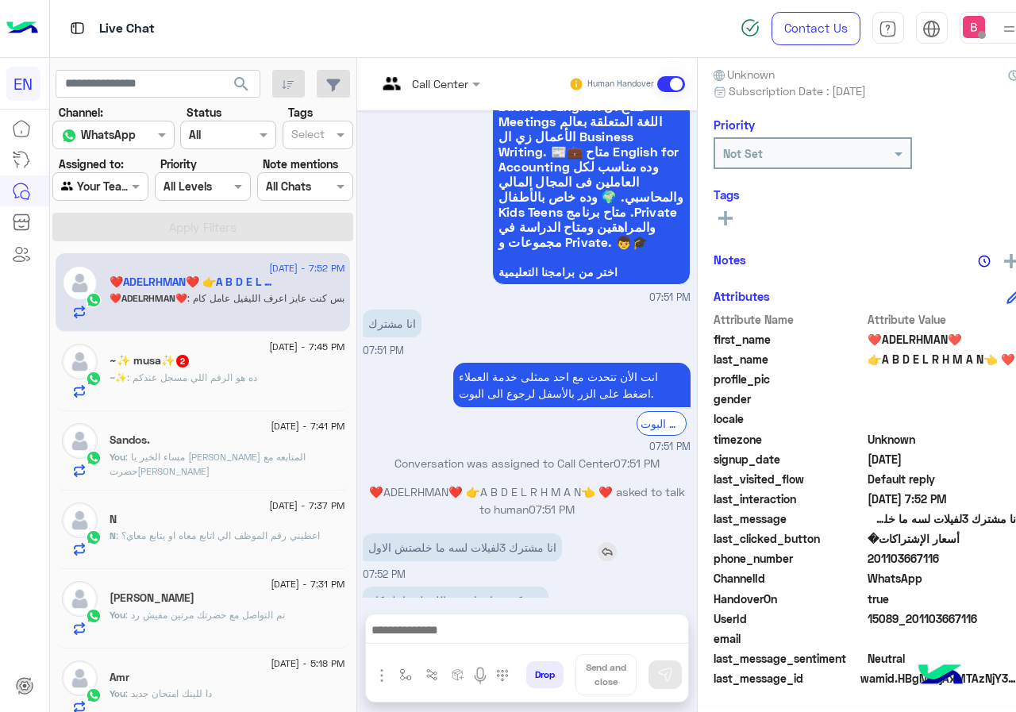
scroll to position [1218, 0]
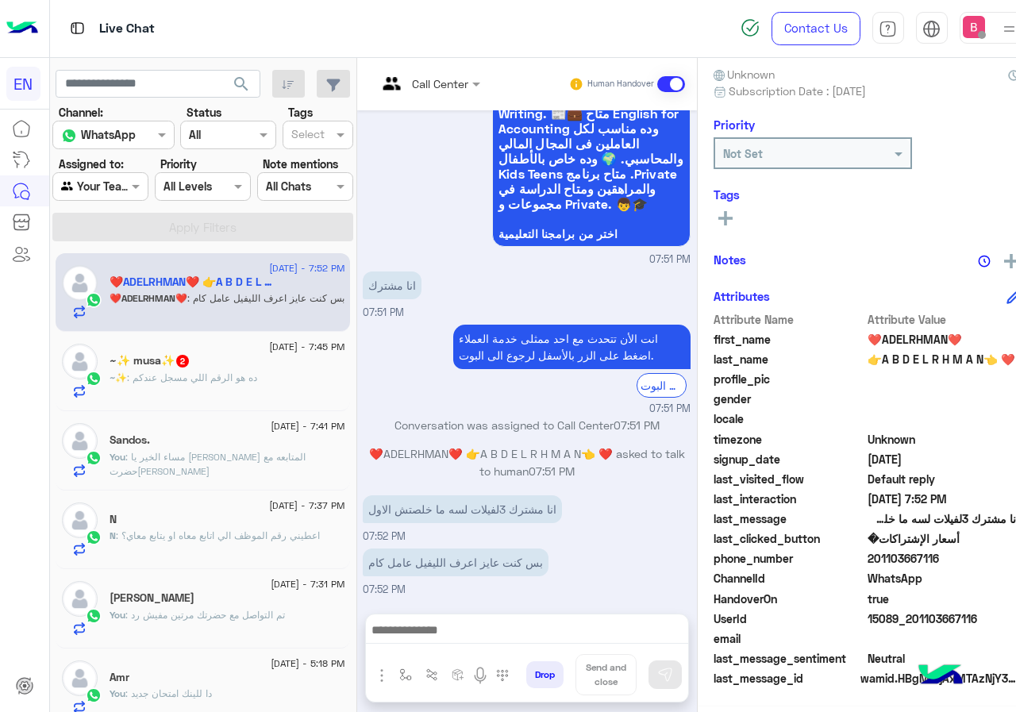
drag, startPoint x: 883, startPoint y: 557, endPoint x: 972, endPoint y: 560, distance: 88.2
click at [974, 560] on span "201103667116" at bounding box center [944, 558] width 152 height 17
copy span "01103667116"
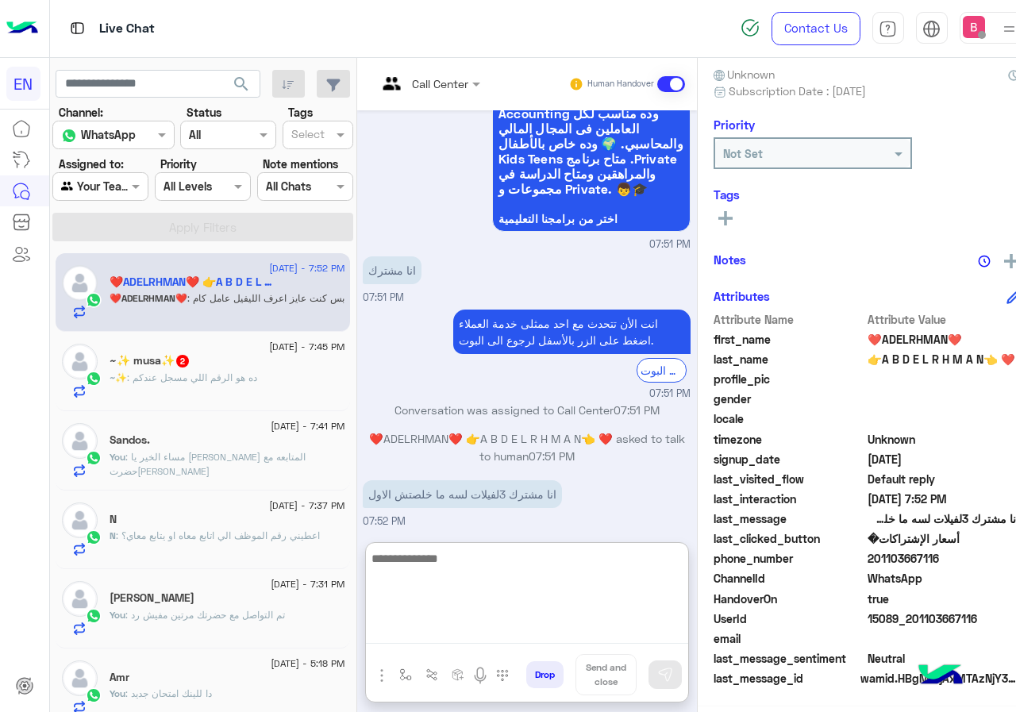
click at [479, 633] on textarea at bounding box center [527, 595] width 322 height 95
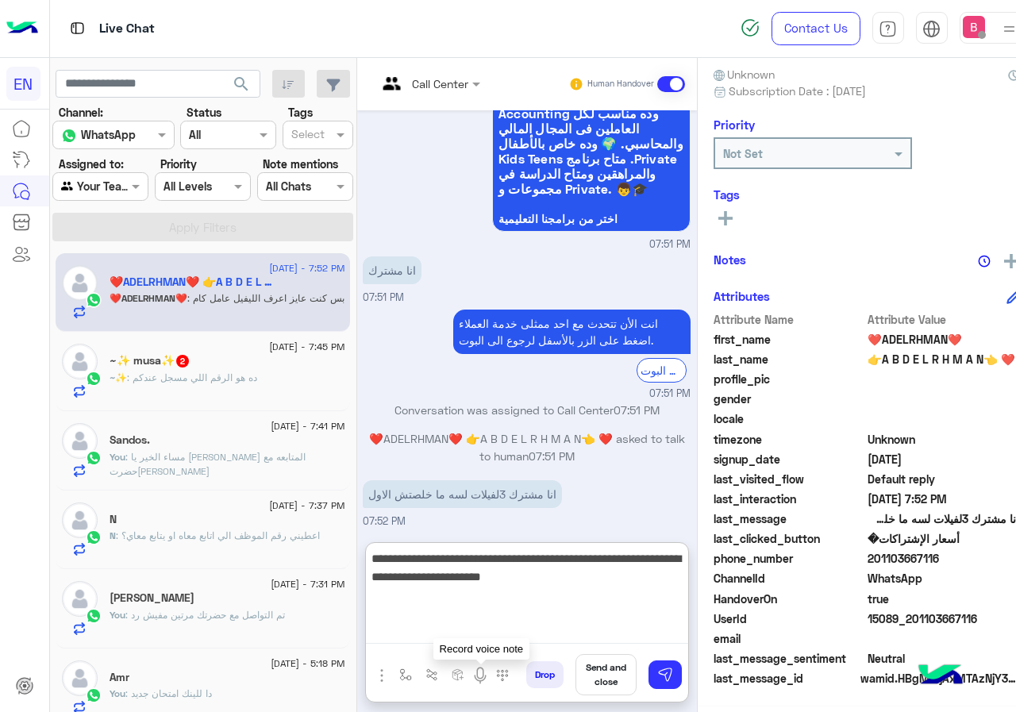
type textarea "**********"
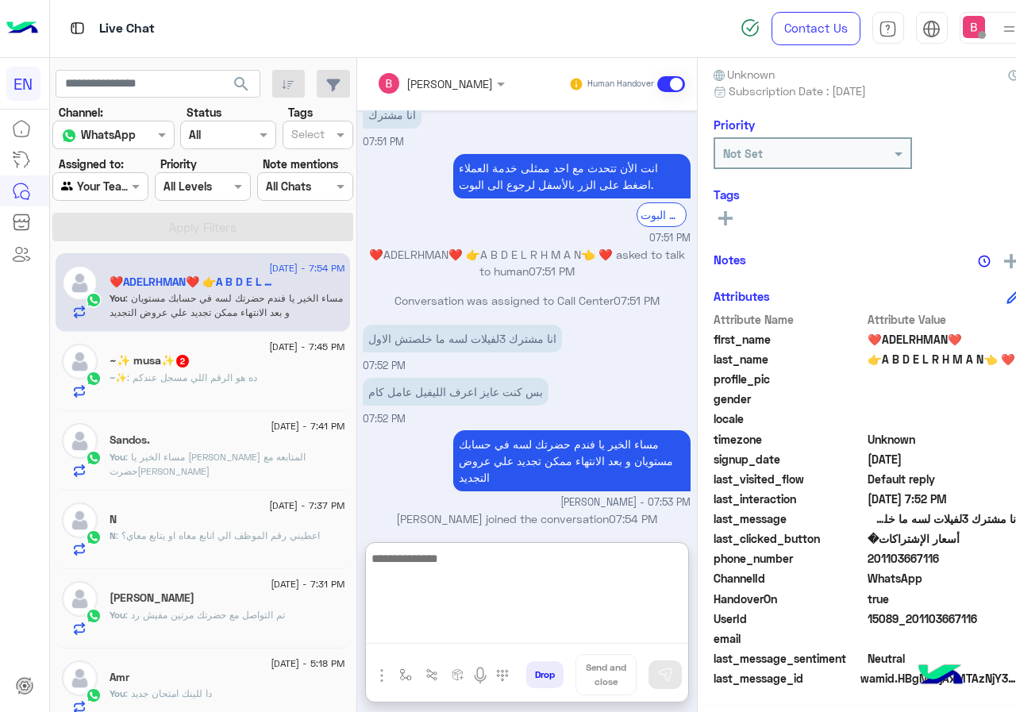
scroll to position [1402, 0]
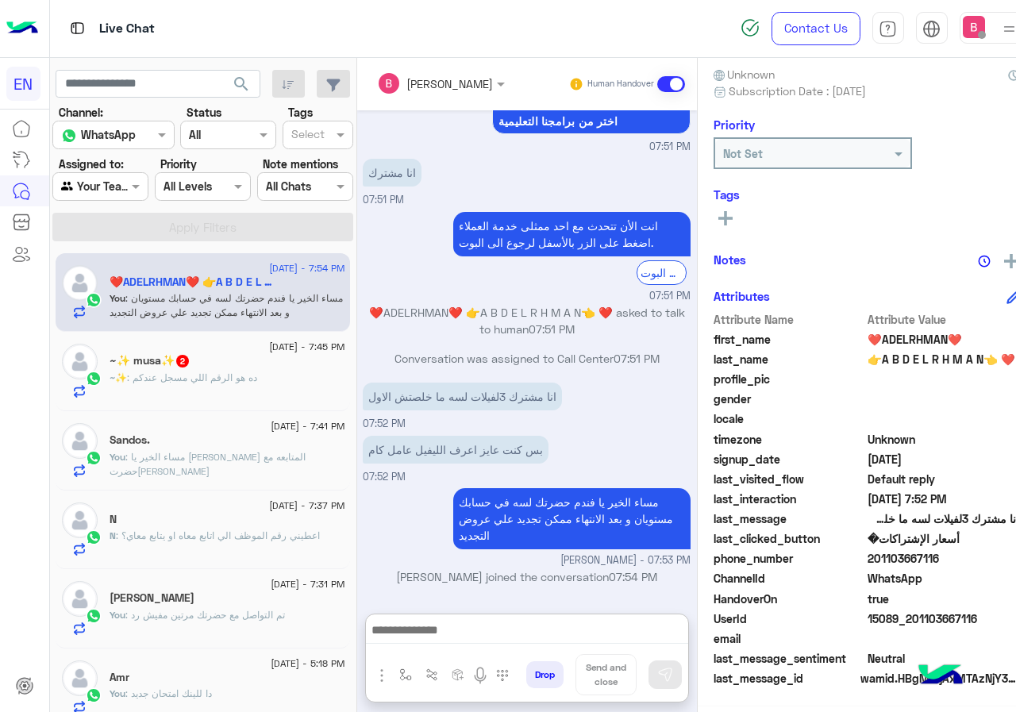
click at [154, 384] on p "~✨ : ده هو الرقم اللي مسجل عندكم" at bounding box center [184, 378] width 148 height 14
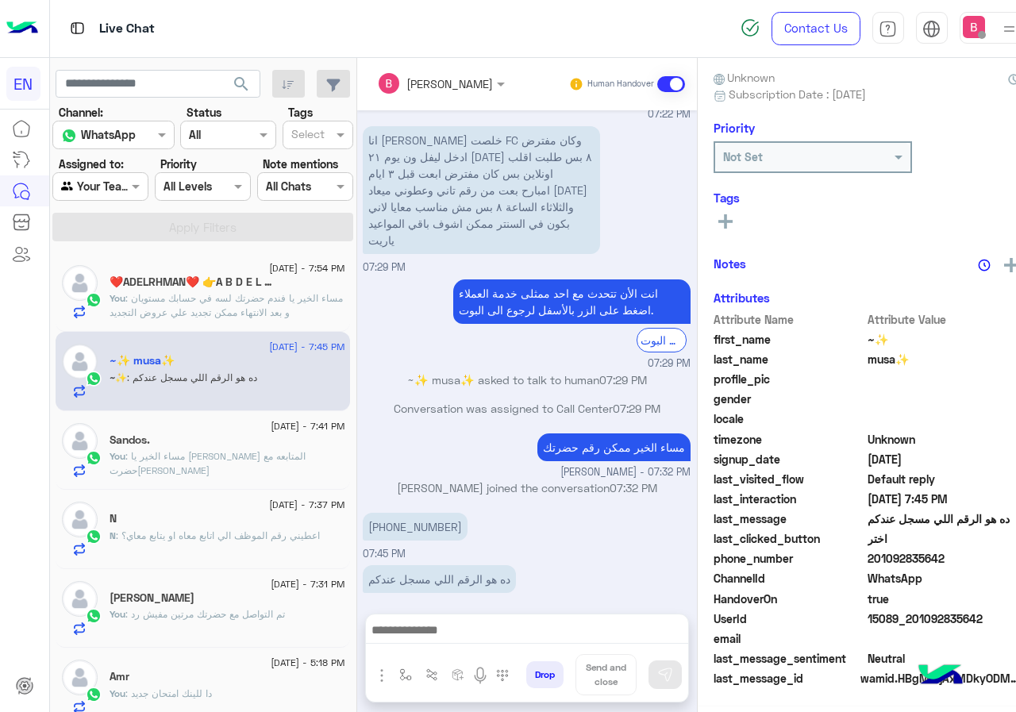
scroll to position [143, 0]
drag, startPoint x: 394, startPoint y: 510, endPoint x: 490, endPoint y: 513, distance: 95.3
click at [490, 513] on div "[PHONE_NUMBER]" at bounding box center [460, 527] width 195 height 28
copy app-msgs-text "+2"
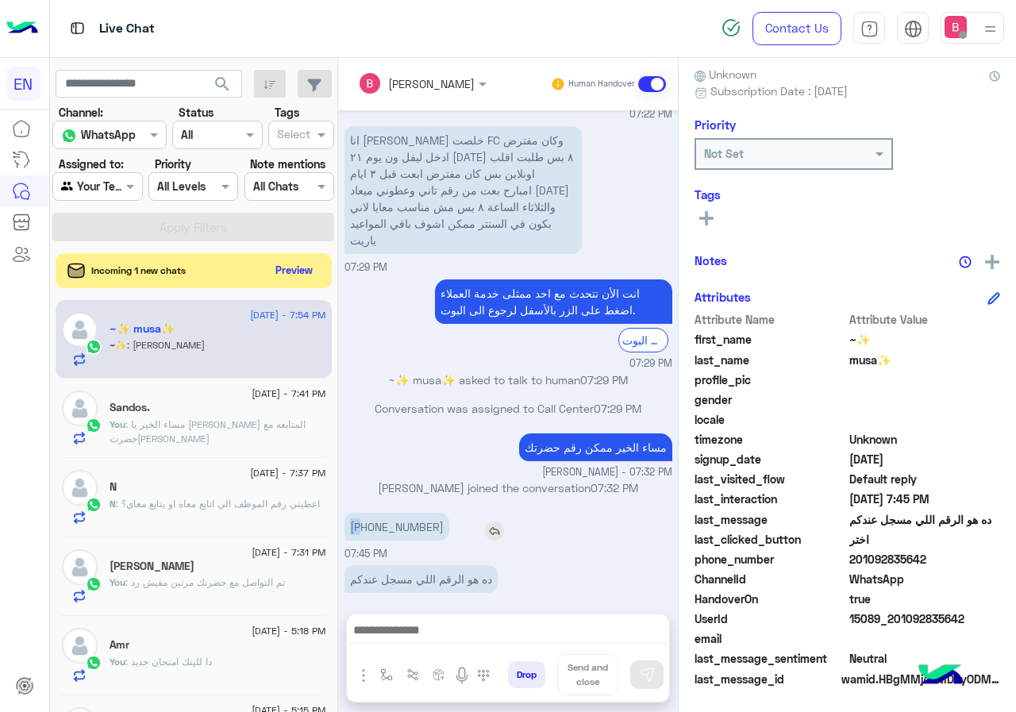
copy app-msgs-text "+2"
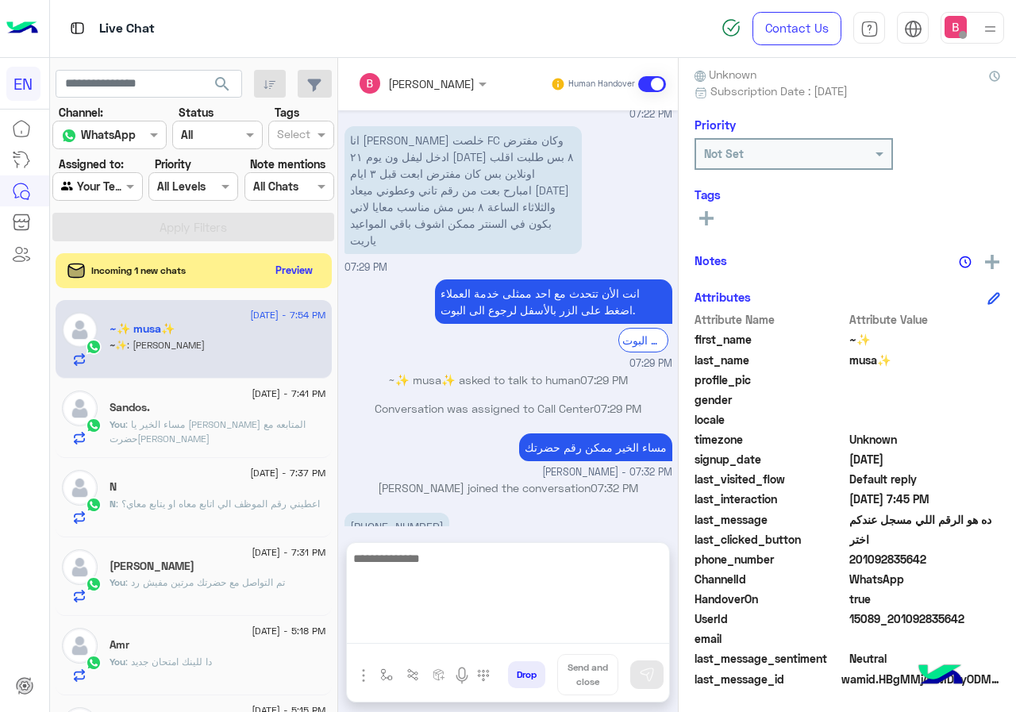
click at [454, 644] on textarea at bounding box center [508, 595] width 322 height 95
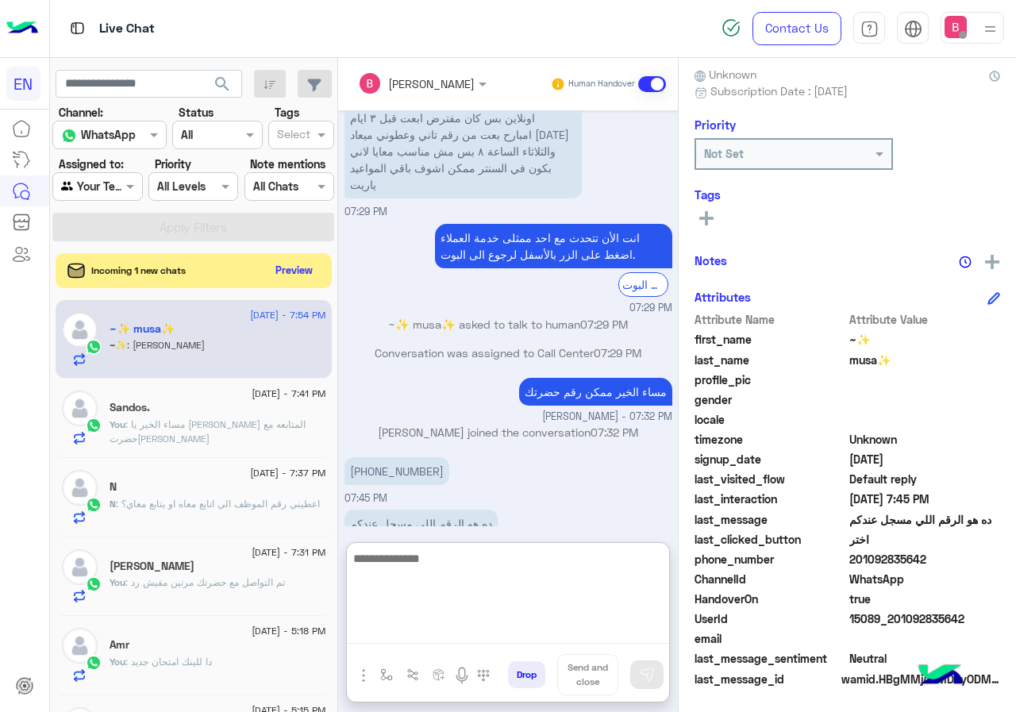
scroll to position [997, 0]
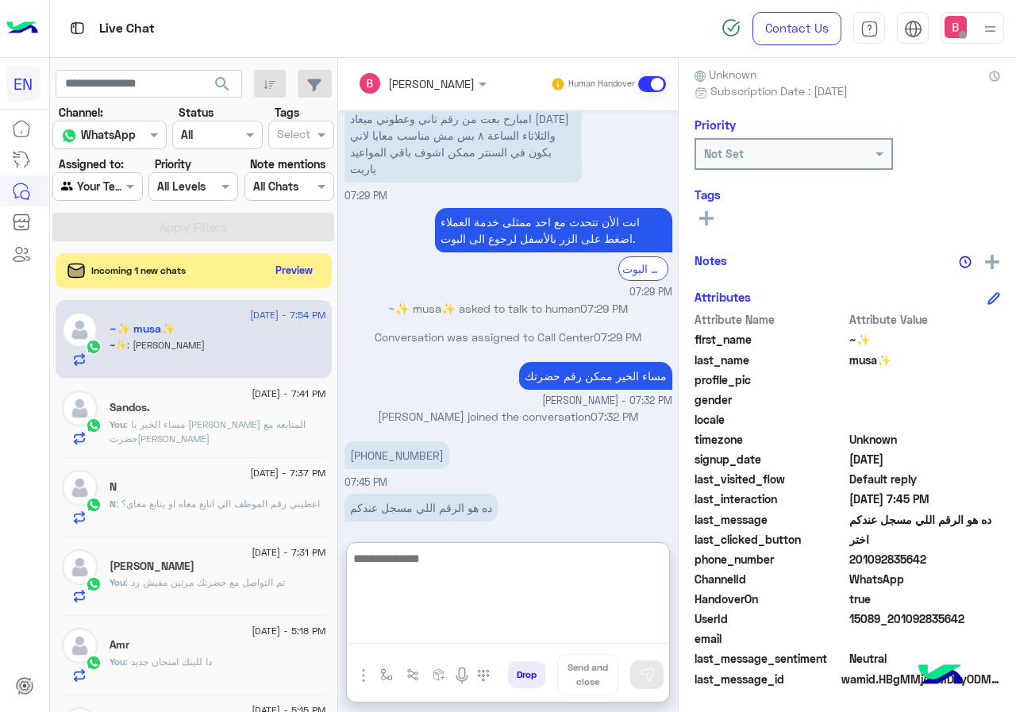
click at [503, 570] on textarea at bounding box center [508, 595] width 322 height 95
type textarea "*"
type textarea "**********"
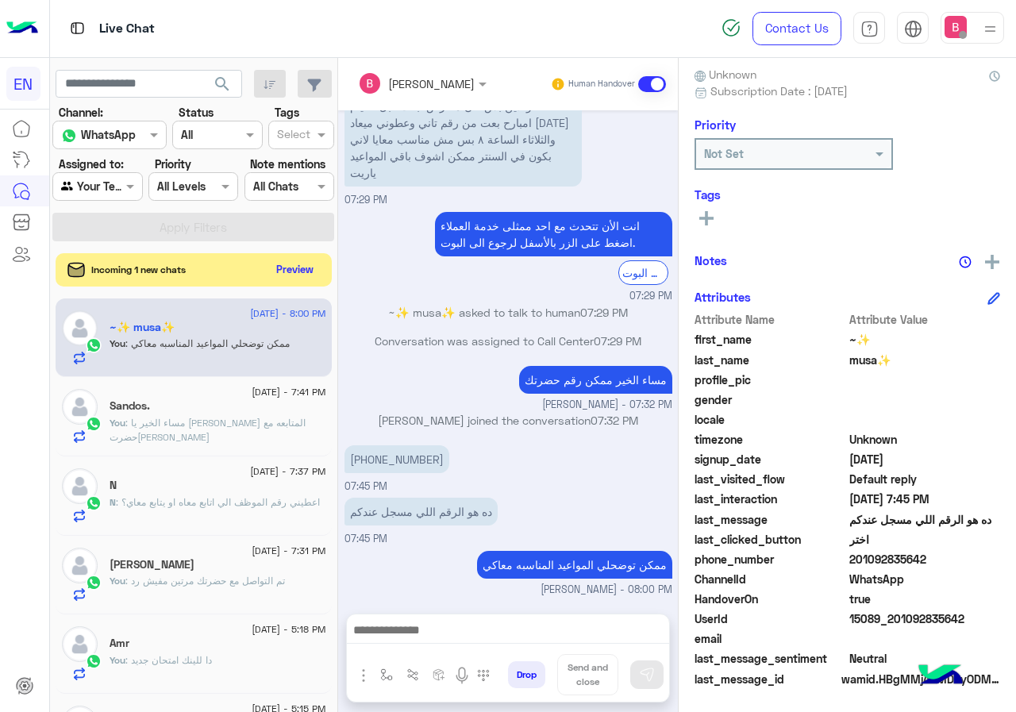
click at [295, 269] on button "Preview" at bounding box center [295, 269] width 49 height 21
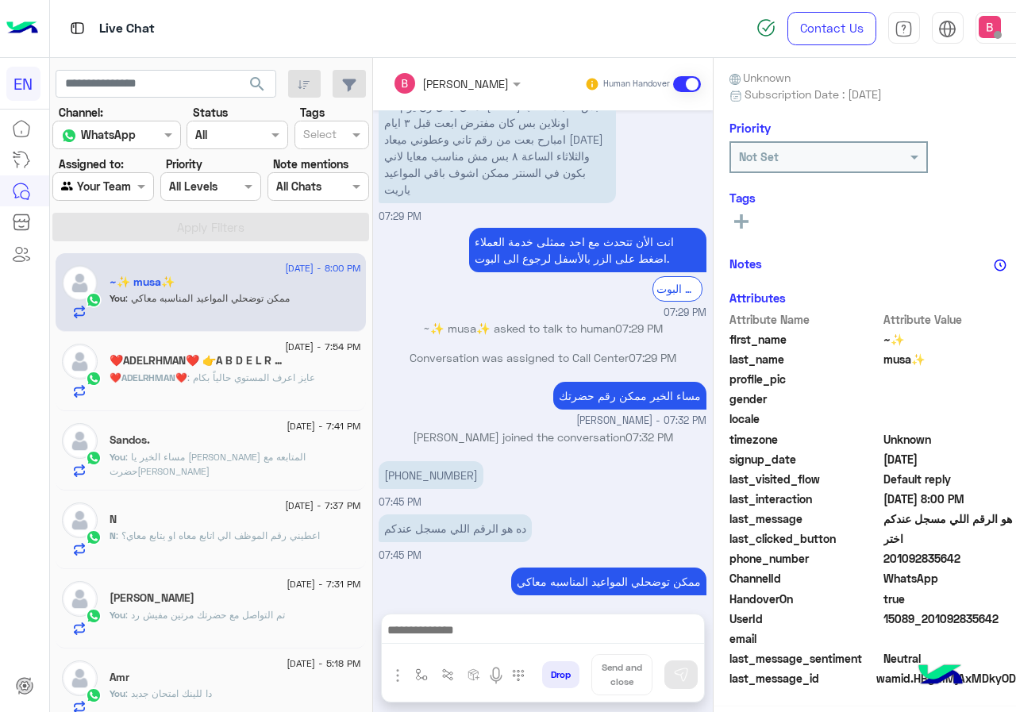
scroll to position [143, 0]
click at [296, 383] on span ": عايز اعرف المستوي حالياً بكام" at bounding box center [251, 377] width 128 height 12
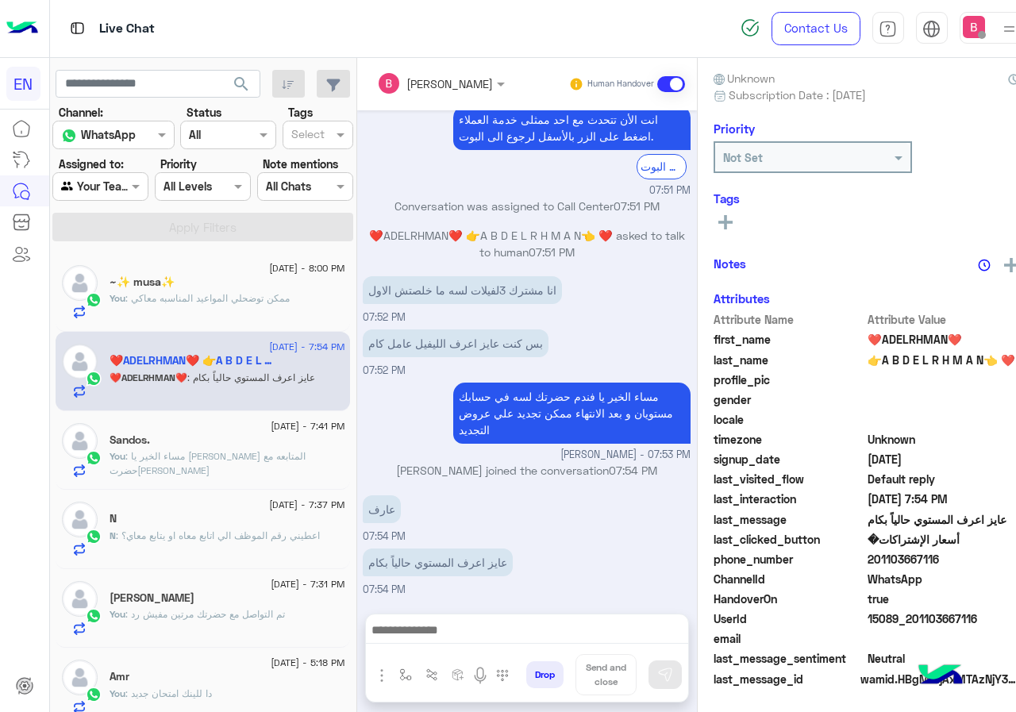
scroll to position [161, 0]
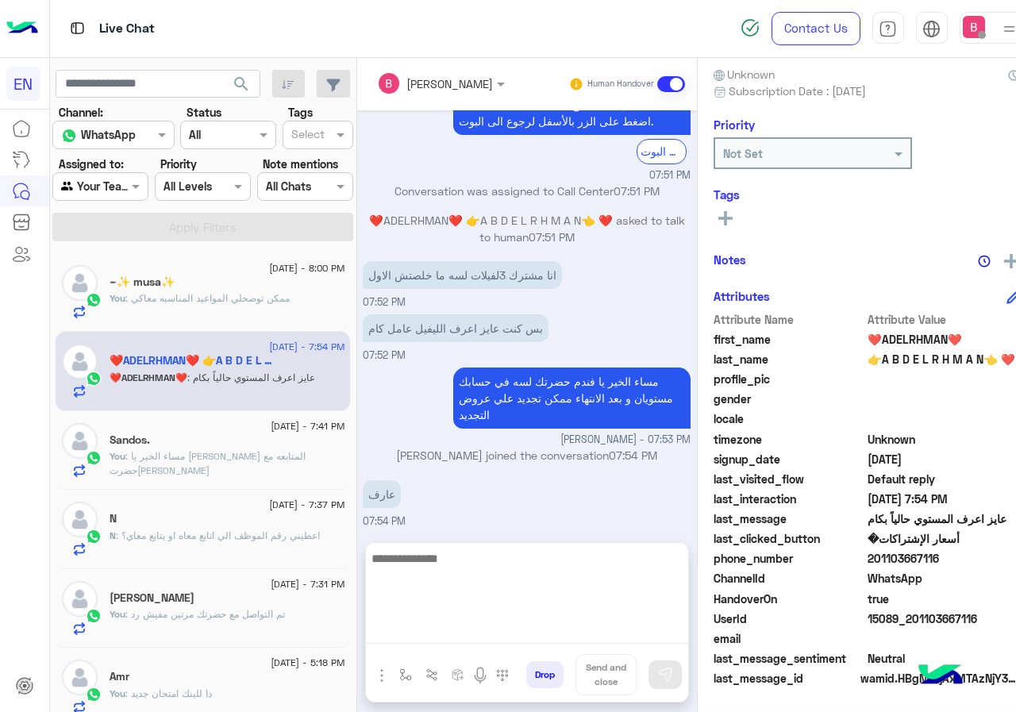
click at [455, 641] on textarea at bounding box center [527, 595] width 322 height 95
type textarea "**********"
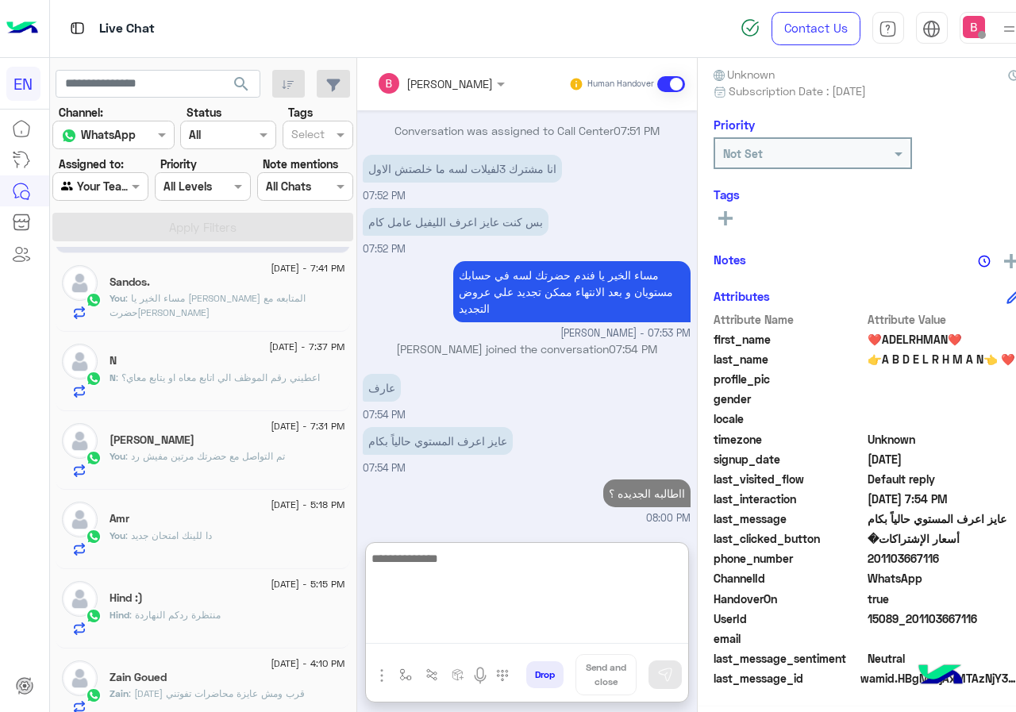
scroll to position [159, 0]
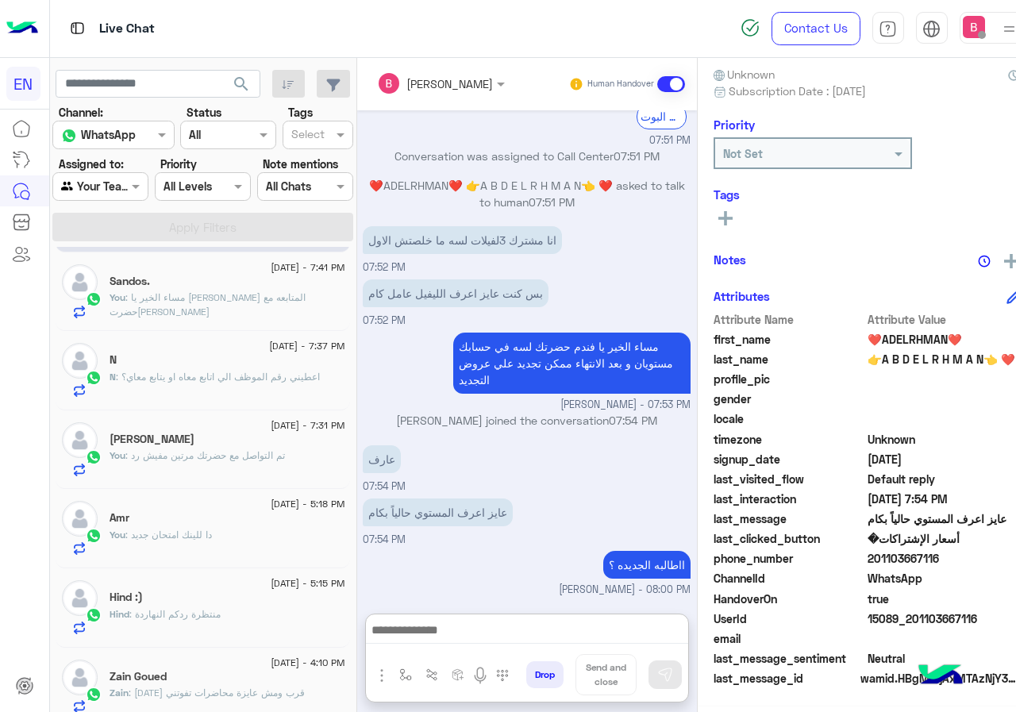
click at [237, 379] on span ": اعطيني رقم الموظف الي اتابع معاه او يتابع معاي؟" at bounding box center [218, 377] width 204 height 12
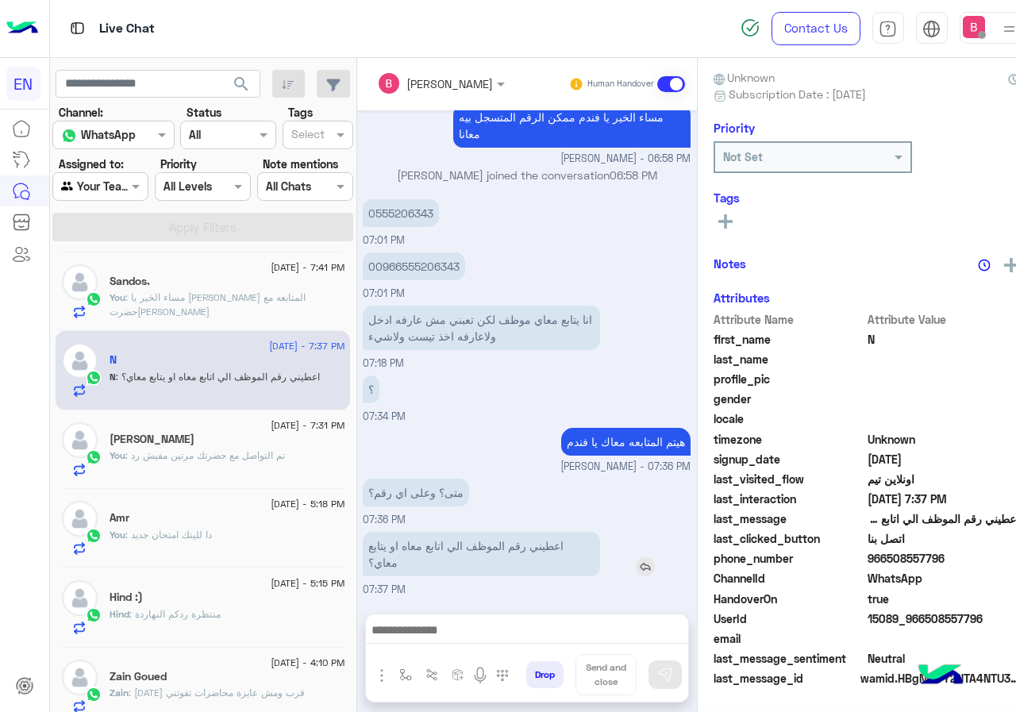
scroll to position [143, 0]
drag, startPoint x: 871, startPoint y: 556, endPoint x: 983, endPoint y: 552, distance: 112.0
click at [983, 552] on div "phone_number [PHONE_NUMBER]" at bounding box center [867, 561] width 306 height 20
copy div "966508557796"
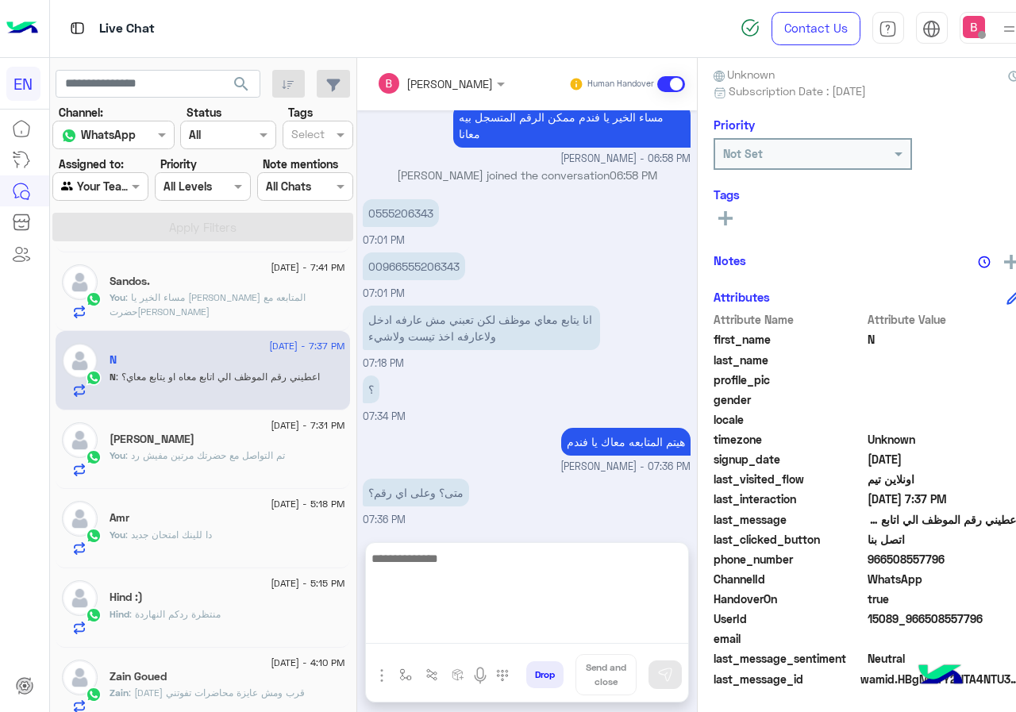
click at [557, 630] on textarea at bounding box center [527, 595] width 322 height 95
paste textarea "**********"
type textarea "**********"
drag, startPoint x: 483, startPoint y: 586, endPoint x: 306, endPoint y: 575, distance: 177.3
click at [310, 576] on mat-drawer-container "search Channel: Channel WhatsApp Status Channel All Tags Select Assigned to: Ag…" at bounding box center [542, 388] width 985 height 660
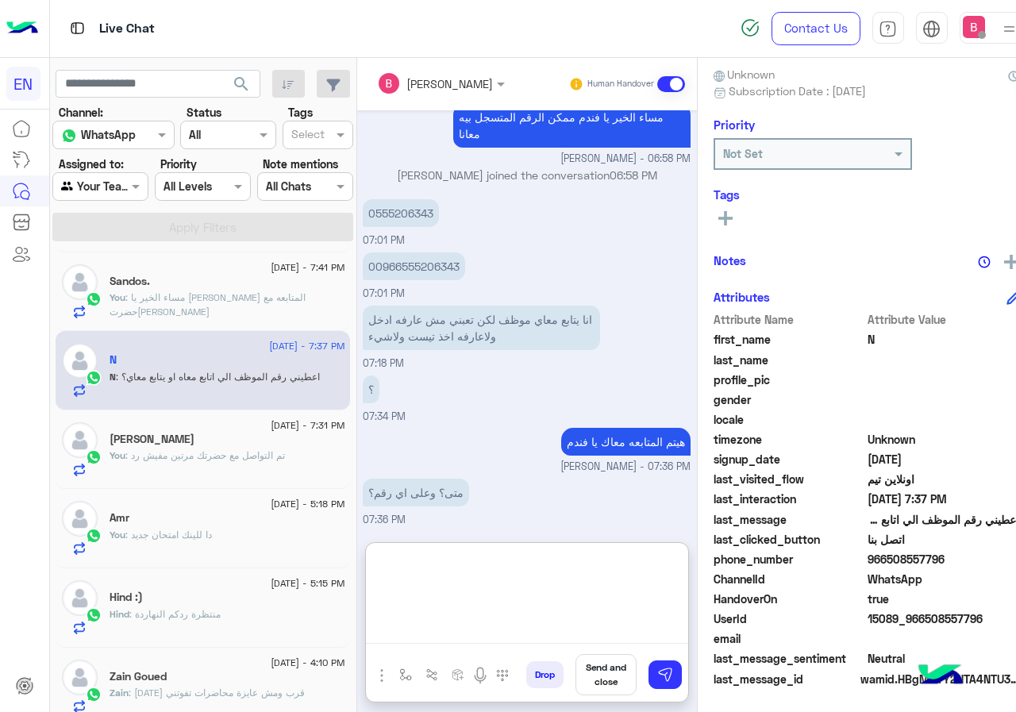
scroll to position [317, 0]
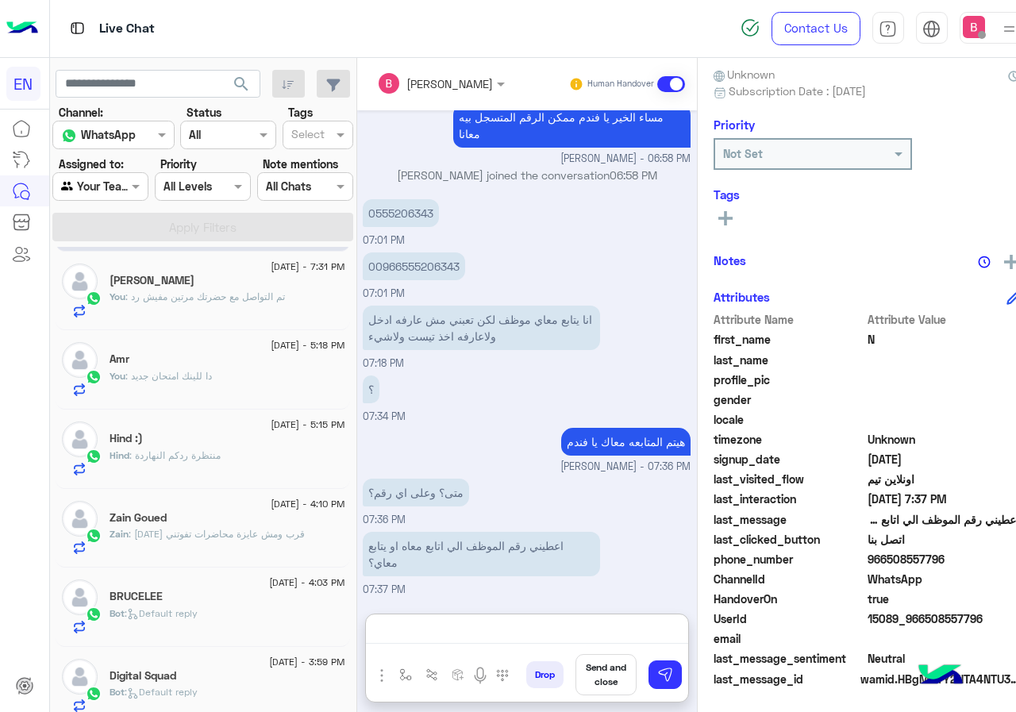
click at [267, 475] on div "Hind : منتظرة ردكم النهاردة" at bounding box center [227, 462] width 235 height 28
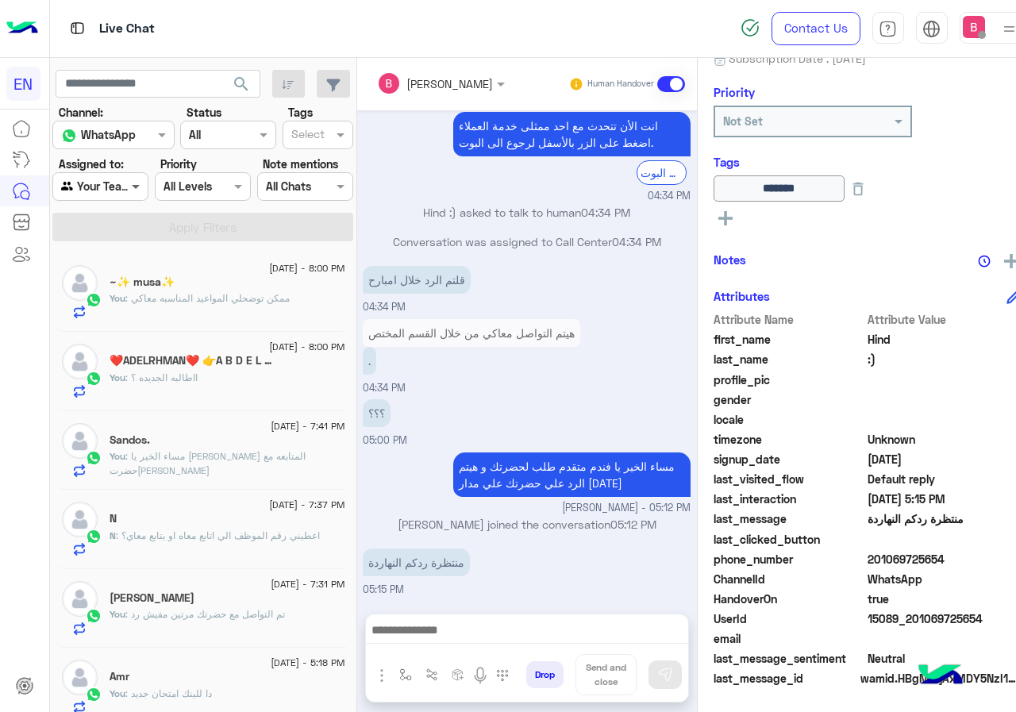
click at [133, 187] on span at bounding box center [138, 186] width 20 height 17
click at [230, 469] on div "You : مساء الخير يا [PERSON_NAME] المتابعه مع حضرت[PERSON_NAME]" at bounding box center [227, 463] width 235 height 28
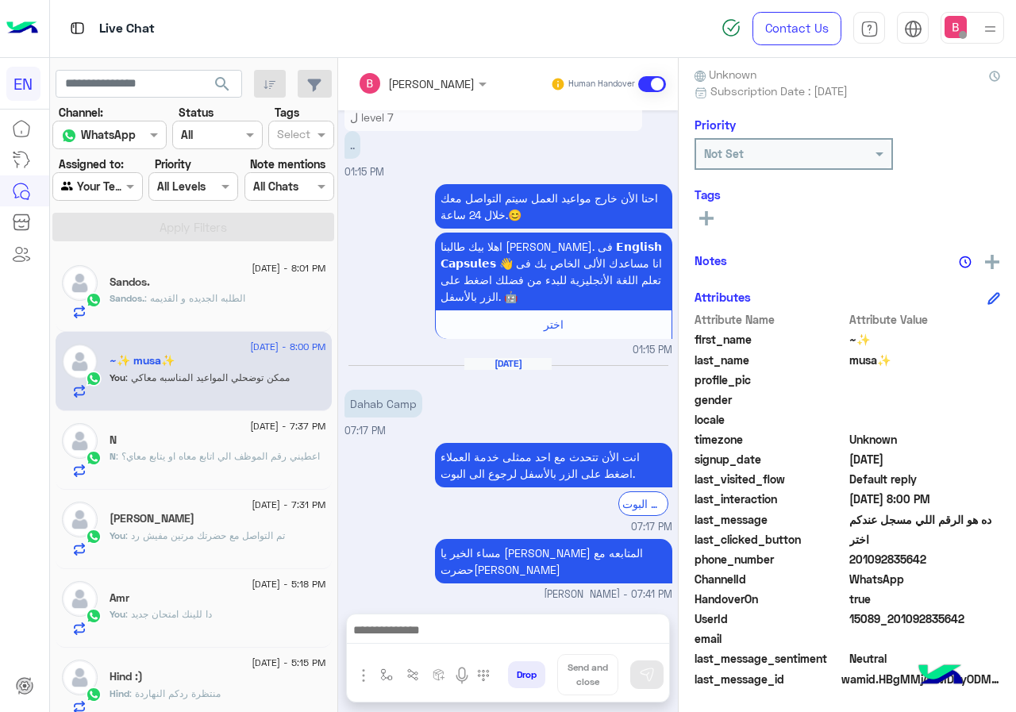
click at [203, 464] on p "N : اعطيني رقم الموظف الي اتابع معاه او يتابع معاي؟" at bounding box center [215, 456] width 210 height 14
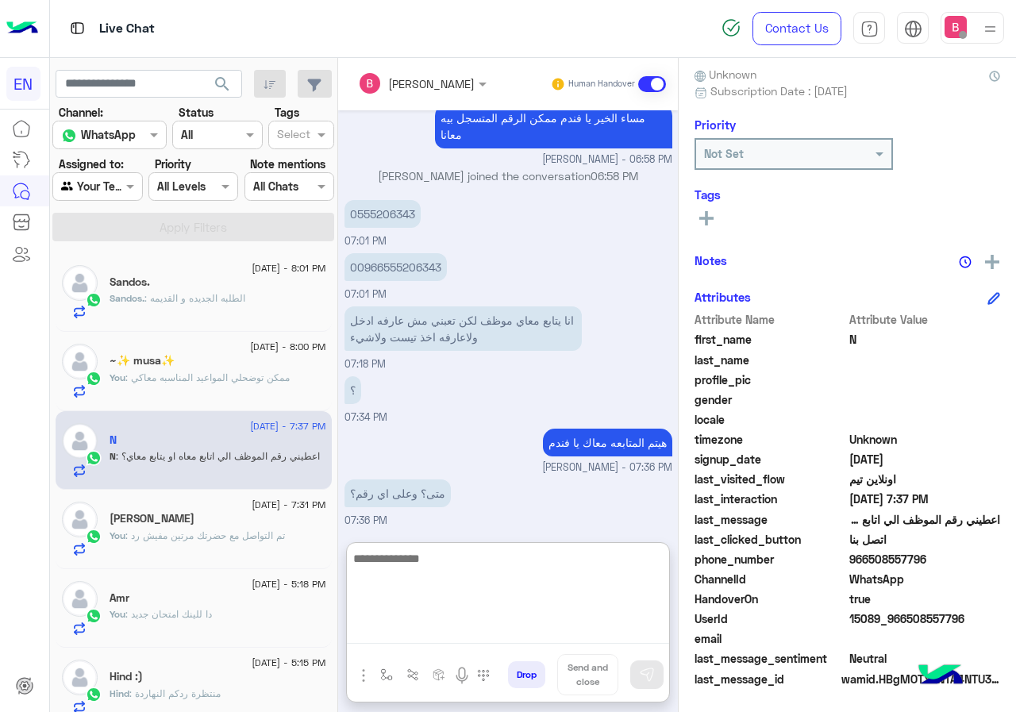
click at [463, 635] on textarea at bounding box center [508, 595] width 322 height 95
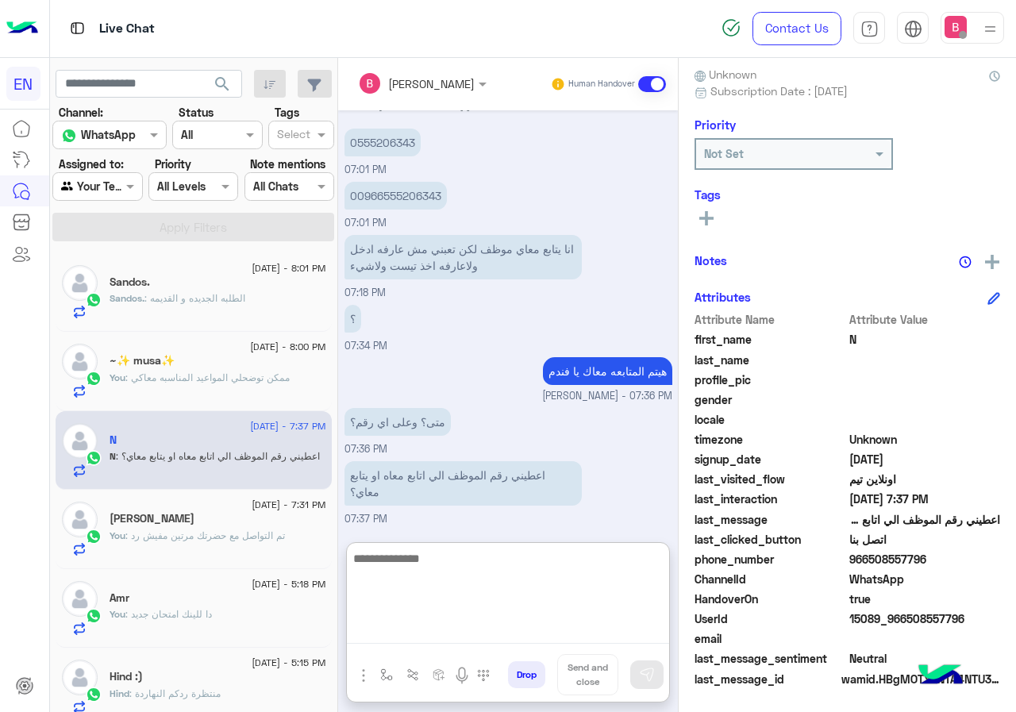
click at [437, 573] on textarea at bounding box center [508, 595] width 322 height 95
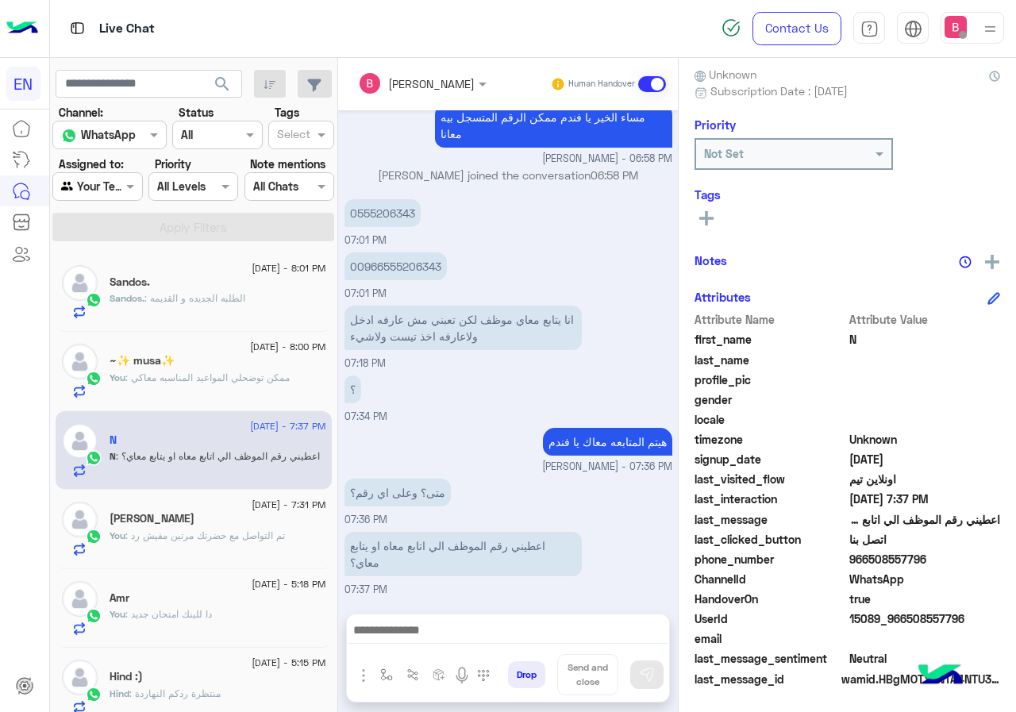
click at [439, 543] on div "Bassant Ayman Human Handover [DATE] الأستفسارات بالمواعيد� 06:30 PM طالبنا العز…" at bounding box center [508, 388] width 340 height 660
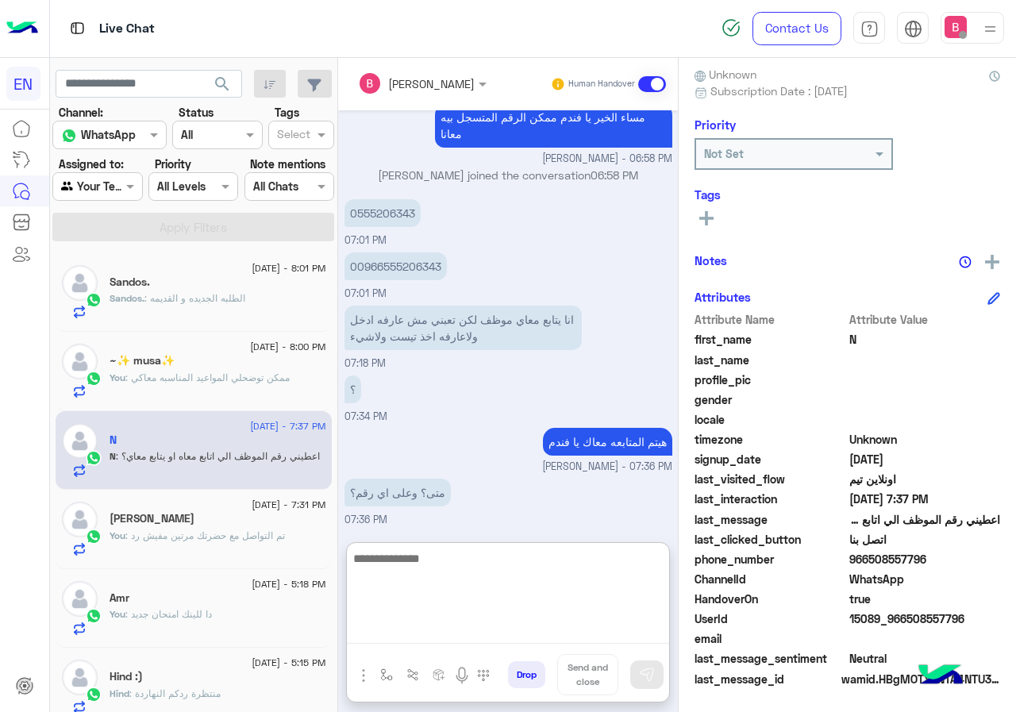
click at [452, 623] on textarea at bounding box center [508, 595] width 322 height 95
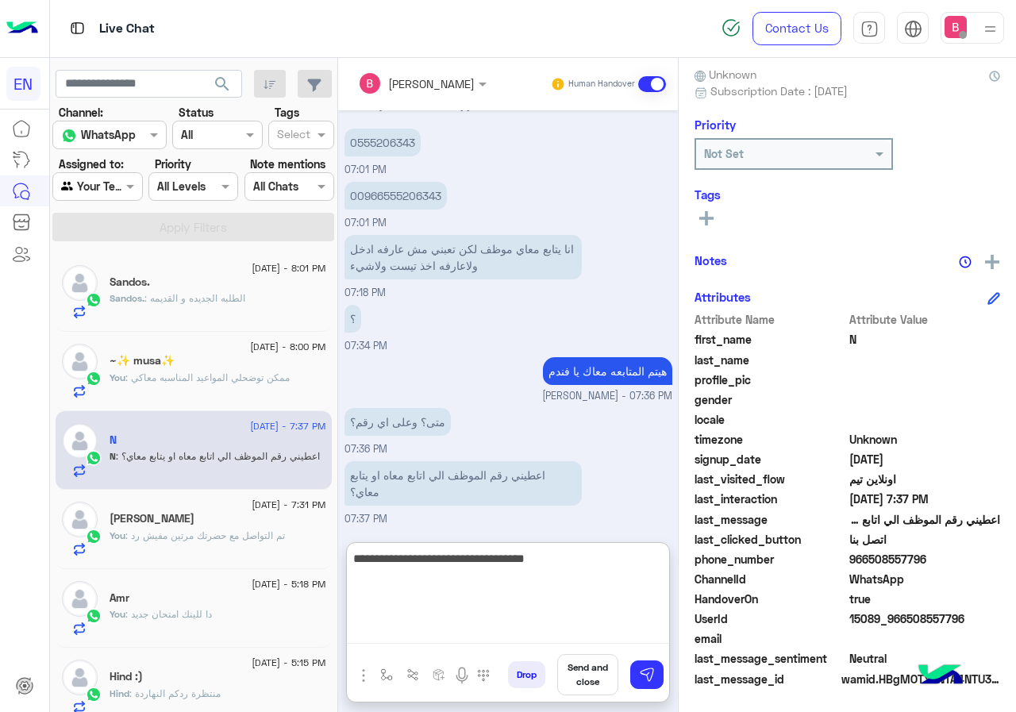
type textarea "**********"
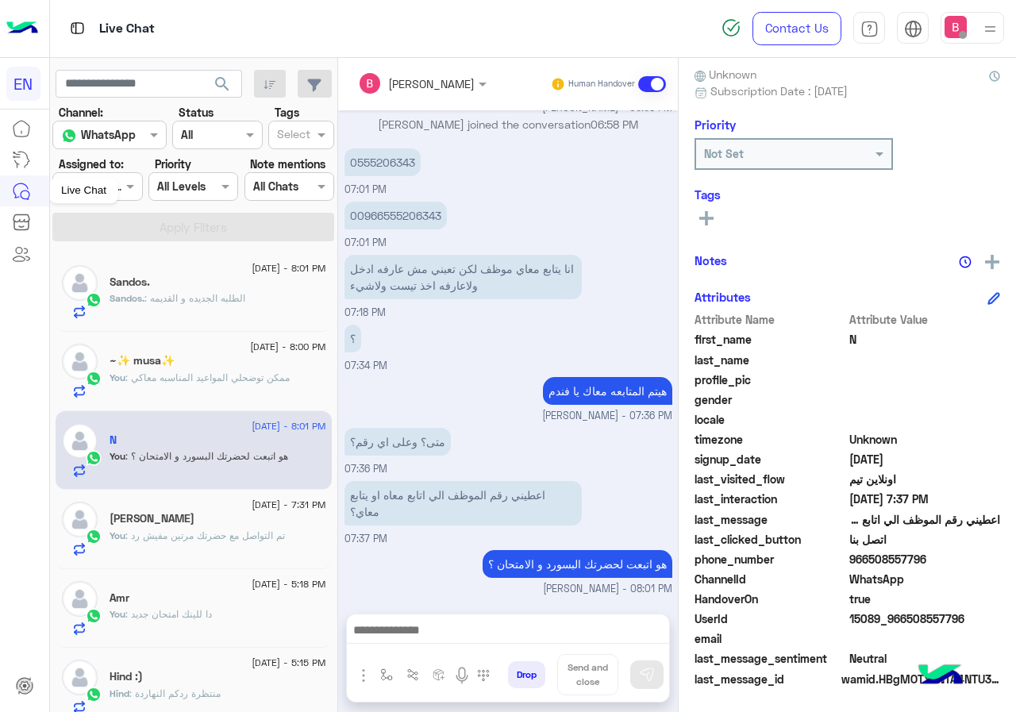
click at [103, 190] on div "Live Chat" at bounding box center [83, 190] width 69 height 25
click at [131, 183] on span at bounding box center [132, 186] width 20 height 17
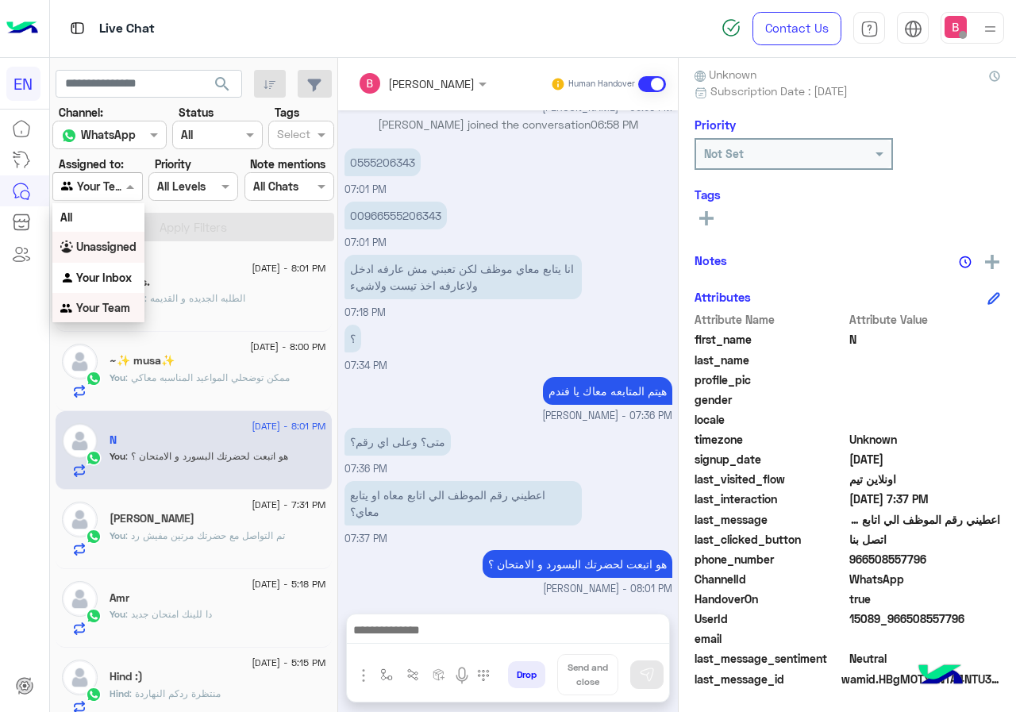
click at [104, 243] on b "Unassigned" at bounding box center [106, 246] width 60 height 13
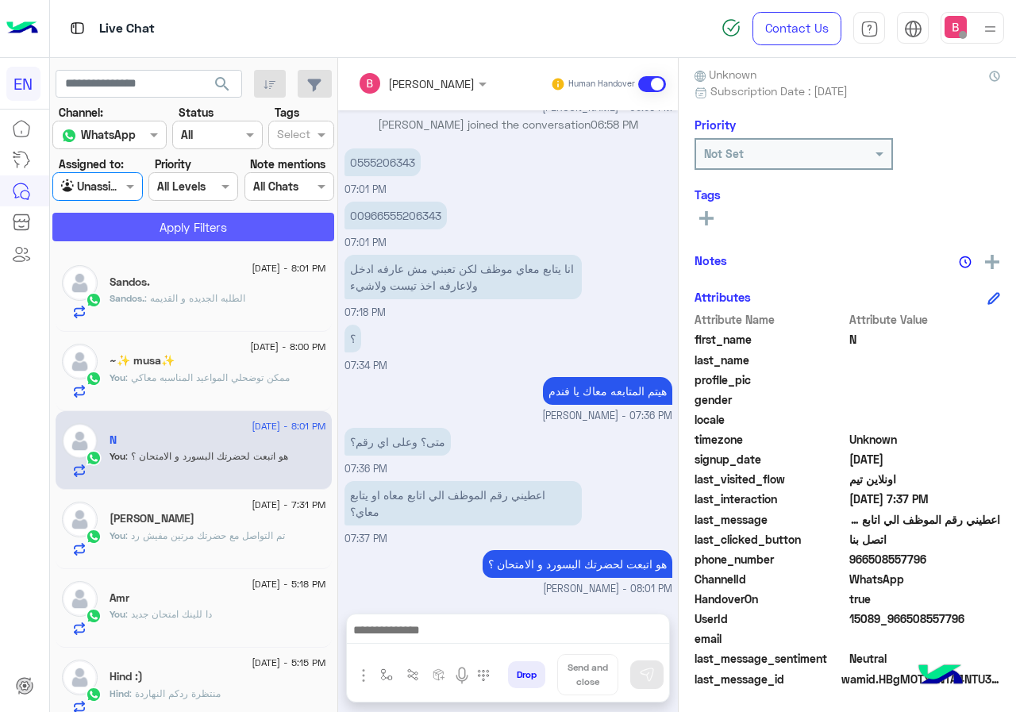
click at [137, 215] on button "Apply Filters" at bounding box center [193, 227] width 282 height 29
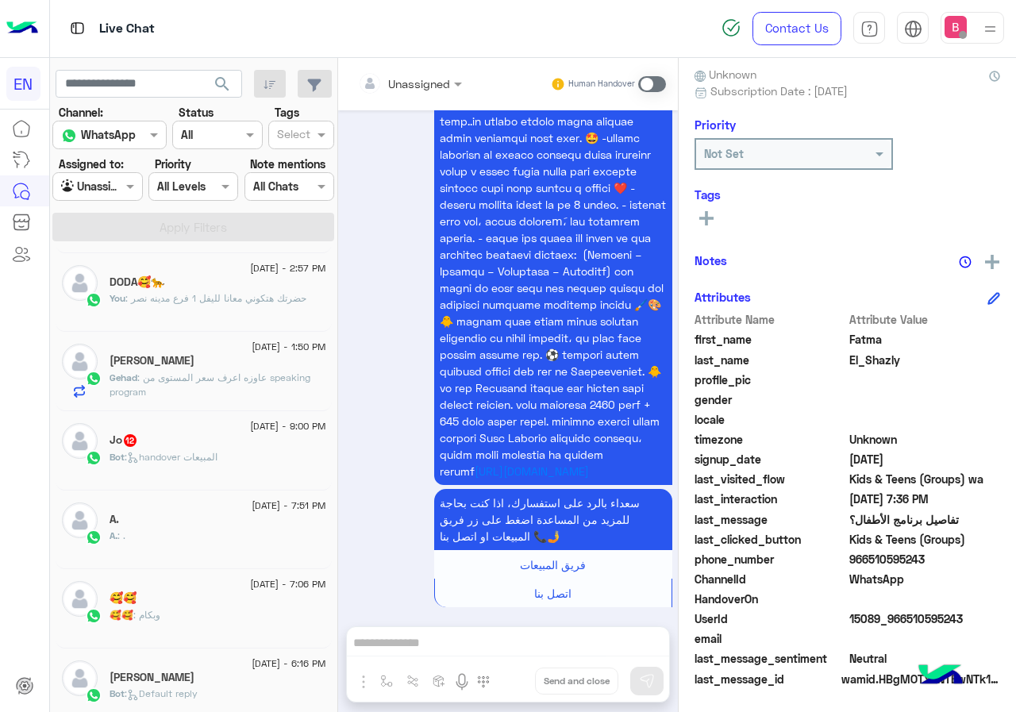
scroll to position [159, 0]
click at [234, 450] on div "Bot : handover المبيعات" at bounding box center [218, 463] width 217 height 28
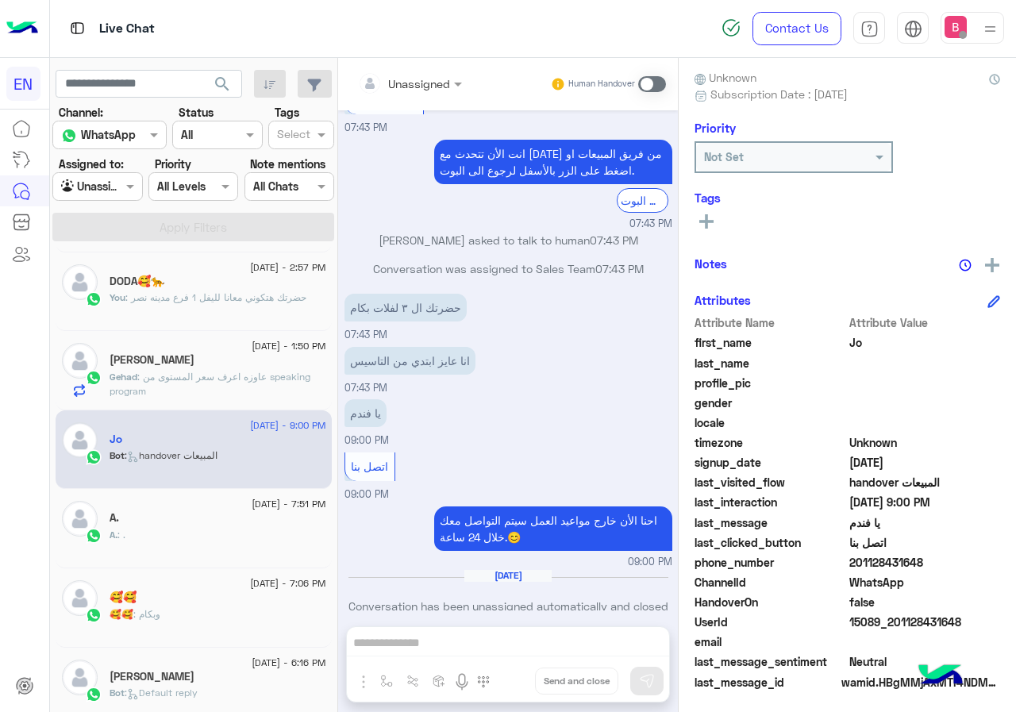
scroll to position [143, 0]
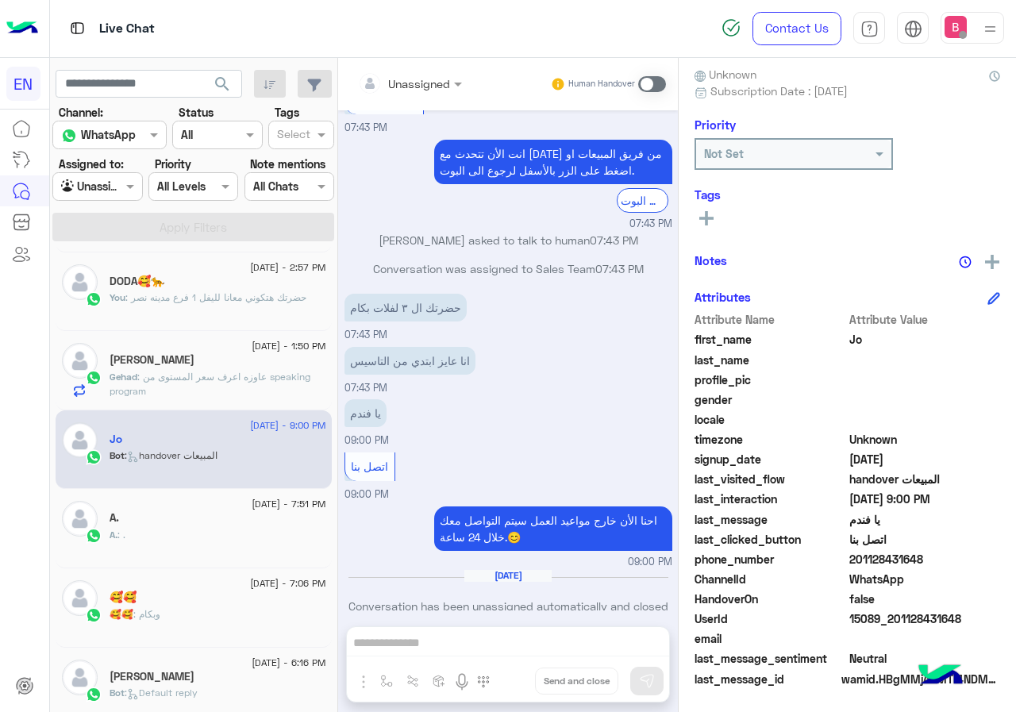
click at [439, 84] on div at bounding box center [410, 83] width 120 height 18
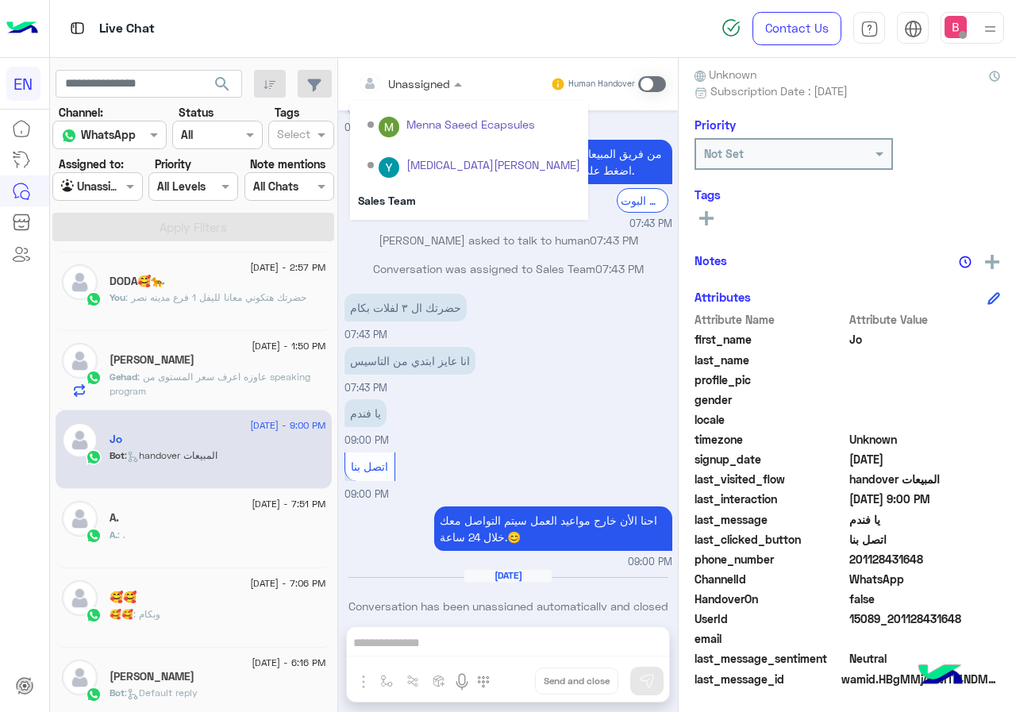
scroll to position [264, 0]
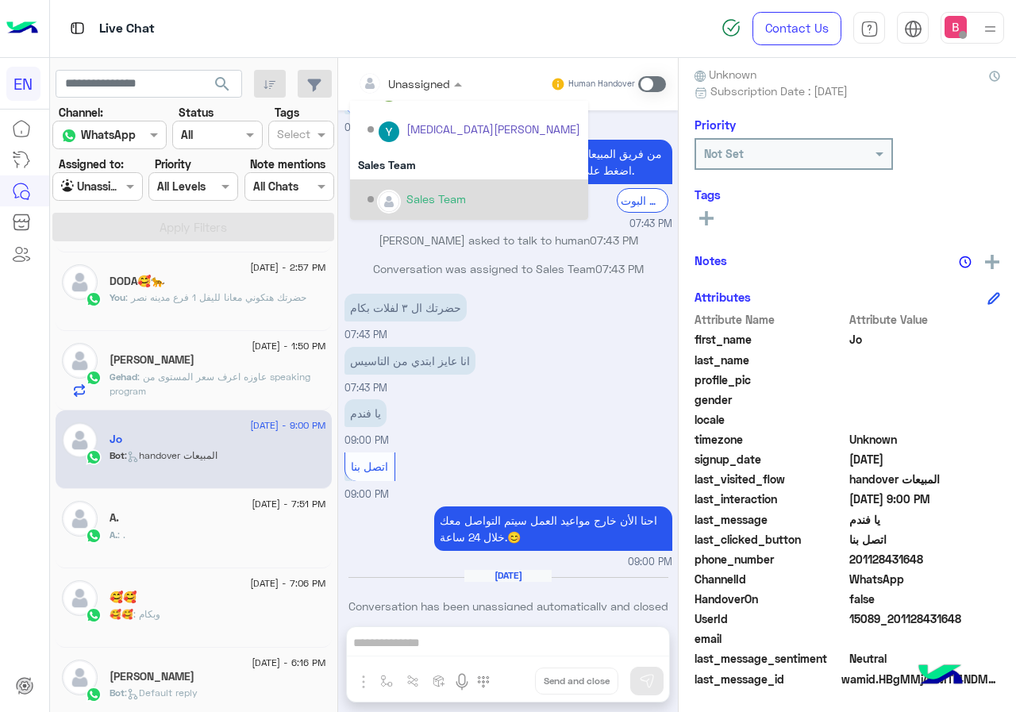
click at [424, 190] on div "Sales Team" at bounding box center [473, 200] width 213 height 28
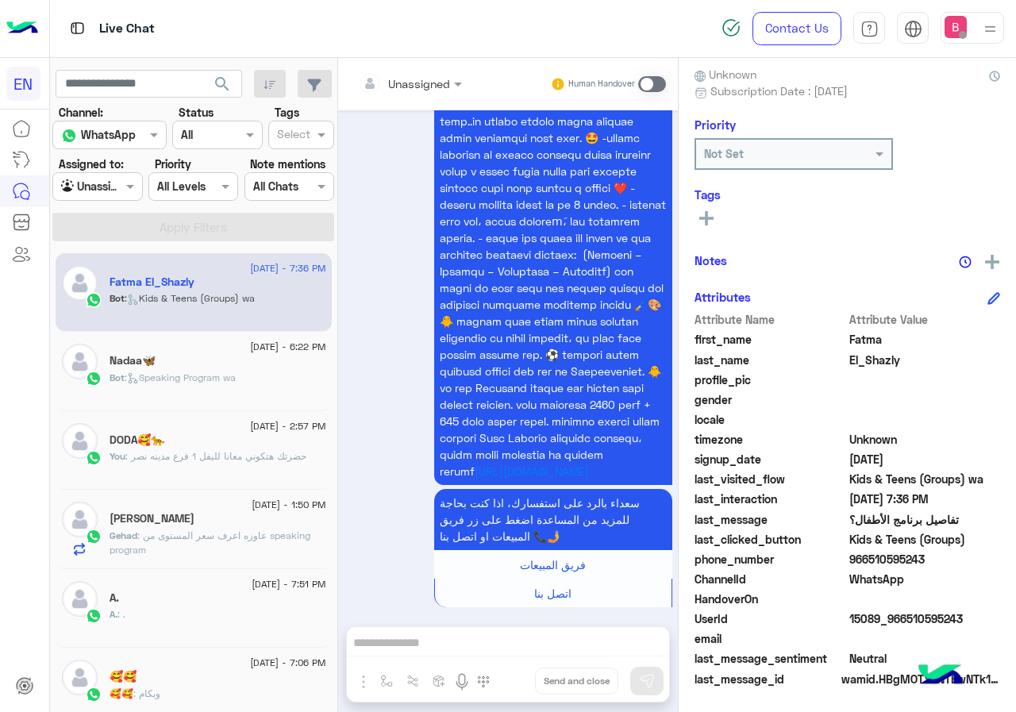
click at [202, 533] on span ": عاوزه اعرف سعر المستوى من speaking program" at bounding box center [210, 542] width 201 height 26
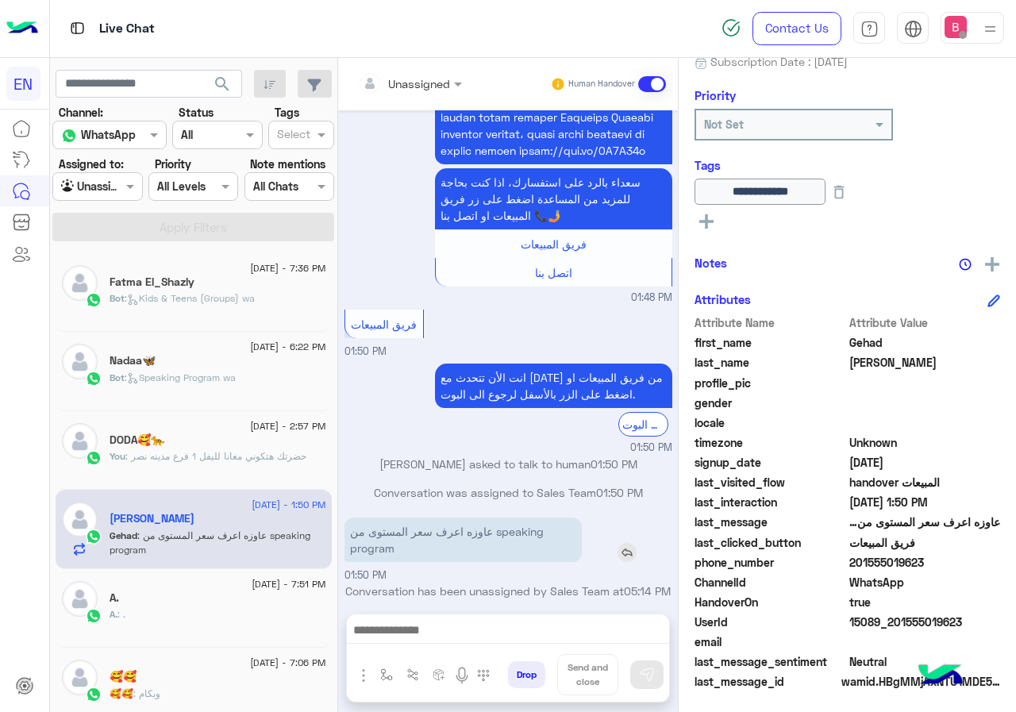
scroll to position [175, 0]
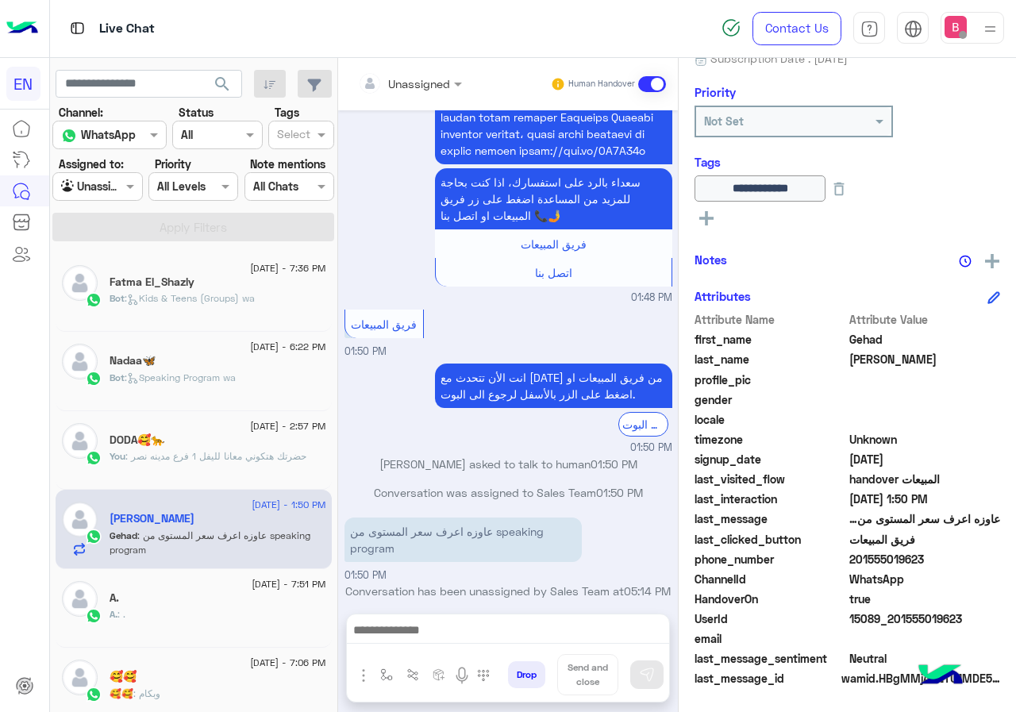
click at [437, 98] on div "Unassigned Human Handover" at bounding box center [508, 84] width 340 height 52
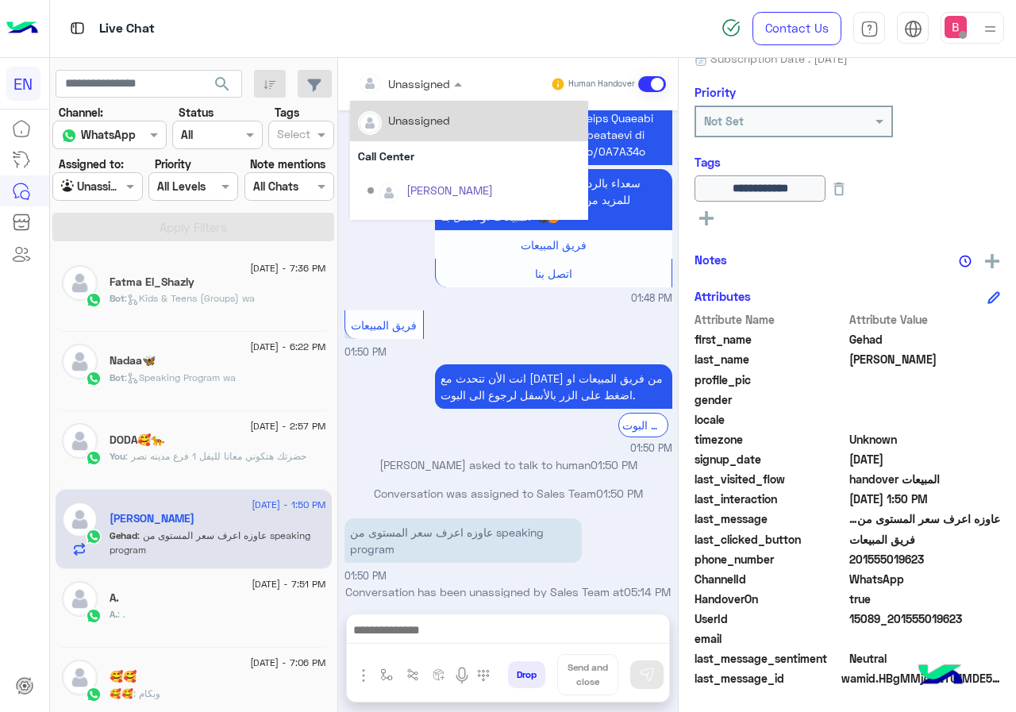
drag, startPoint x: 436, startPoint y: 76, endPoint x: 417, endPoint y: 108, distance: 36.6
click at [435, 77] on div at bounding box center [410, 83] width 120 height 18
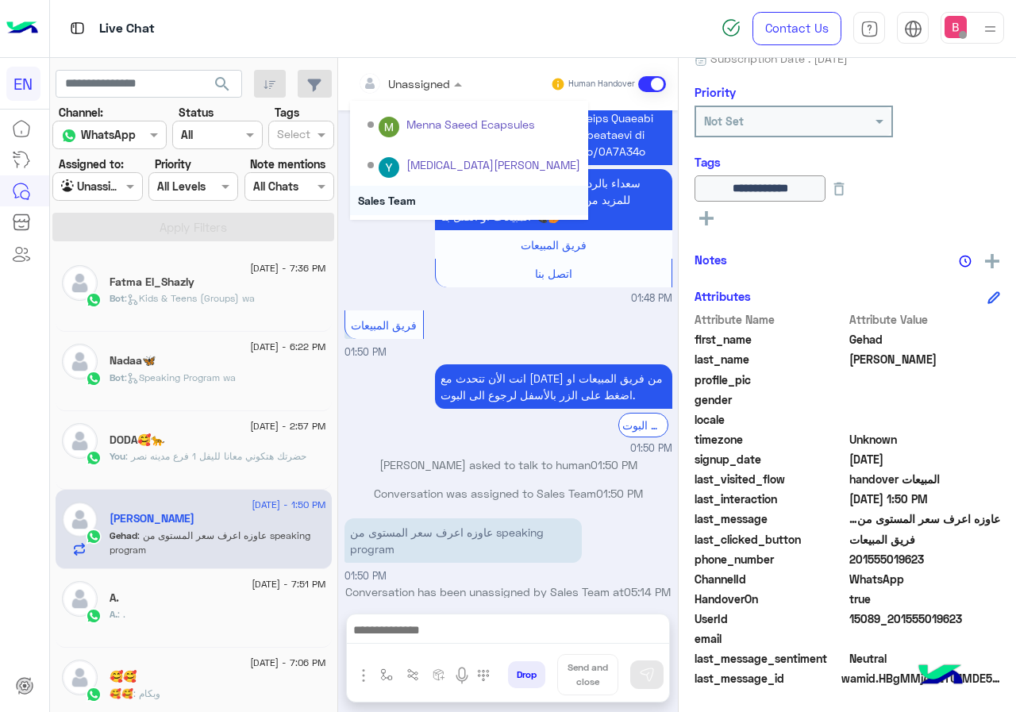
scroll to position [264, 0]
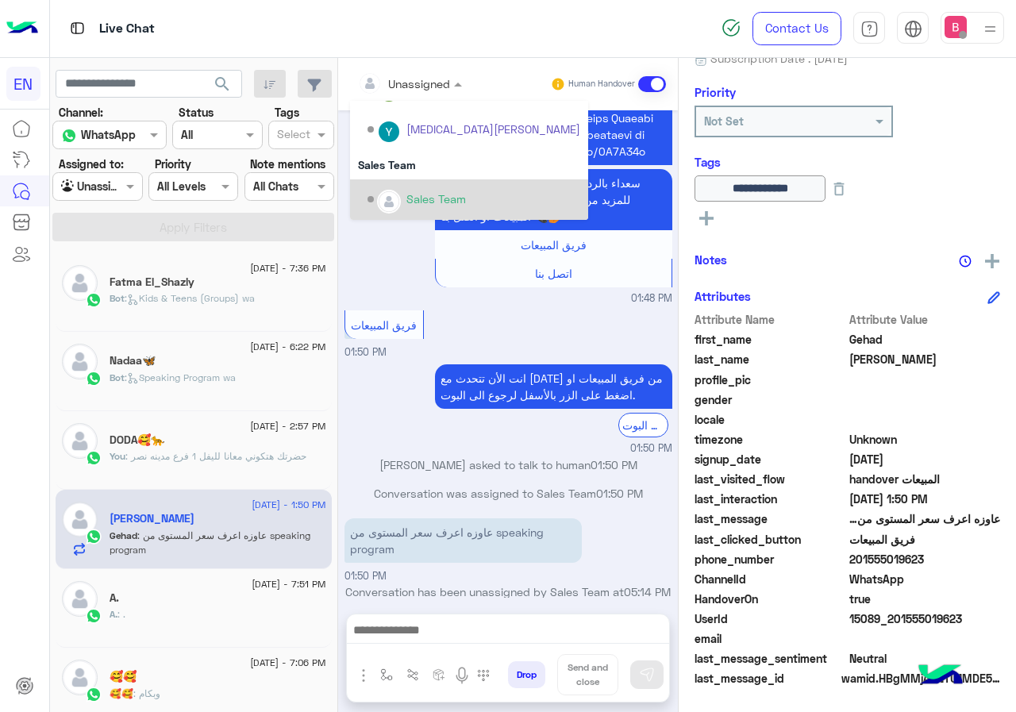
click at [424, 210] on div "Sales Team" at bounding box center [473, 200] width 213 height 28
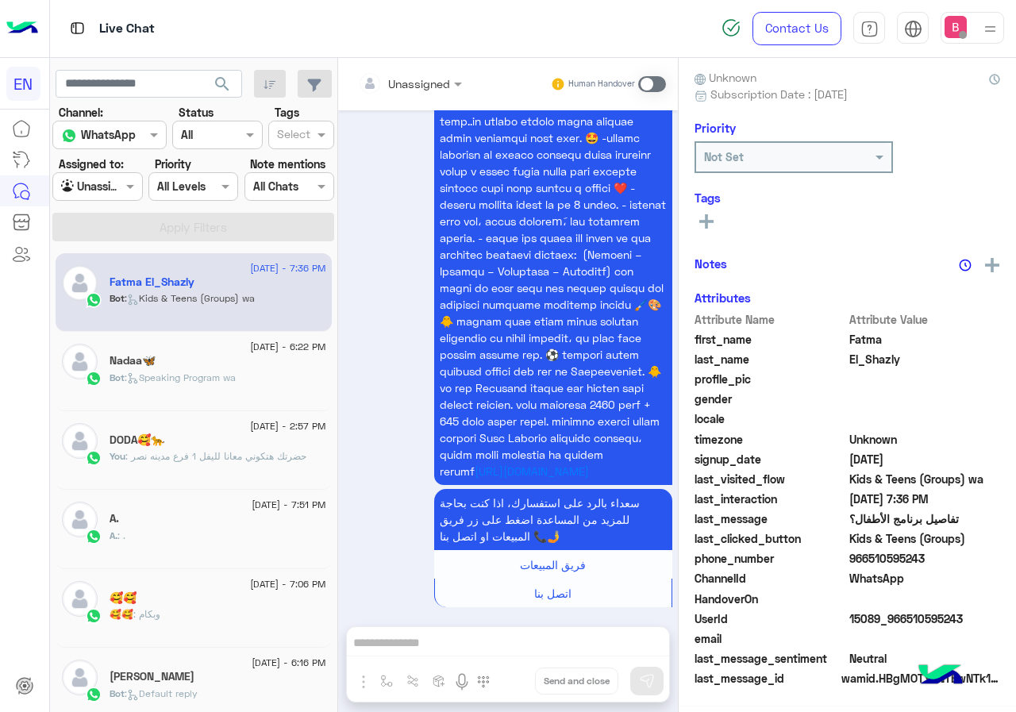
click at [87, 189] on input "text" at bounding box center [79, 187] width 37 height 17
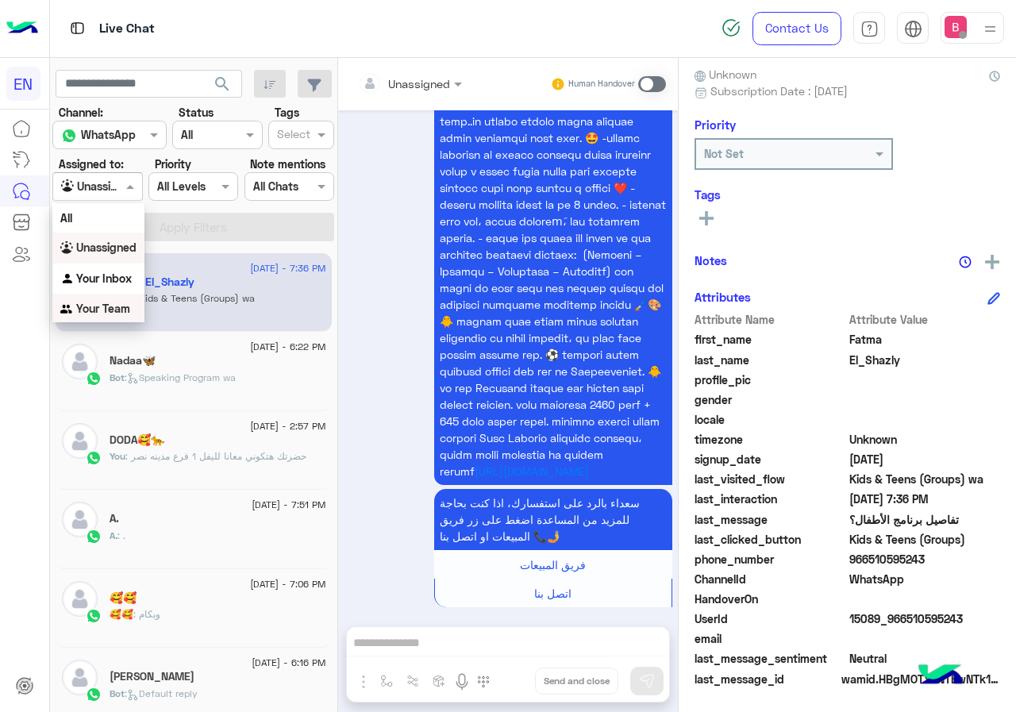
click at [102, 303] on b "Your Team" at bounding box center [103, 308] width 54 height 13
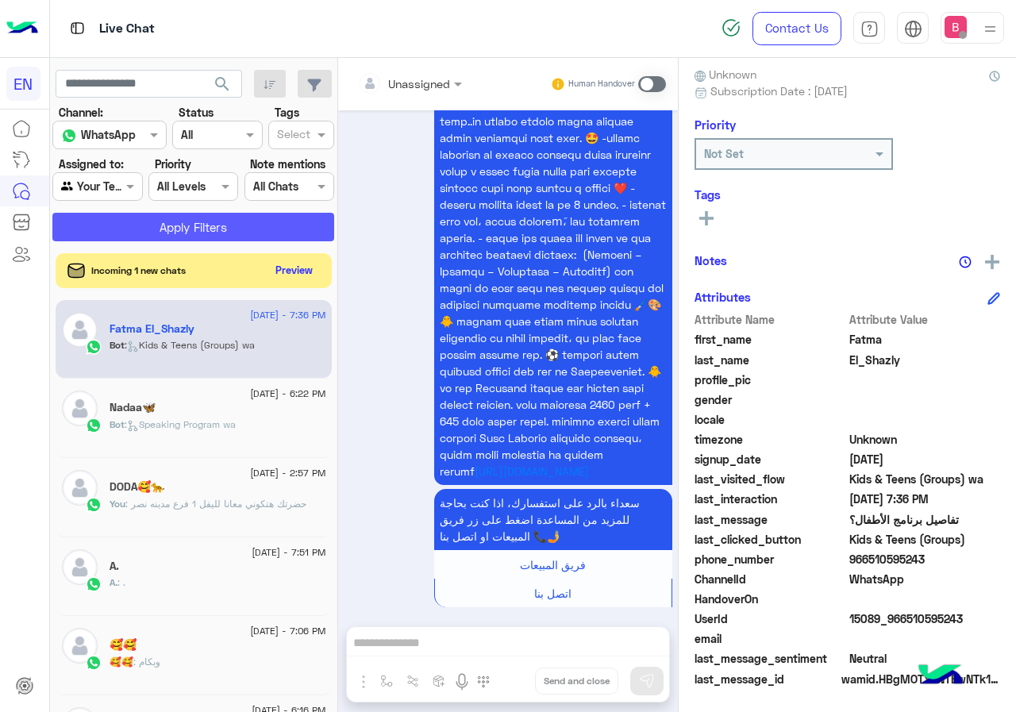
click at [176, 225] on button "Apply Filters" at bounding box center [193, 227] width 282 height 29
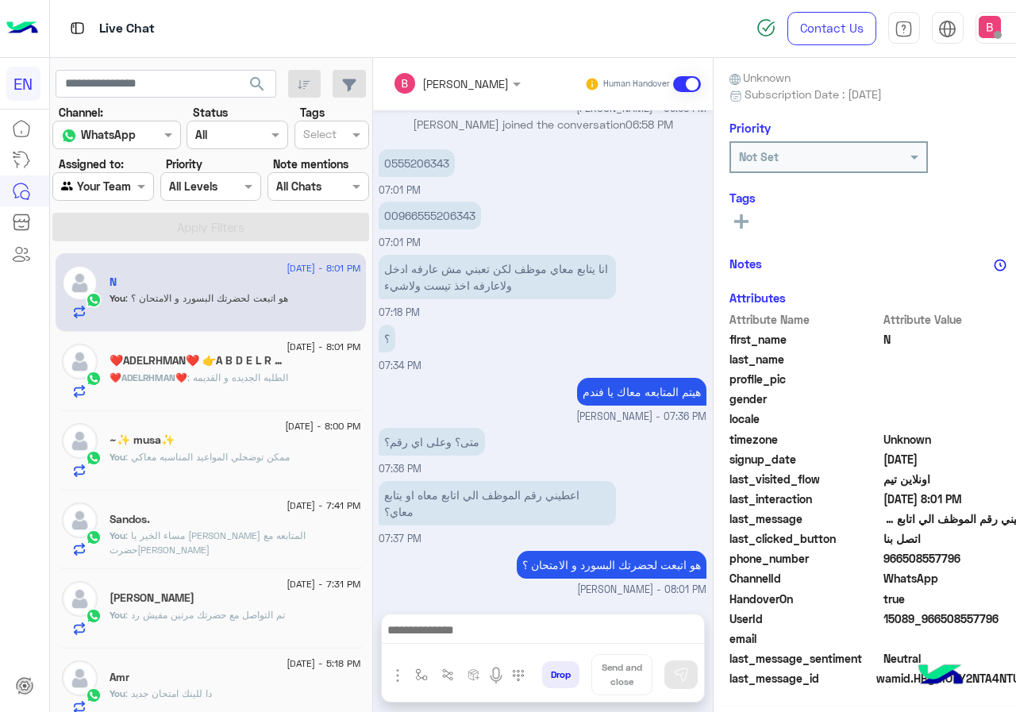
click at [110, 175] on div "Agent Filter Your Team" at bounding box center [103, 186] width 102 height 29
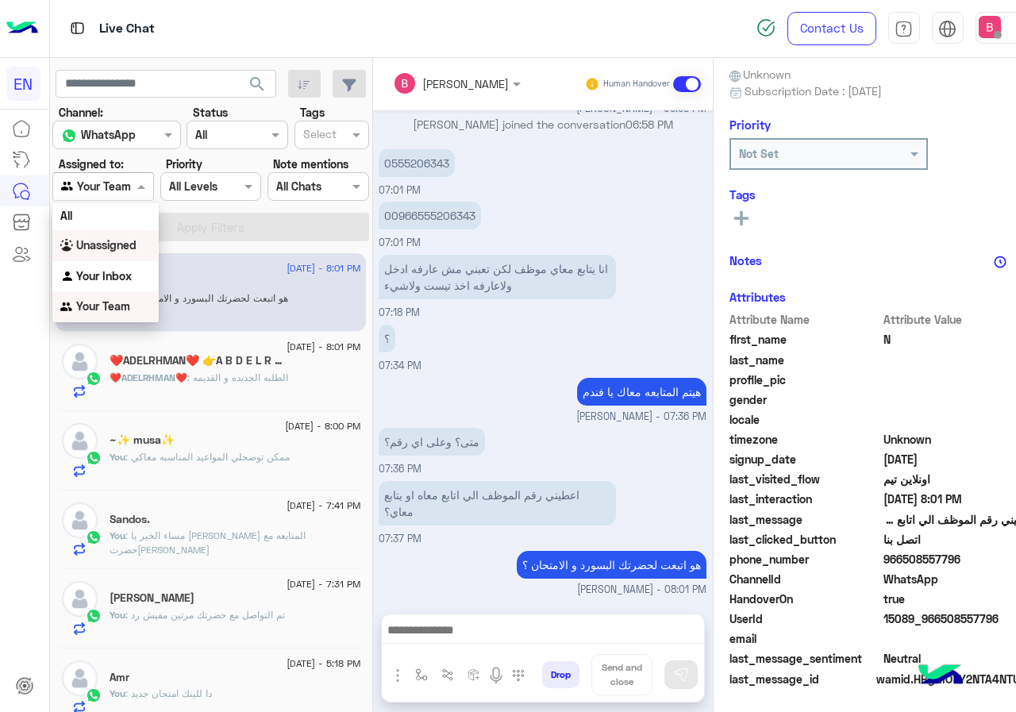
click at [107, 250] on b "Unassigned" at bounding box center [106, 244] width 60 height 13
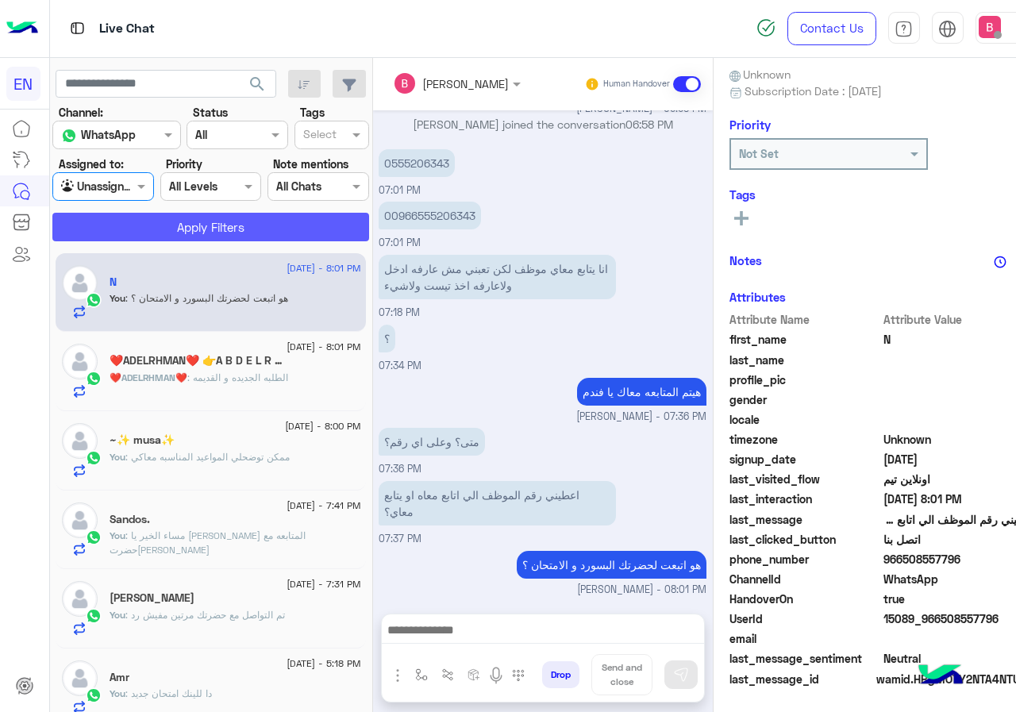
click at [156, 230] on button "Apply Filters" at bounding box center [210, 227] width 317 height 29
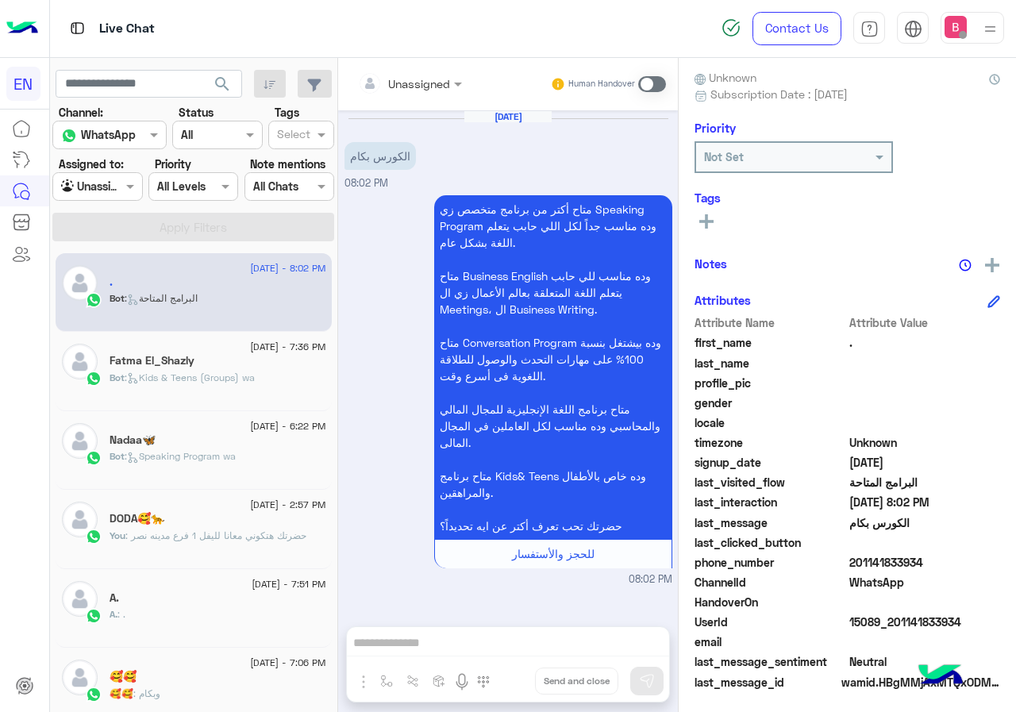
scroll to position [143, 0]
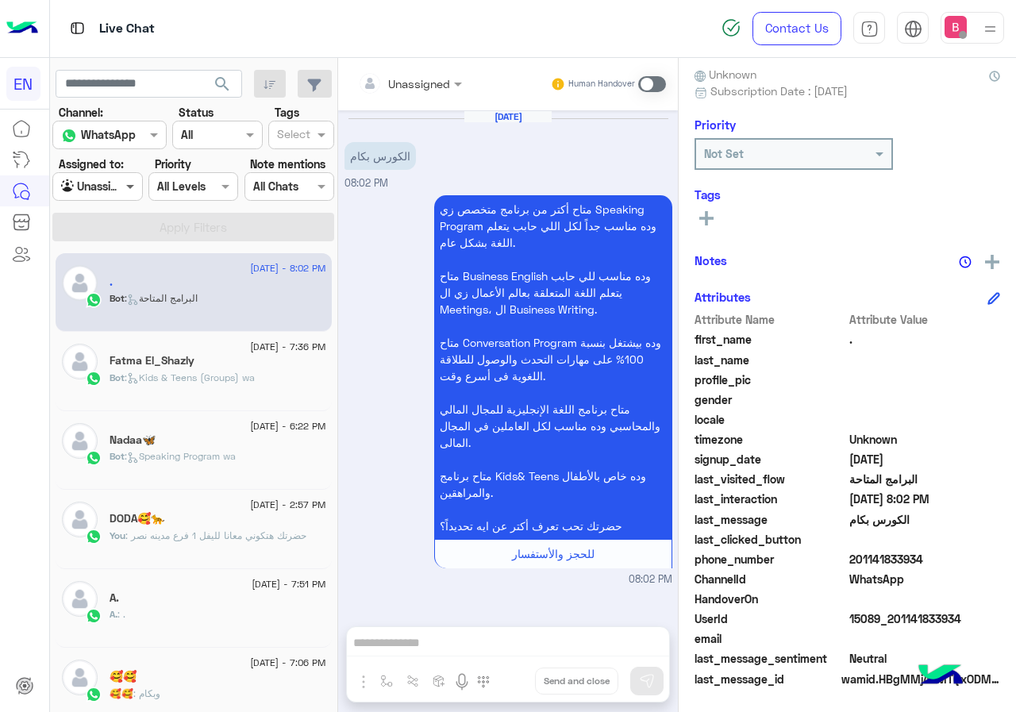
drag, startPoint x: 136, startPoint y: 187, endPoint x: 122, endPoint y: 194, distance: 15.7
click at [134, 186] on span at bounding box center [132, 186] width 20 height 17
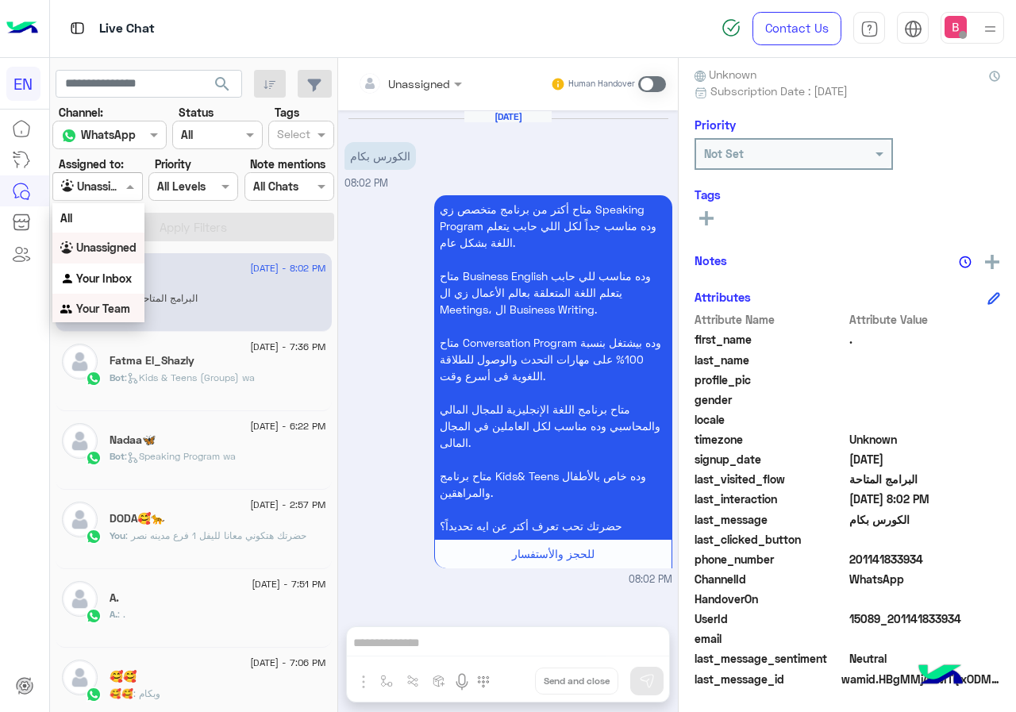
drag, startPoint x: 112, startPoint y: 308, endPoint x: 121, endPoint y: 294, distance: 16.5
click at [114, 307] on b "Your Team" at bounding box center [103, 308] width 54 height 13
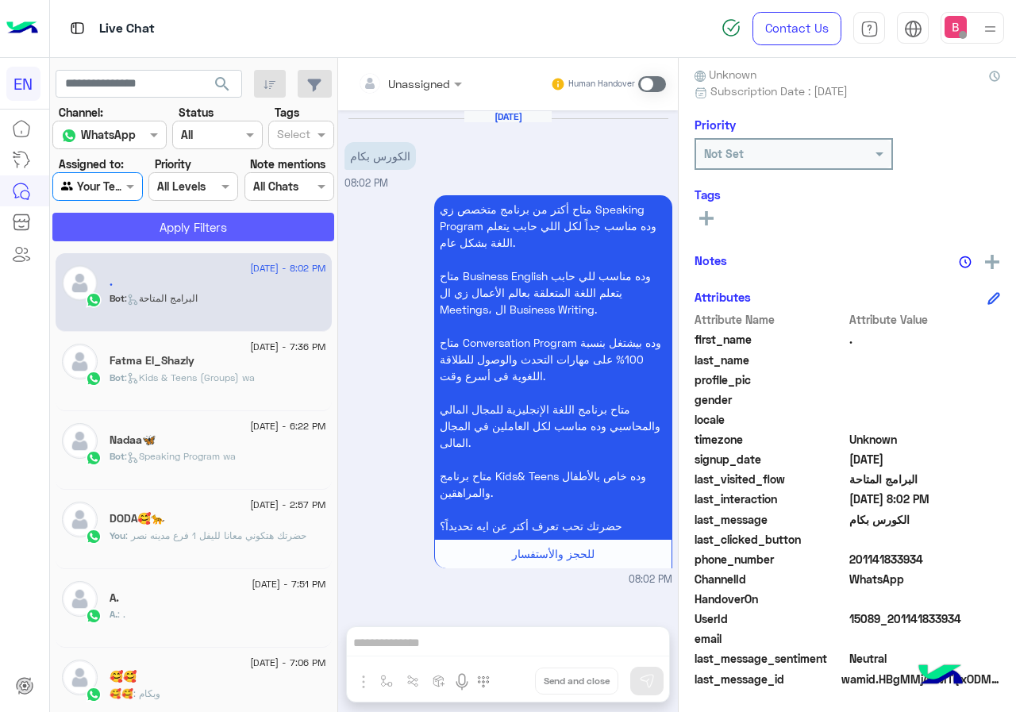
click at [214, 222] on button "Apply Filters" at bounding box center [193, 227] width 282 height 29
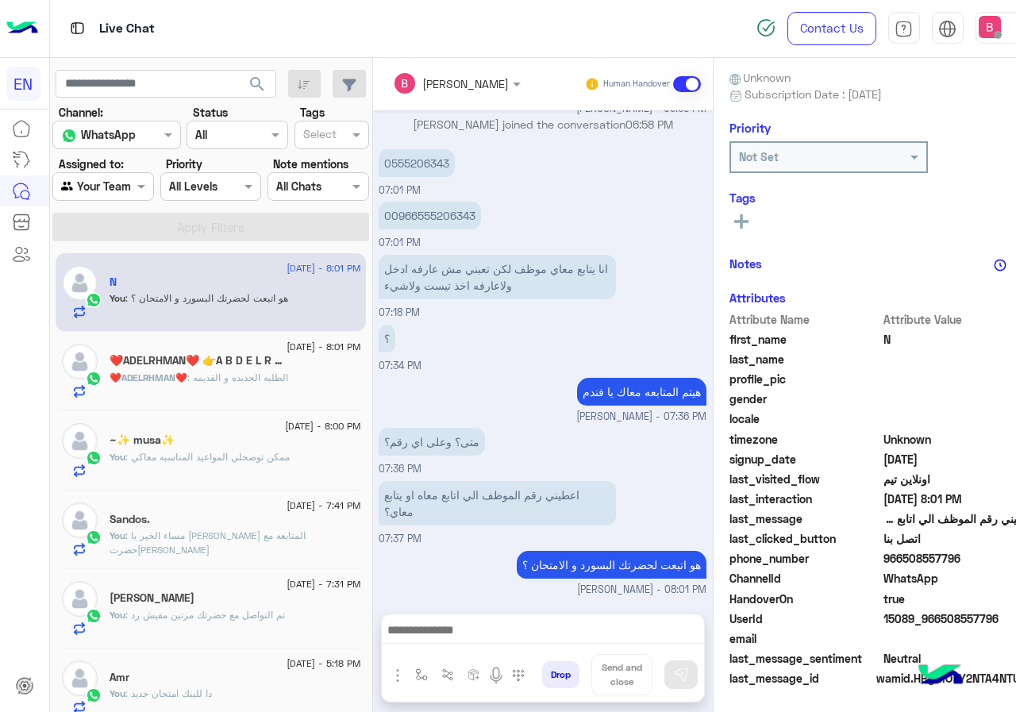
scroll to position [143, 0]
click at [302, 378] on div "❤️ADELRHMAN❤️ : الطلبه الجديده و القديمه" at bounding box center [235, 385] width 251 height 28
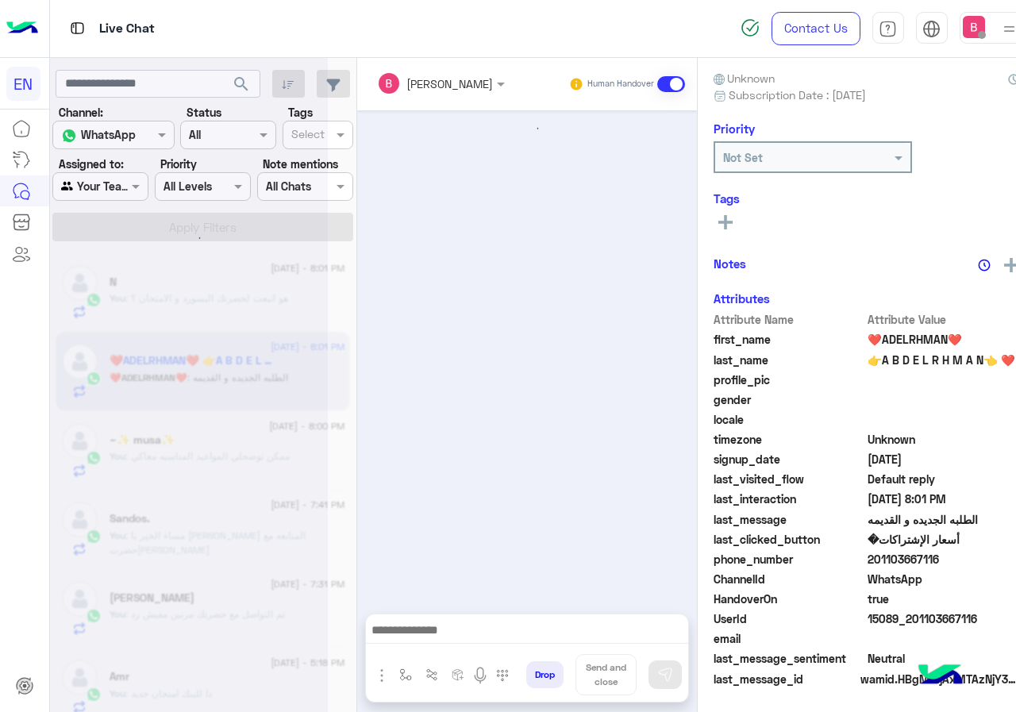
scroll to position [1143, 0]
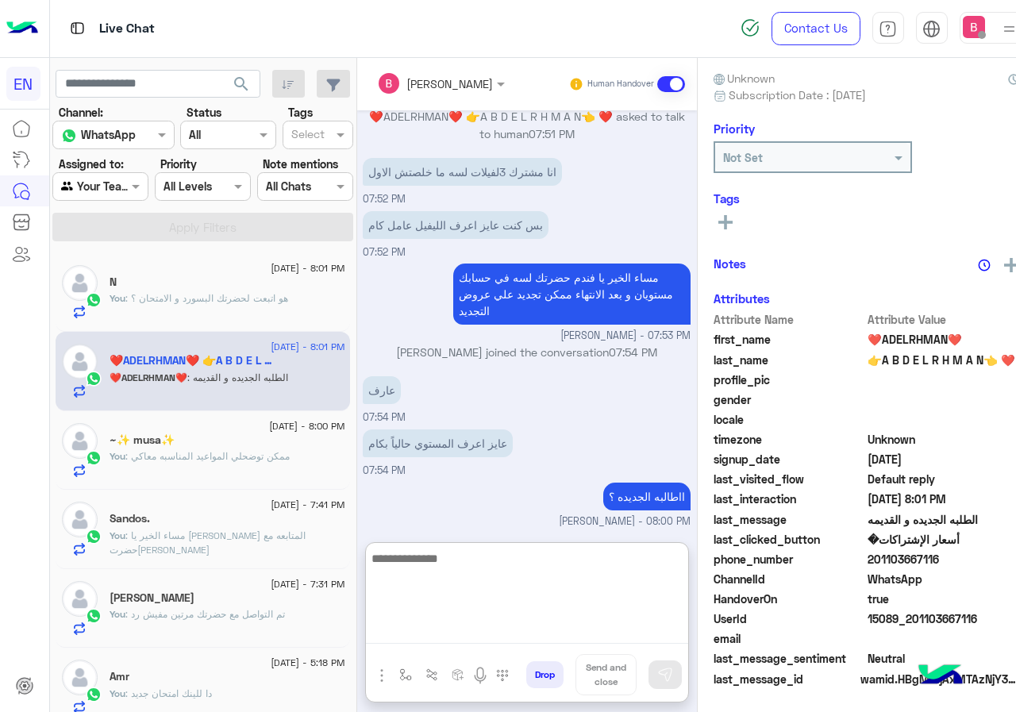
click at [502, 634] on textarea at bounding box center [527, 595] width 322 height 95
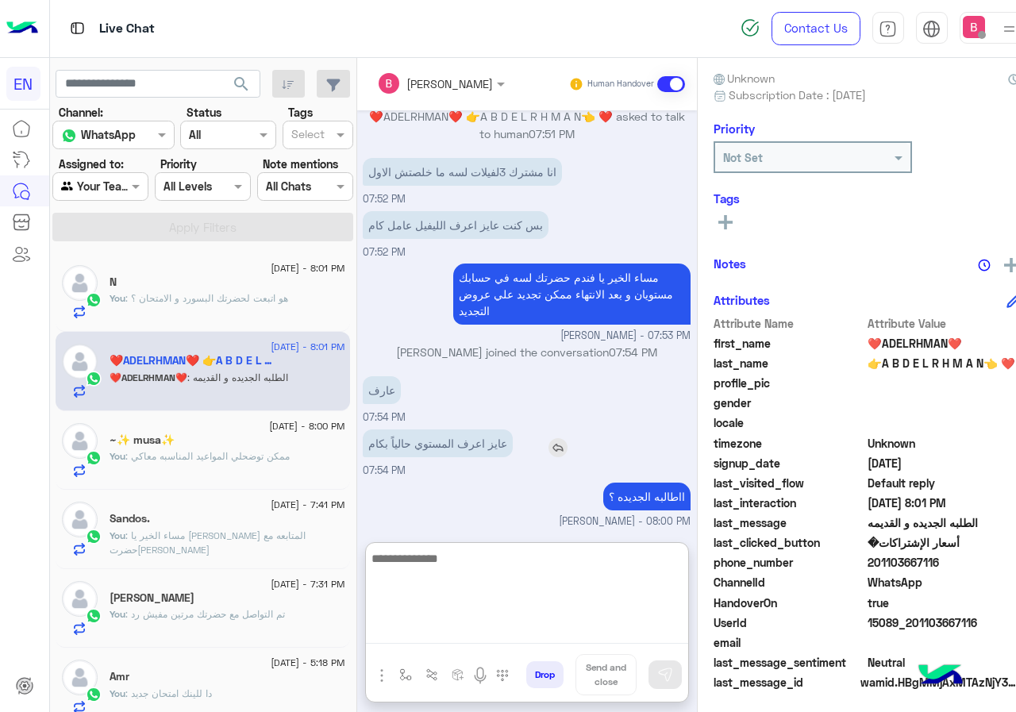
scroll to position [1214, 0]
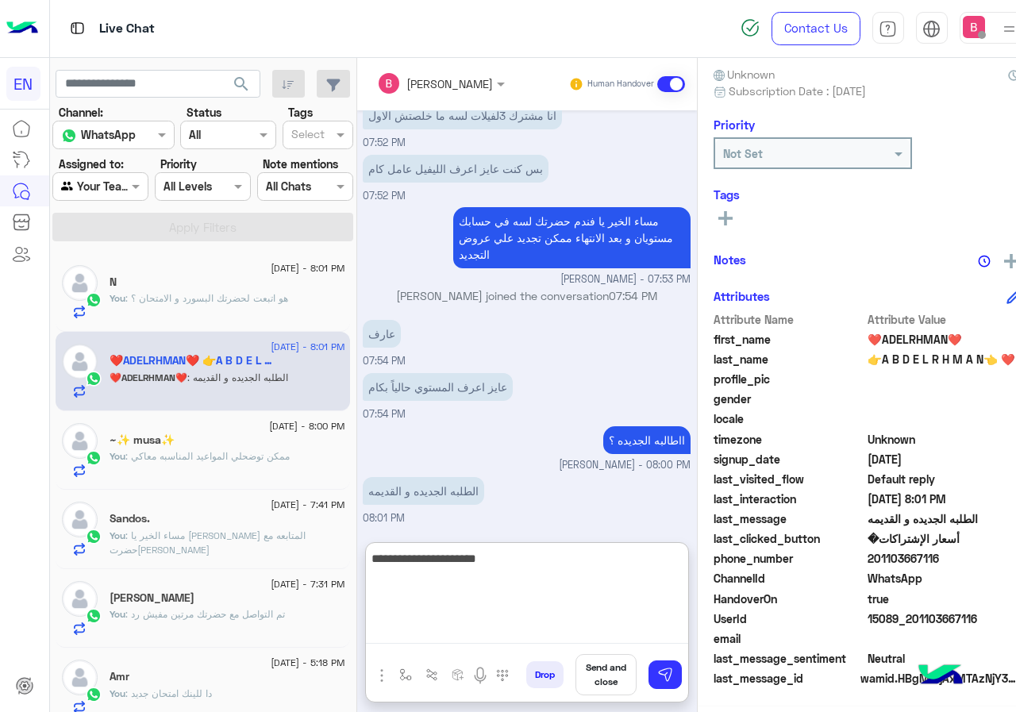
type textarea "**********"
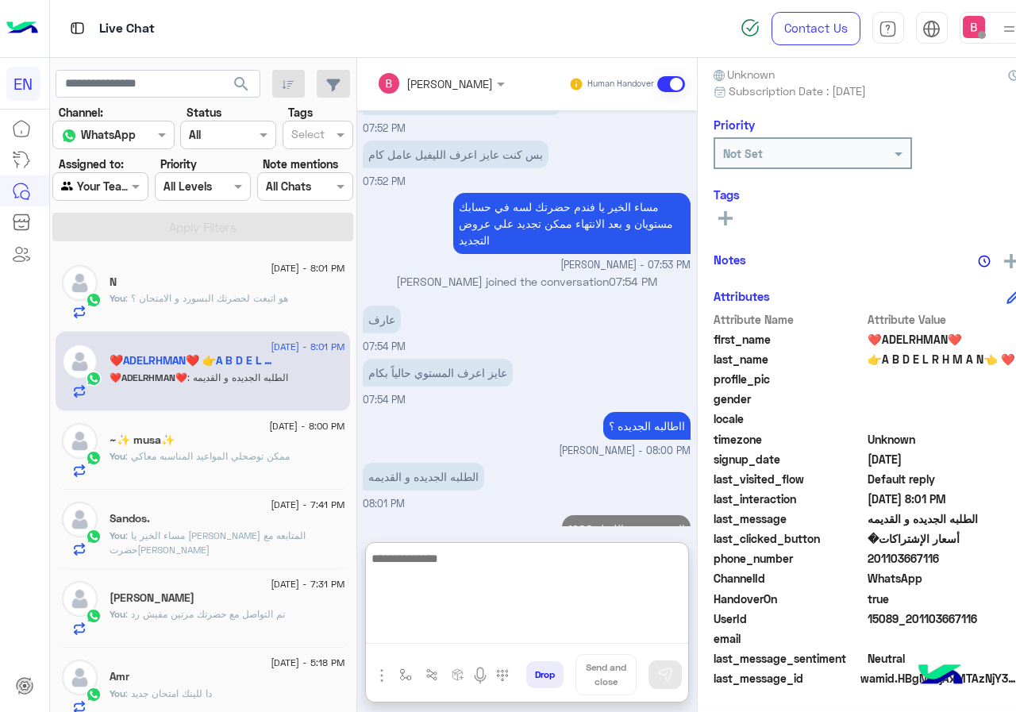
scroll to position [1264, 0]
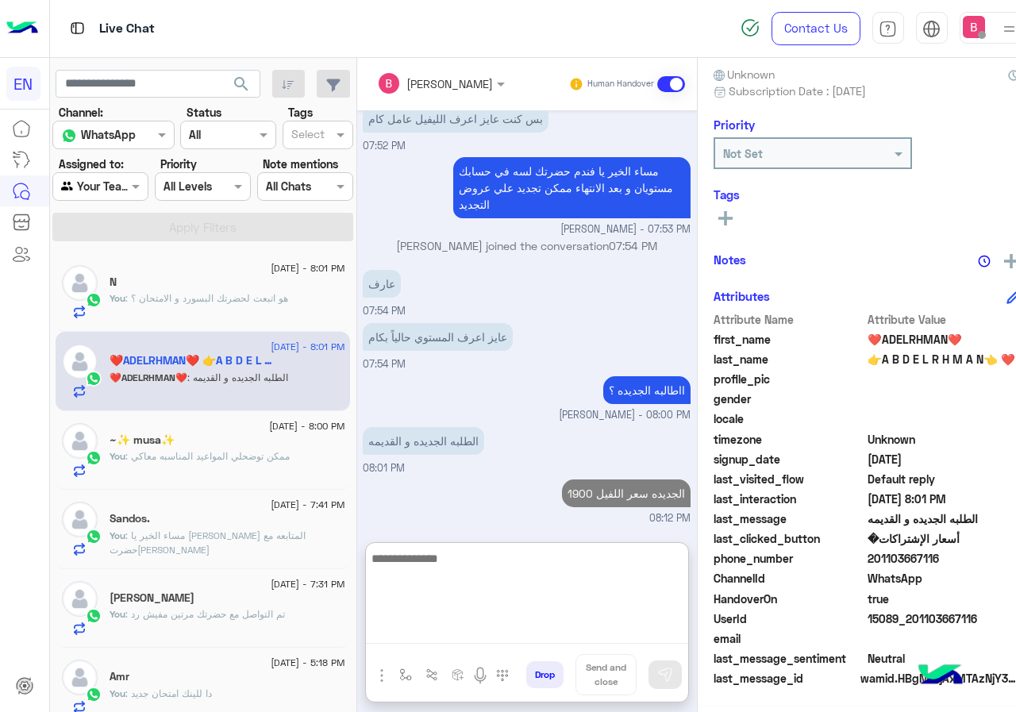
type textarea "*"
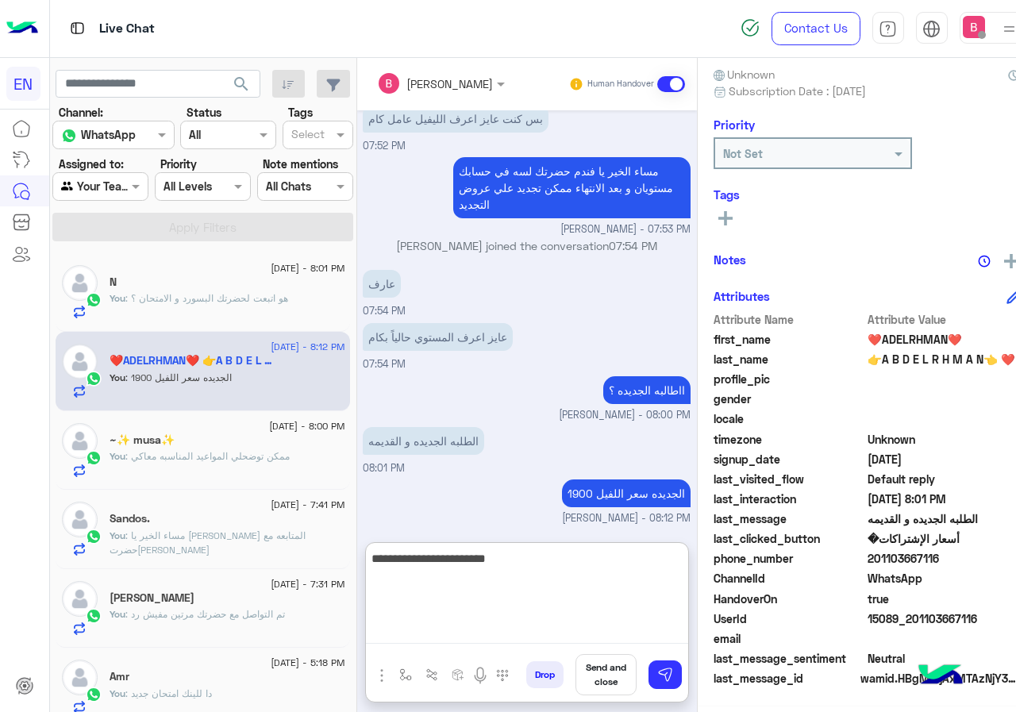
type textarea "**********"
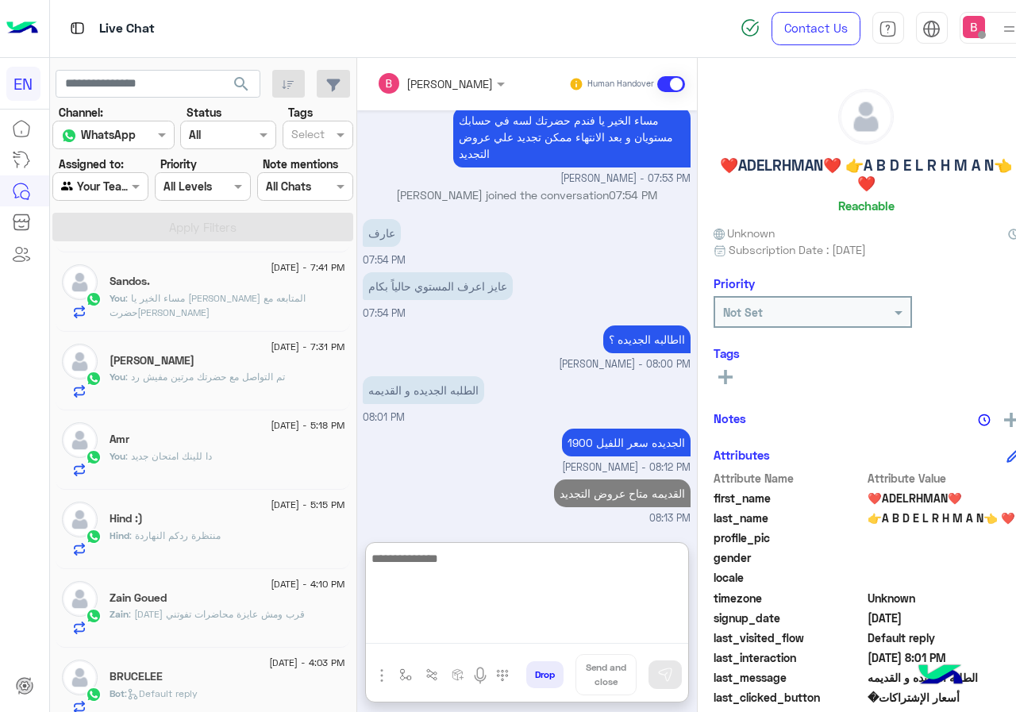
scroll to position [238, 0]
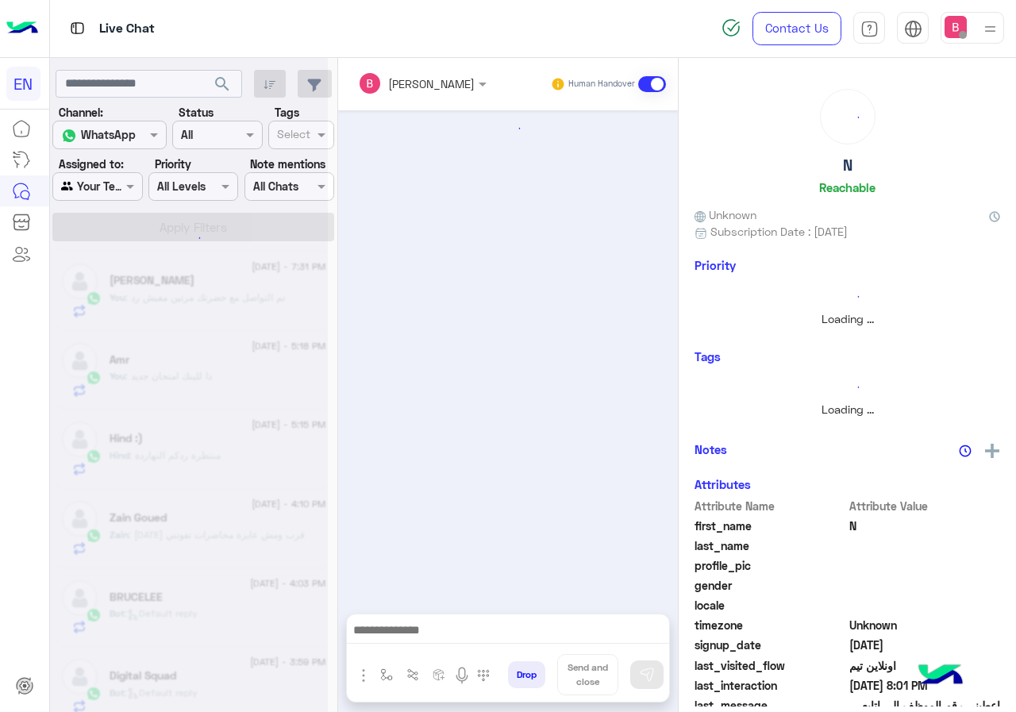
click at [283, 306] on div at bounding box center [189, 362] width 278 height 712
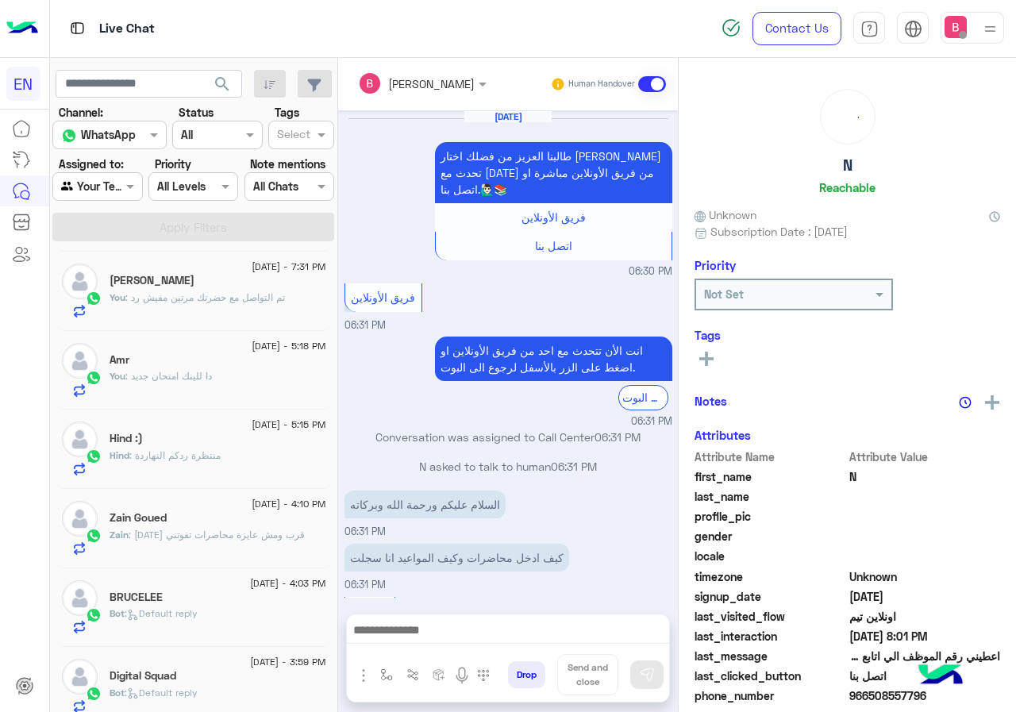
scroll to position [734, 0]
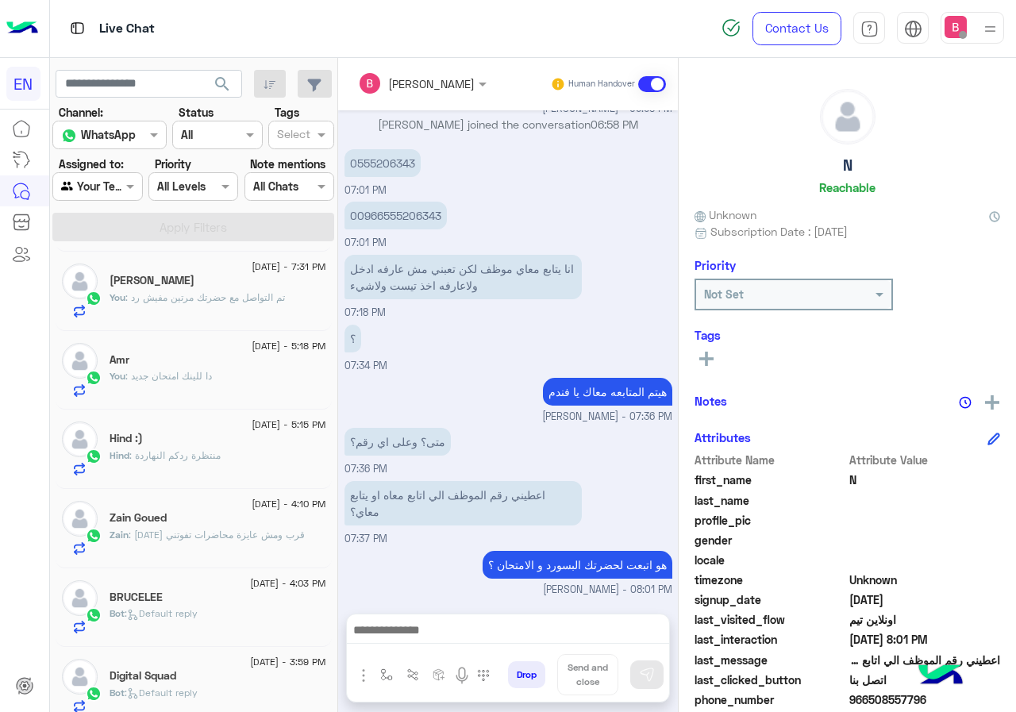
click at [228, 529] on span ": [DATE] قرب ومش عايزة محاضرات تفوتني" at bounding box center [217, 535] width 176 height 12
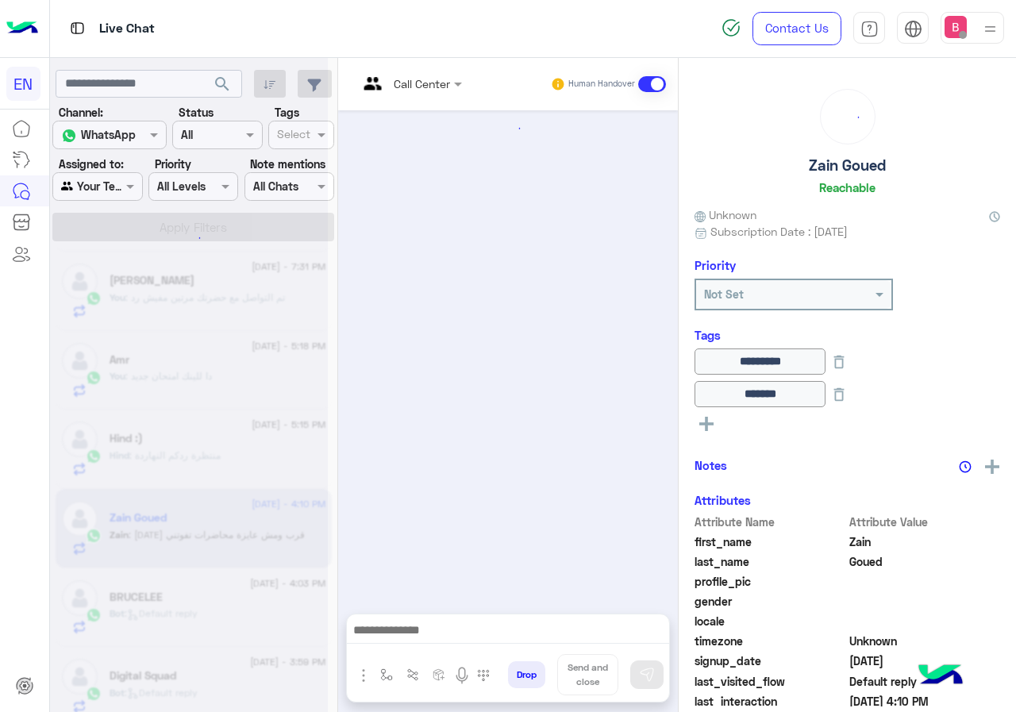
scroll to position [701, 0]
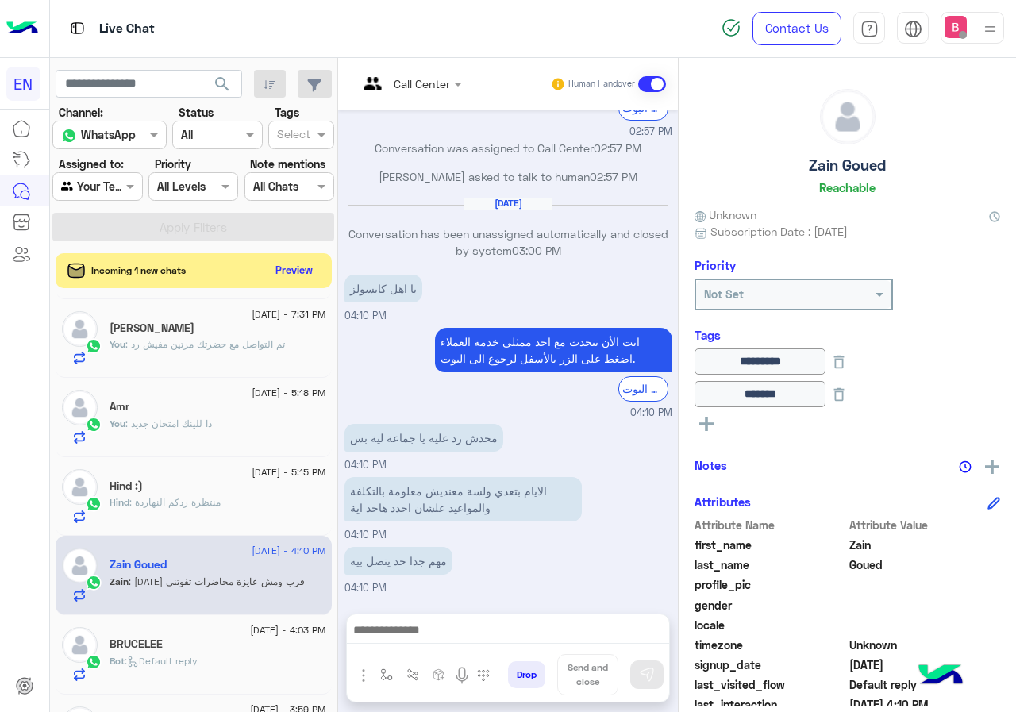
drag, startPoint x: 571, startPoint y: 356, endPoint x: 547, endPoint y: 356, distance: 23.8
click at [571, 406] on small "04:10 PM" at bounding box center [508, 413] width 328 height 15
click at [279, 277] on button "Preview" at bounding box center [295, 269] width 49 height 21
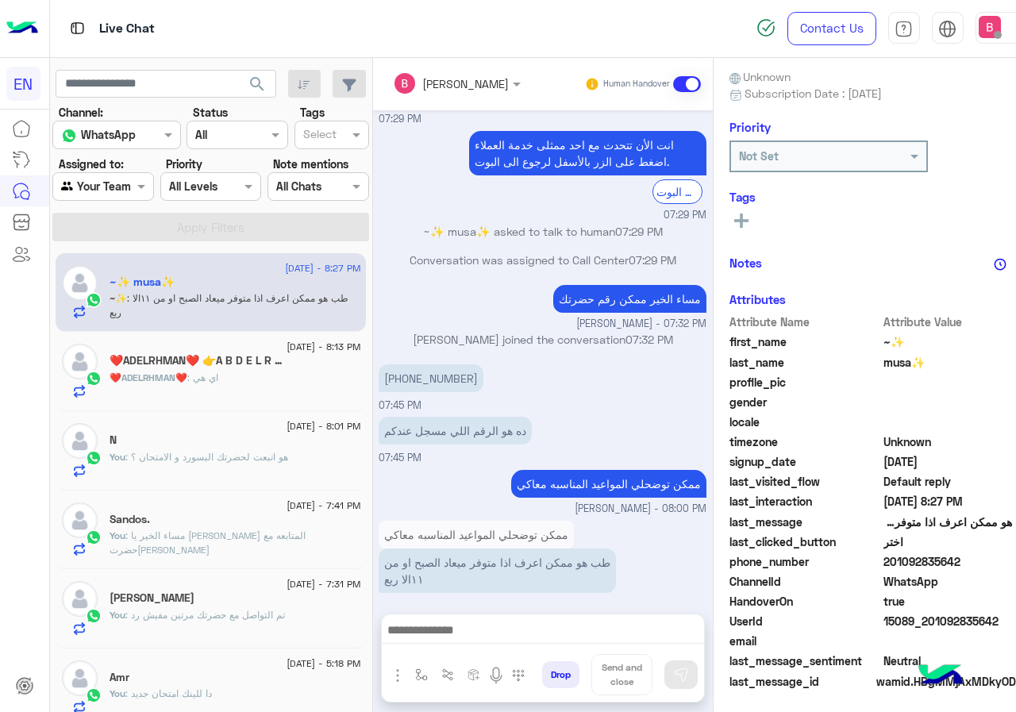
scroll to position [143, 0]
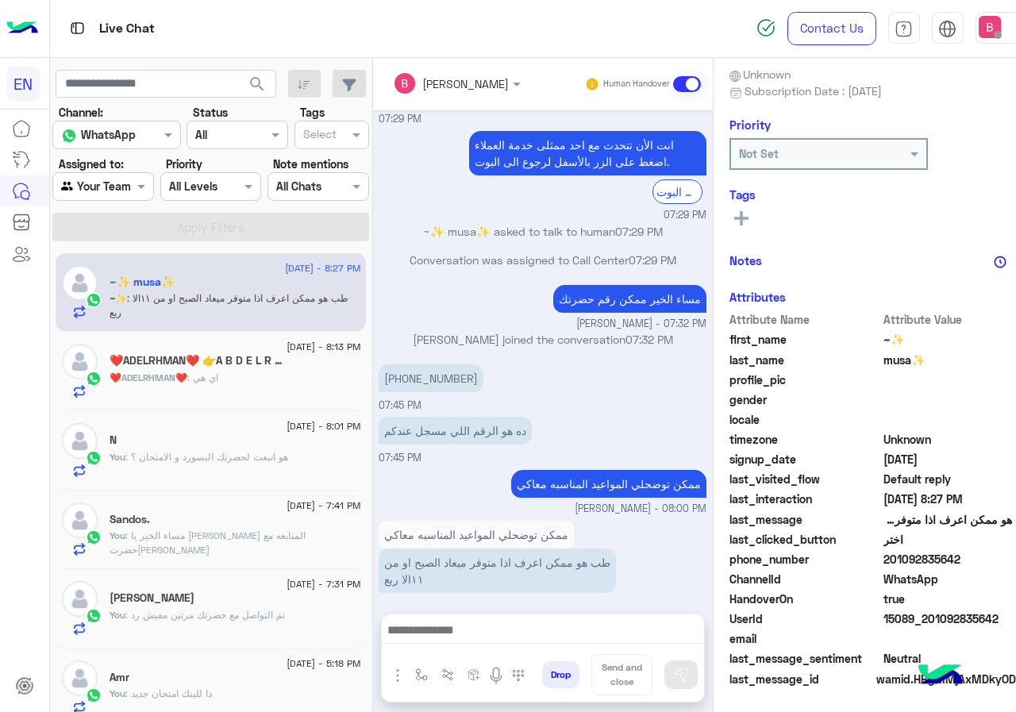
drag, startPoint x: 902, startPoint y: 560, endPoint x: 925, endPoint y: 566, distance: 23.1
click at [1014, 556] on span "201092835642" at bounding box center [959, 559] width 152 height 17
copy span "01092835642"
drag, startPoint x: 412, startPoint y: 360, endPoint x: 478, endPoint y: 360, distance: 65.9
click at [496, 364] on div "[PHONE_NUMBER]" at bounding box center [476, 378] width 195 height 28
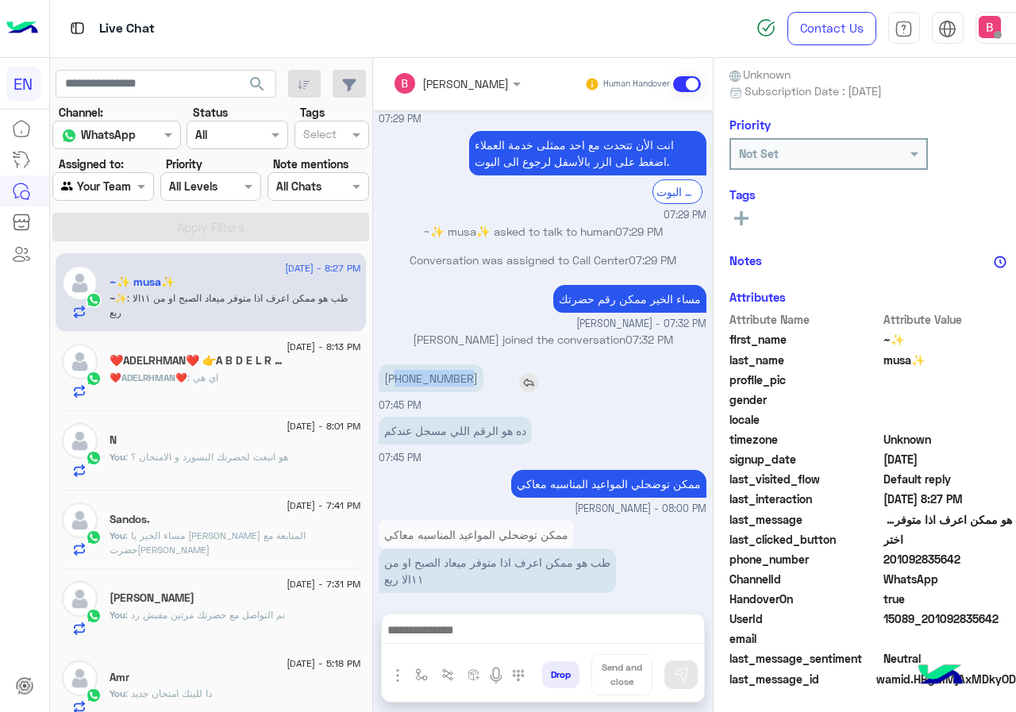
copy p "01157388620"
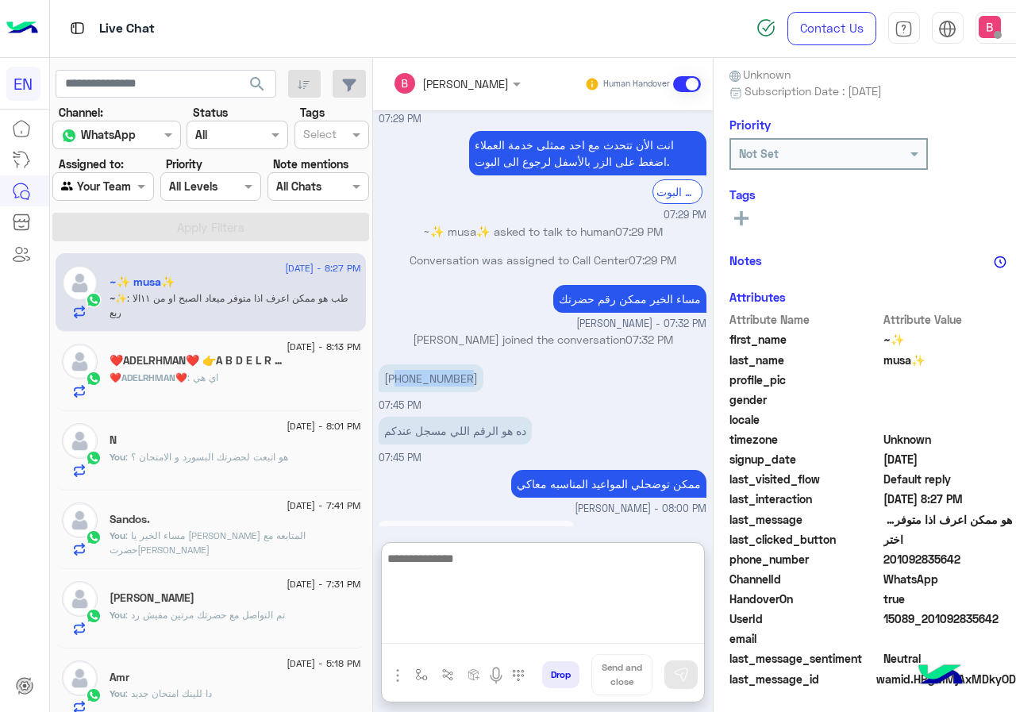
click at [510, 631] on textarea at bounding box center [543, 595] width 322 height 95
type textarea "**********"
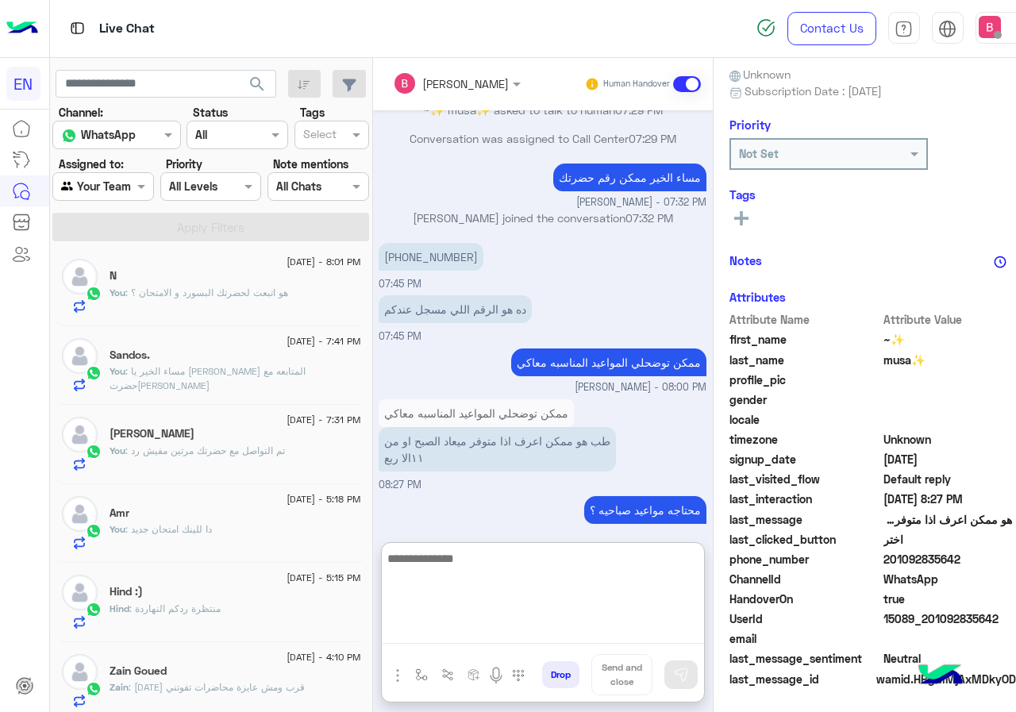
scroll to position [0, 0]
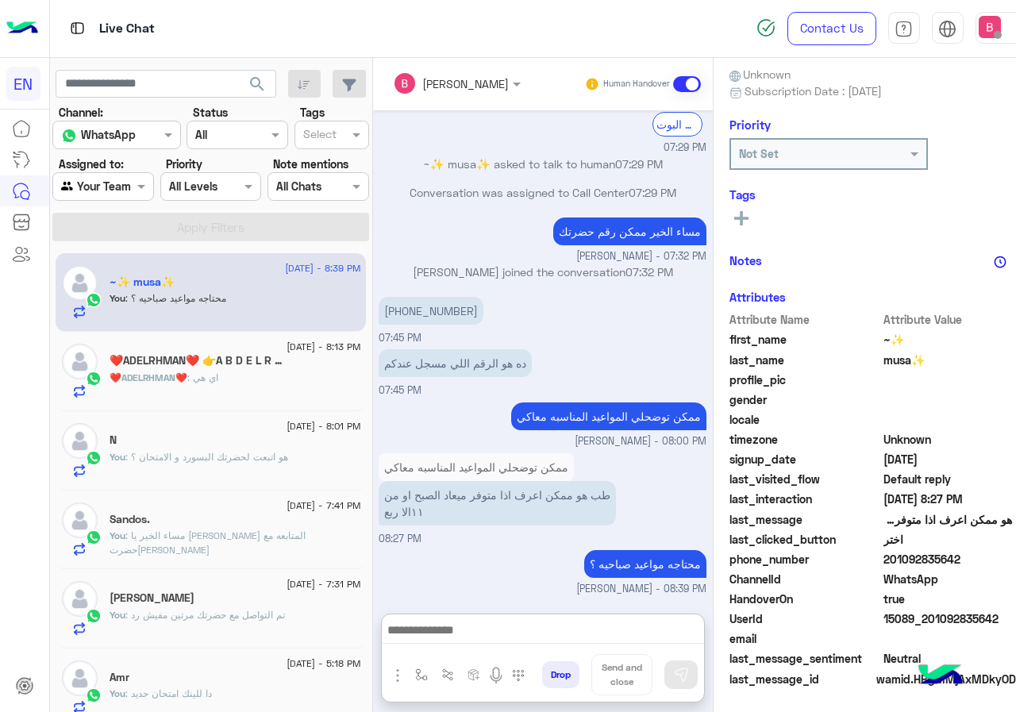
click at [137, 200] on div "Agent Filter Your Team" at bounding box center [103, 186] width 102 height 29
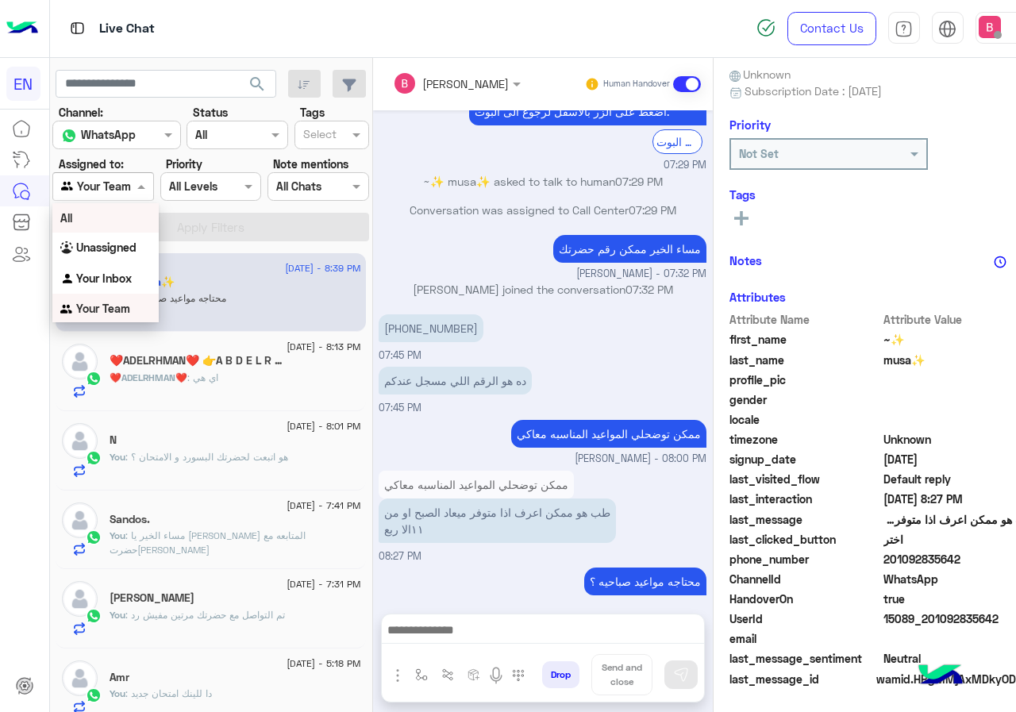
scroll to position [1, 0]
click at [137, 254] on div "Unassigned" at bounding box center [105, 247] width 106 height 31
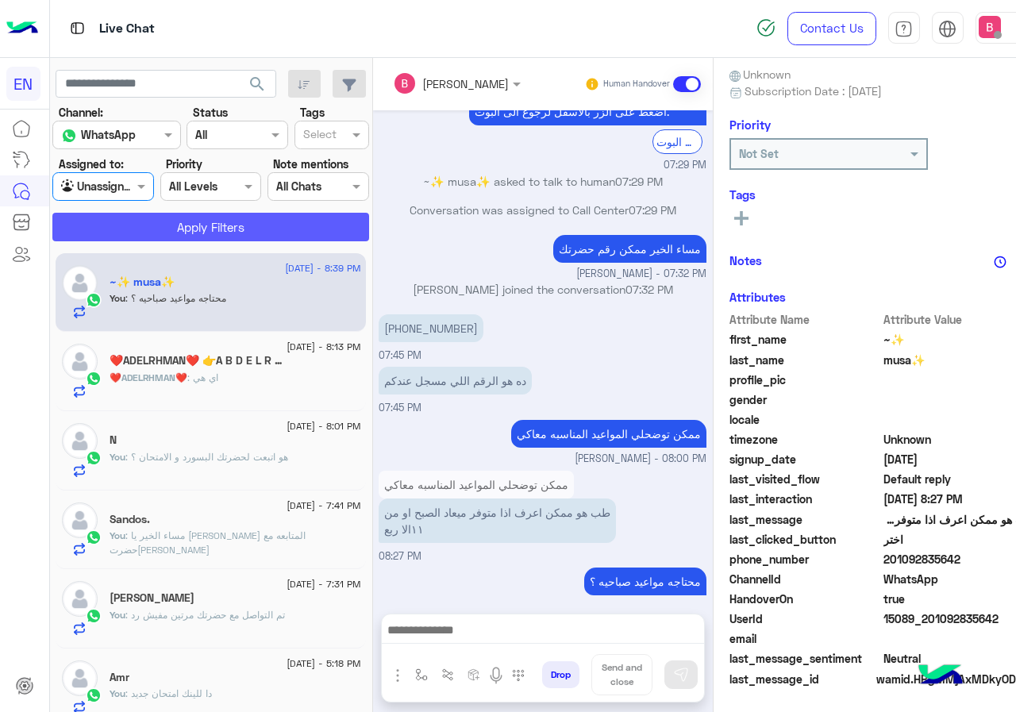
click at [181, 225] on button "Apply Filters" at bounding box center [210, 227] width 317 height 29
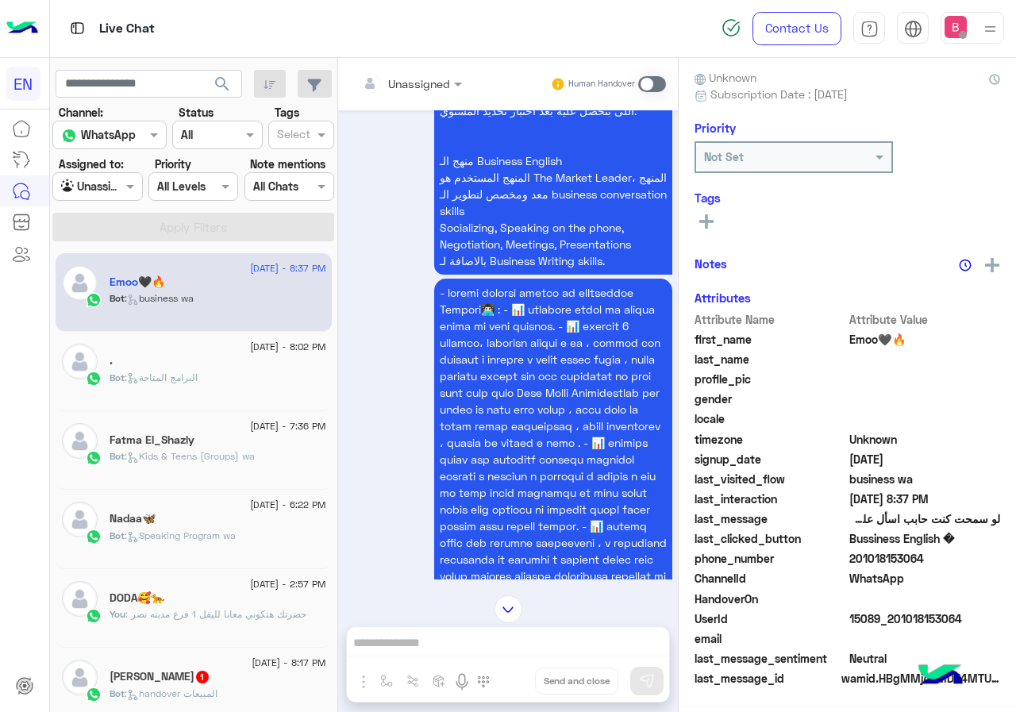
scroll to position [143, 0]
click at [416, 84] on input "text" at bounding box center [390, 83] width 64 height 17
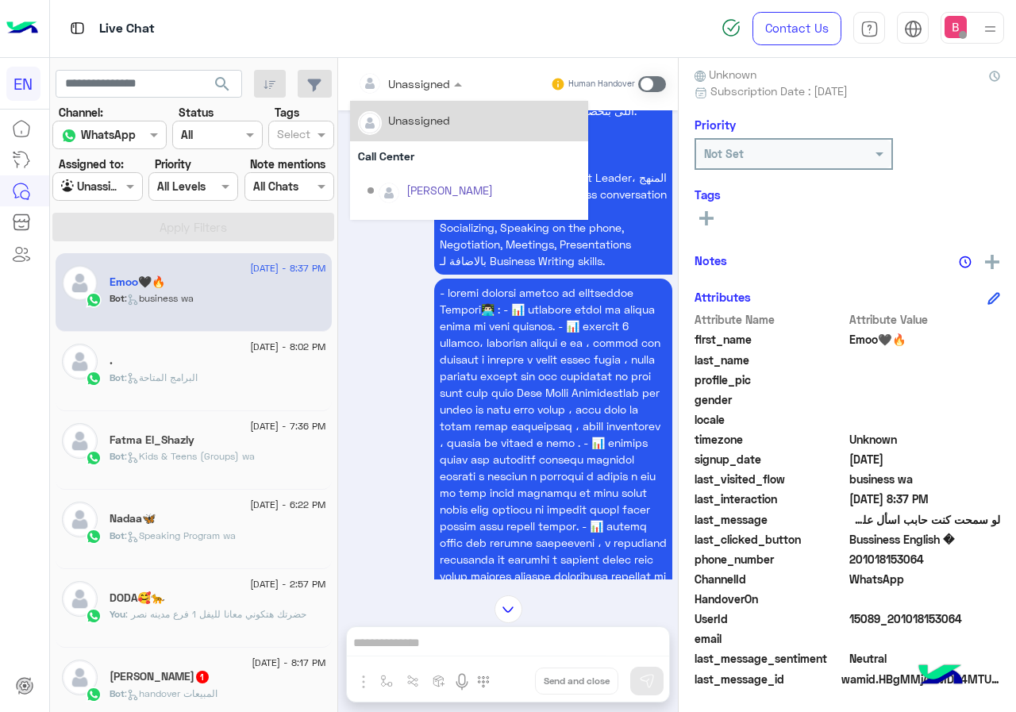
scroll to position [264, 0]
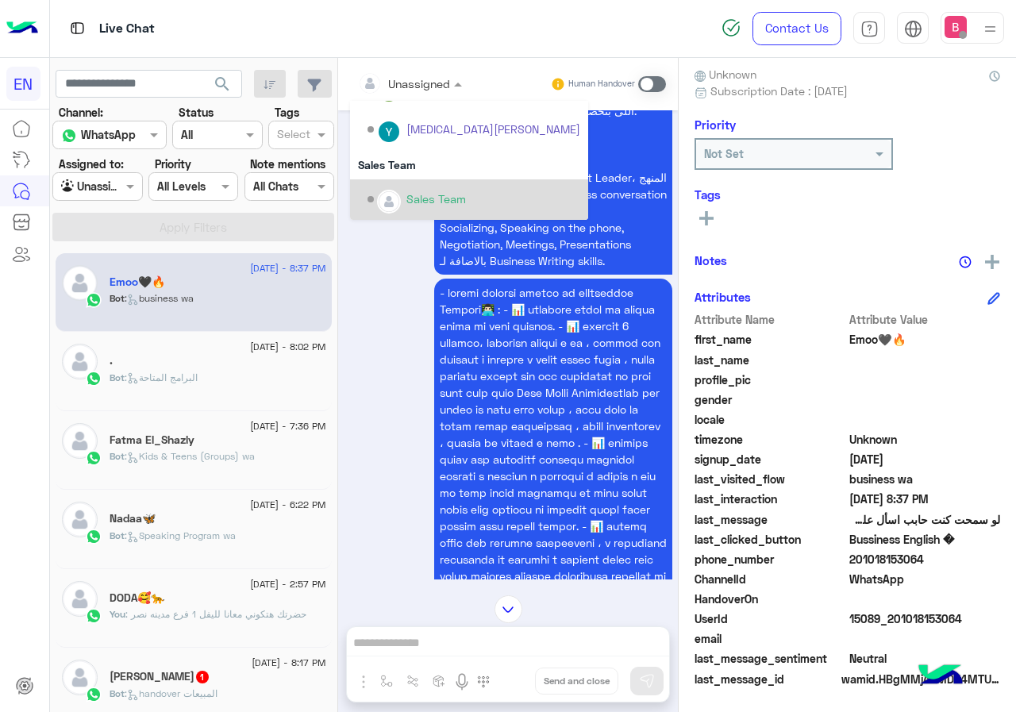
drag, startPoint x: 416, startPoint y: 200, endPoint x: 410, endPoint y: 225, distance: 25.2
click at [417, 200] on div "Sales Team" at bounding box center [436, 198] width 60 height 17
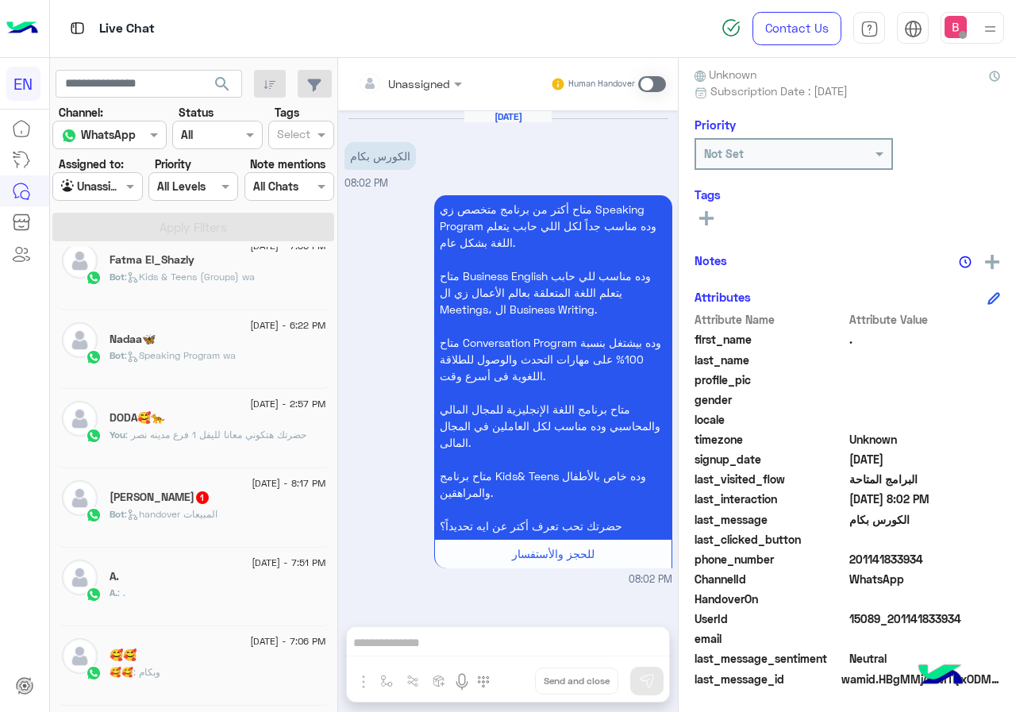
scroll to position [238, 0]
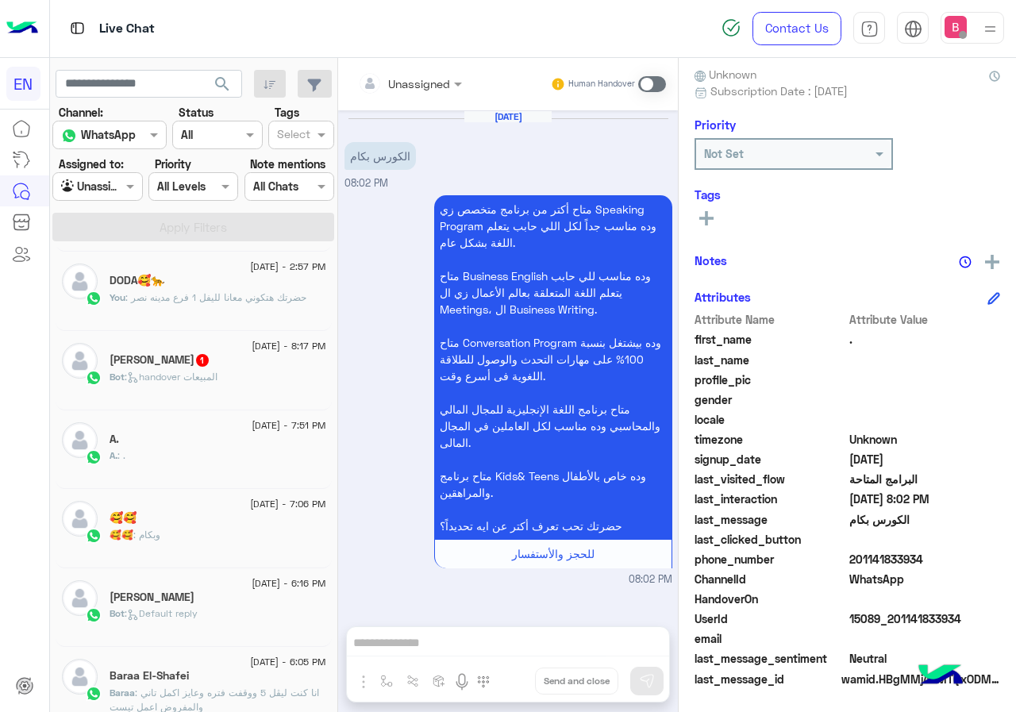
click at [252, 346] on span "[DATE] - 8:17 PM" at bounding box center [289, 346] width 74 height 14
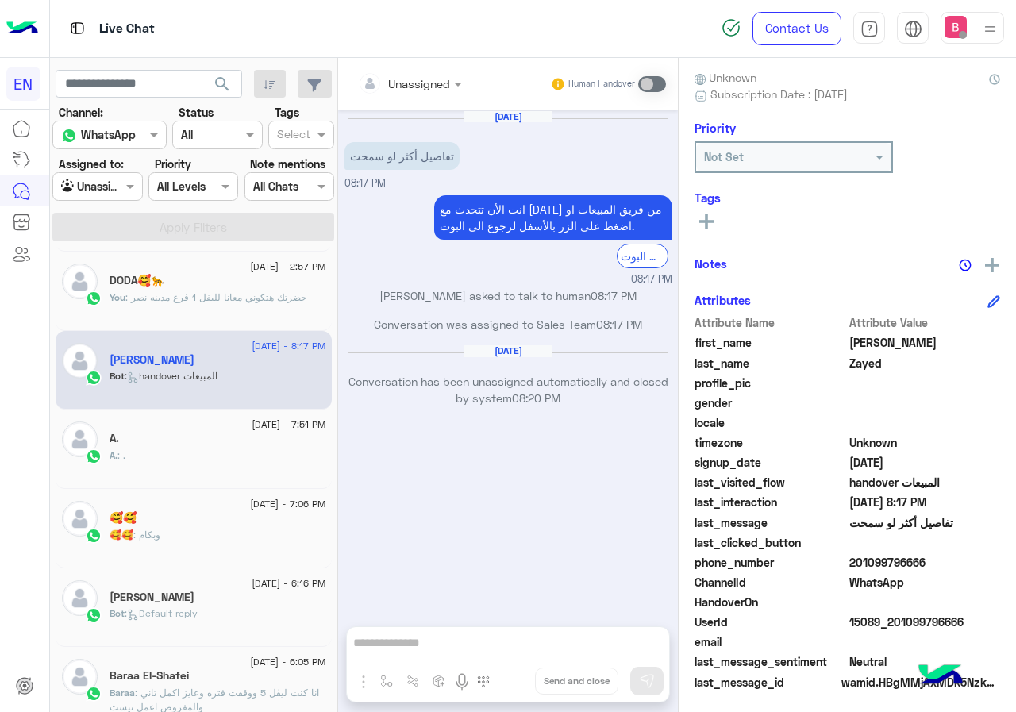
scroll to position [143, 0]
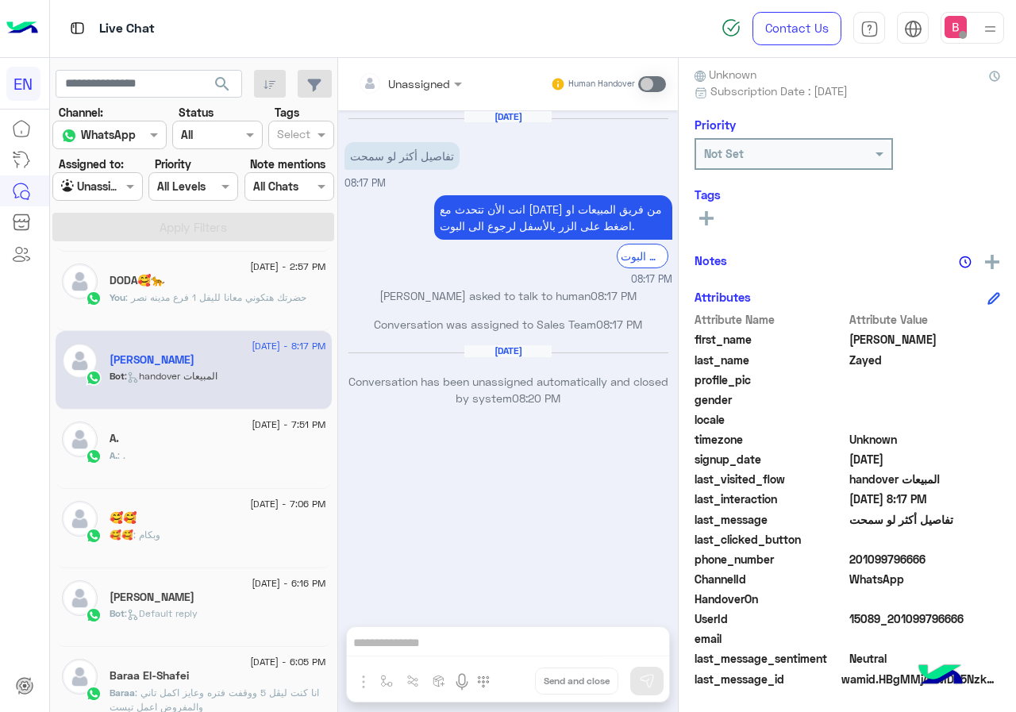
click at [418, 87] on input "text" at bounding box center [390, 83] width 64 height 17
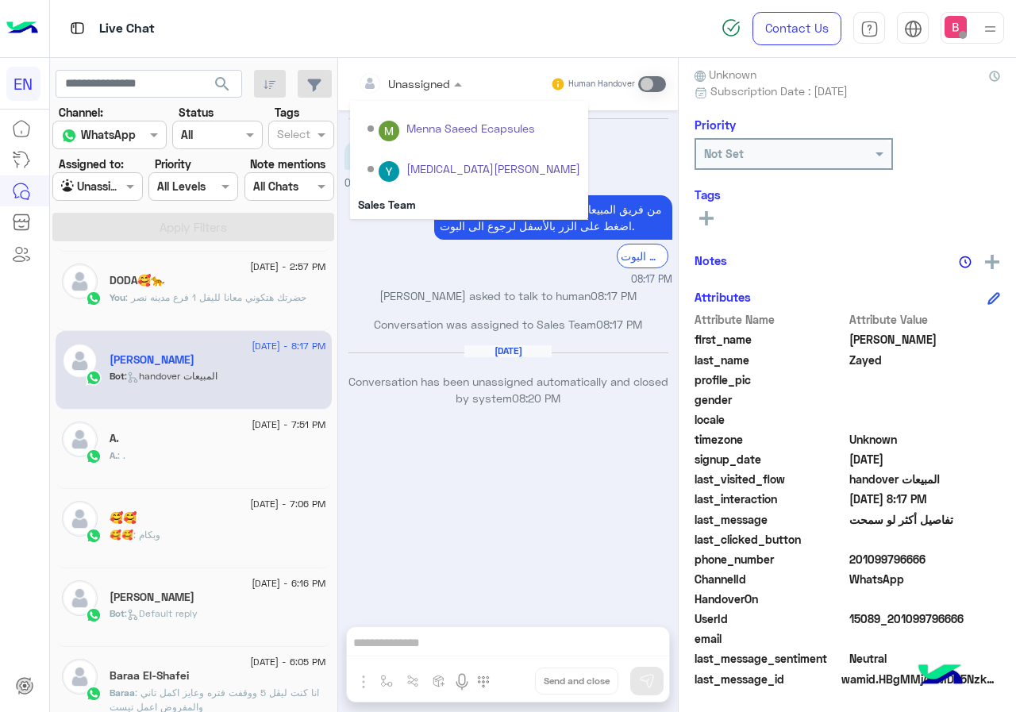
scroll to position [264, 0]
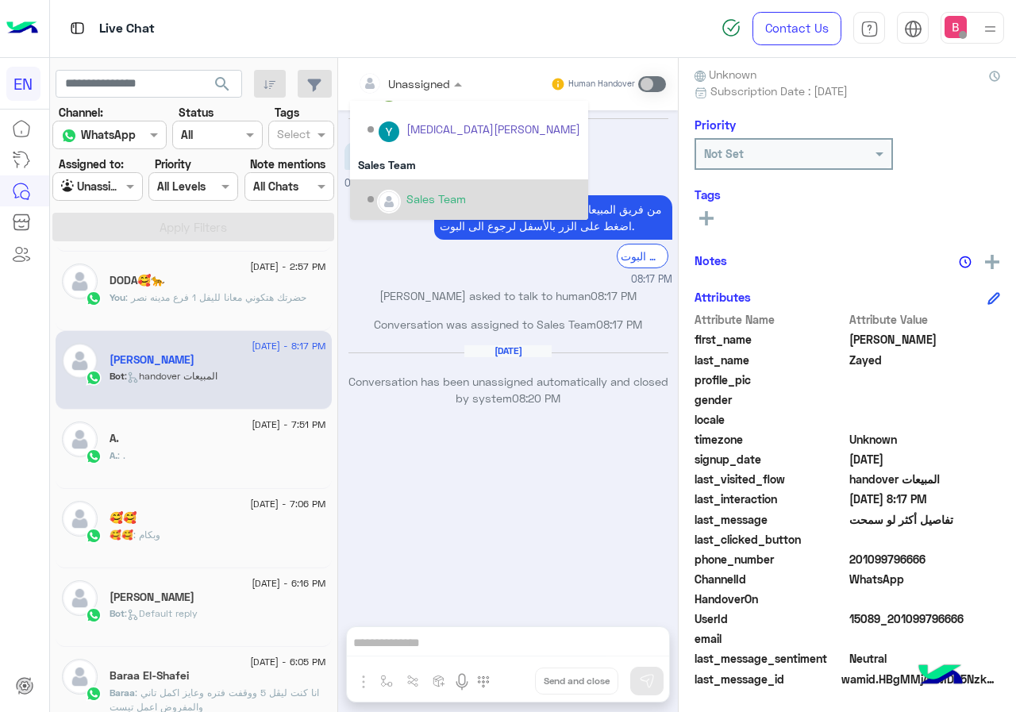
click at [406, 204] on div "Sales Team" at bounding box center [436, 198] width 60 height 17
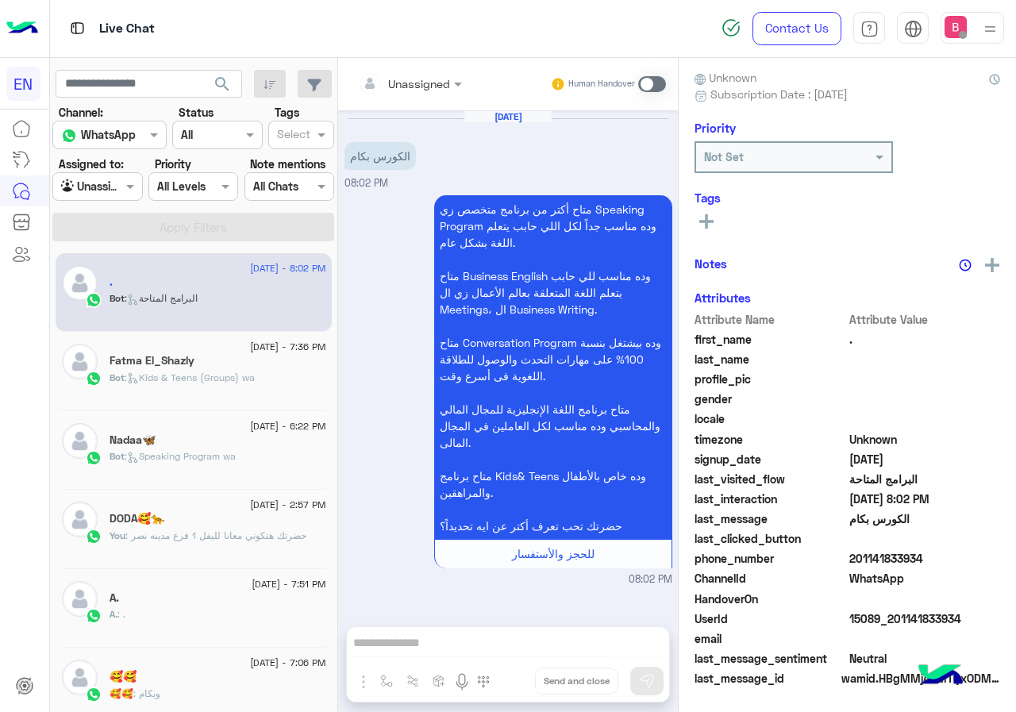
click at [113, 160] on label "Assigned to:" at bounding box center [91, 164] width 65 height 17
click at [106, 181] on div at bounding box center [97, 186] width 88 height 18
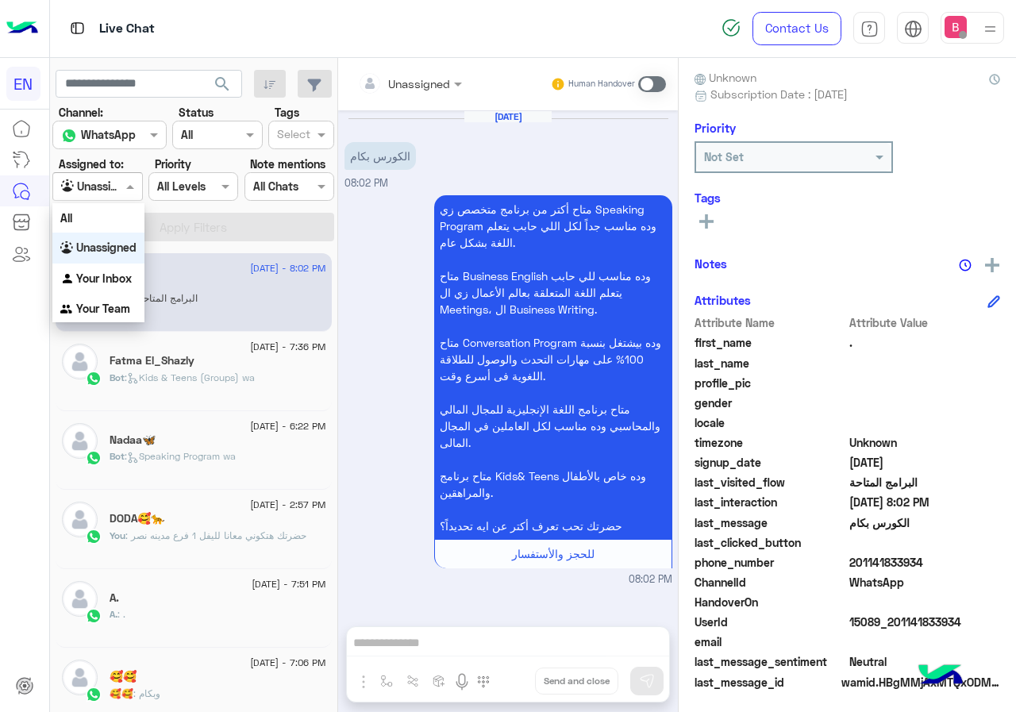
scroll to position [143, 0]
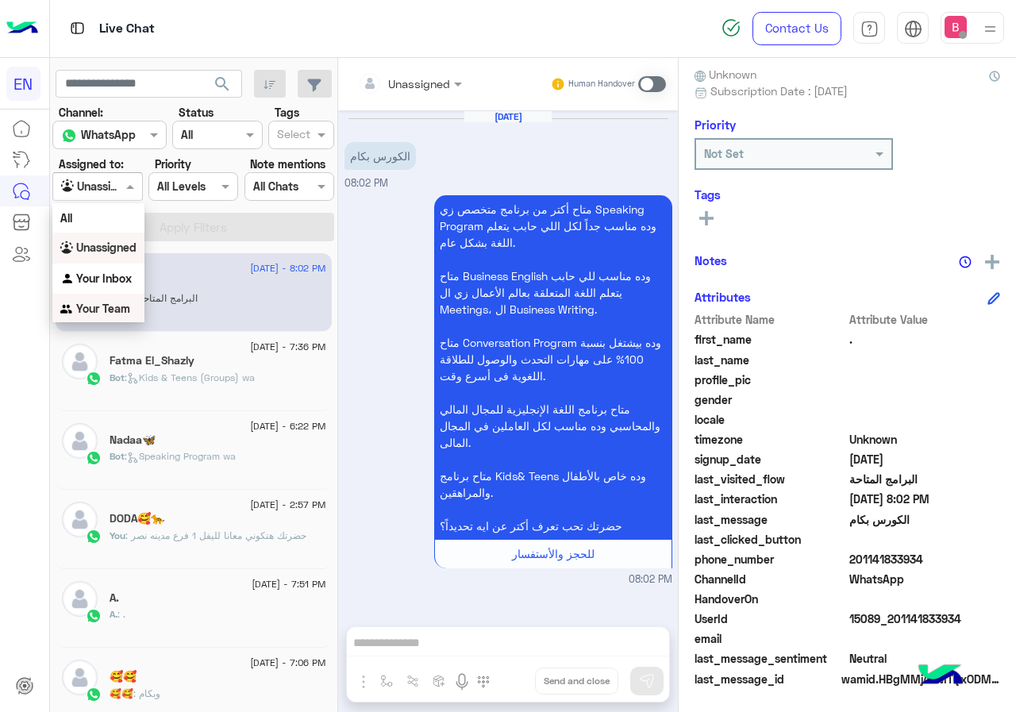
click at [124, 307] on b "Your Team" at bounding box center [103, 308] width 54 height 13
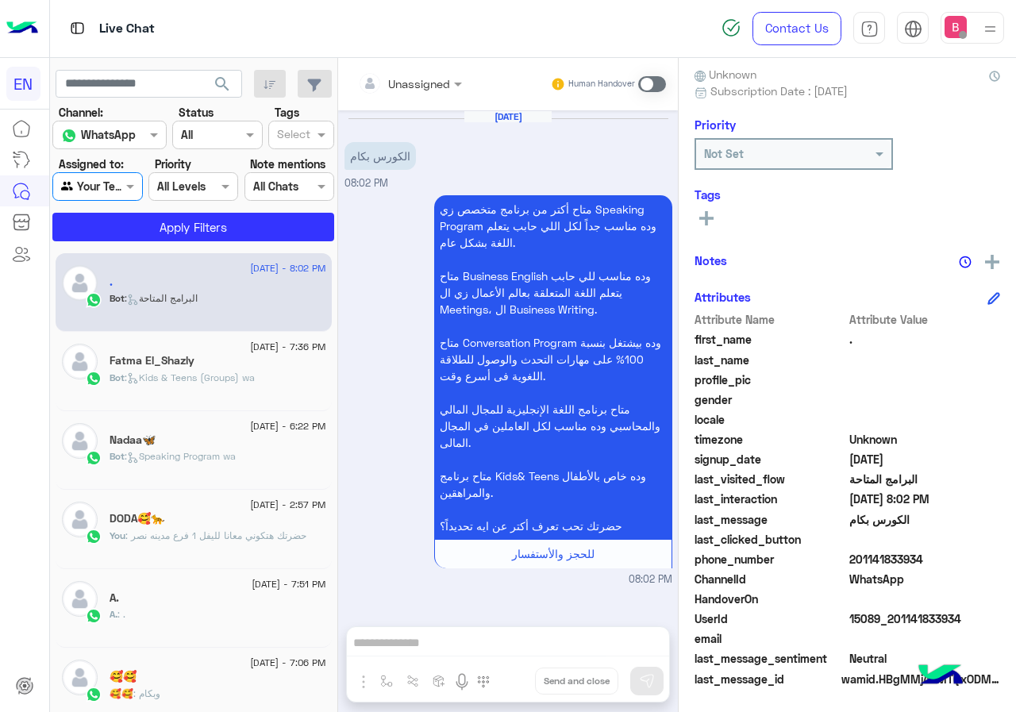
click at [164, 243] on app-inbox-users-filters "search Channel: Channel WhatsApp Status Channel All Tags Select Assigned to: Ag…" at bounding box center [194, 153] width 288 height 190
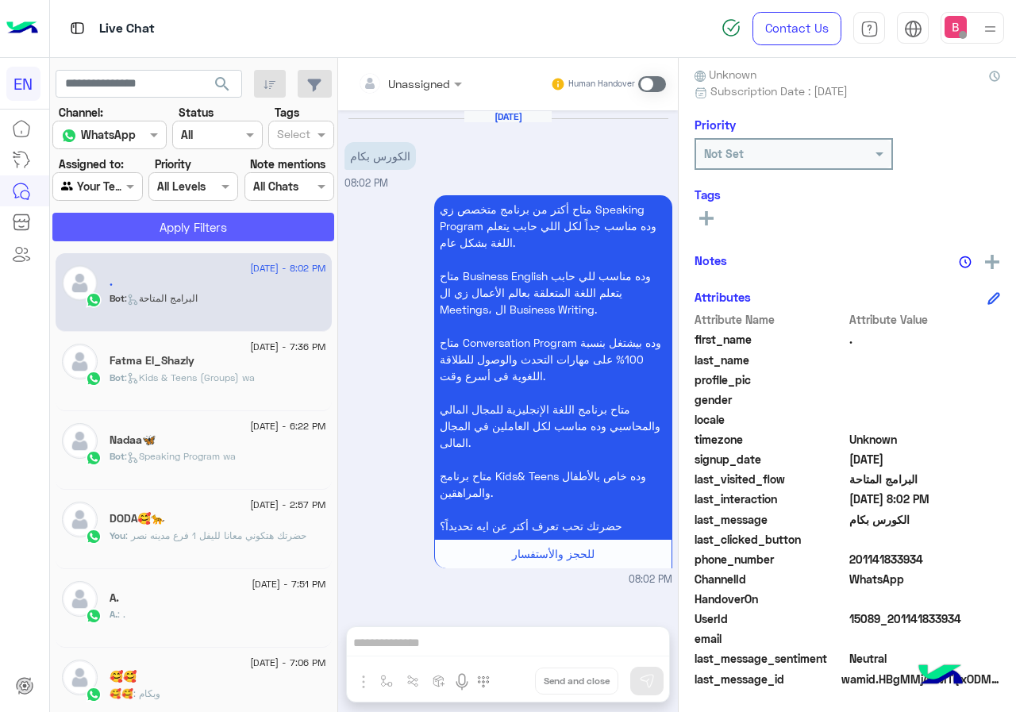
click at [175, 225] on button "Apply Filters" at bounding box center [193, 227] width 282 height 29
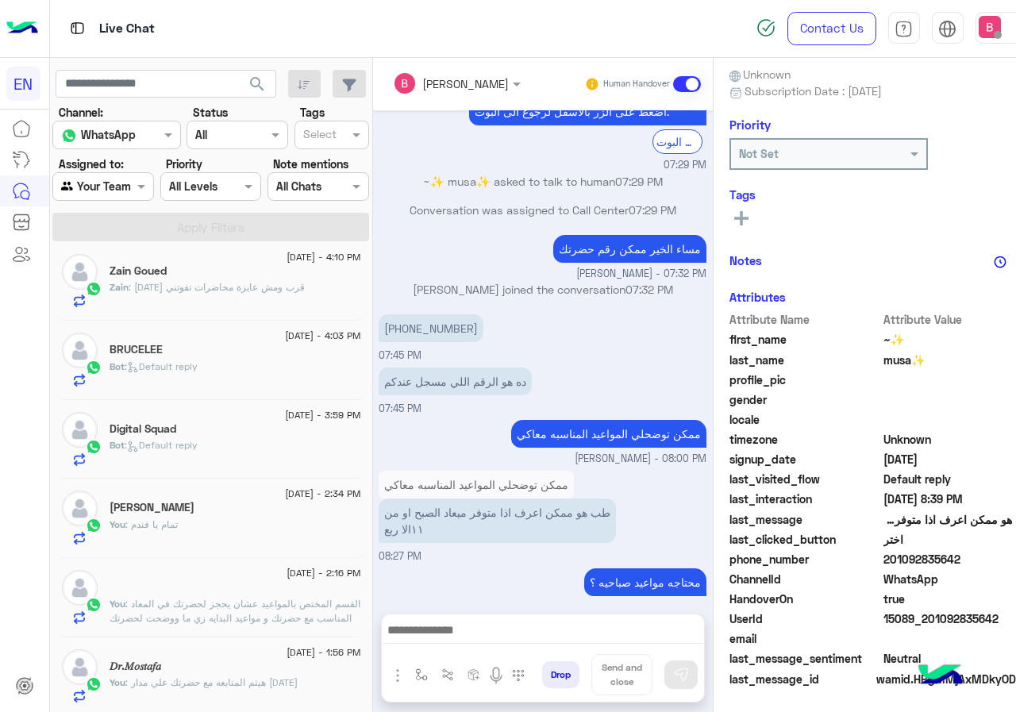
scroll to position [873, 0]
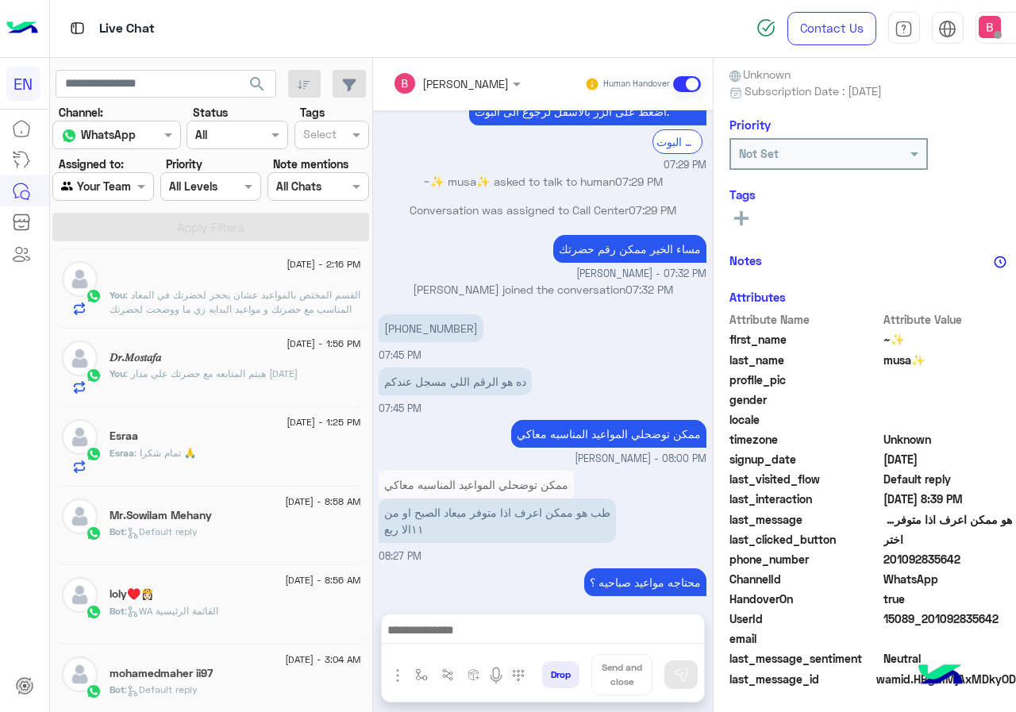
click at [205, 610] on span ": WA القائمة الرئيسية" at bounding box center [172, 611] width 94 height 12
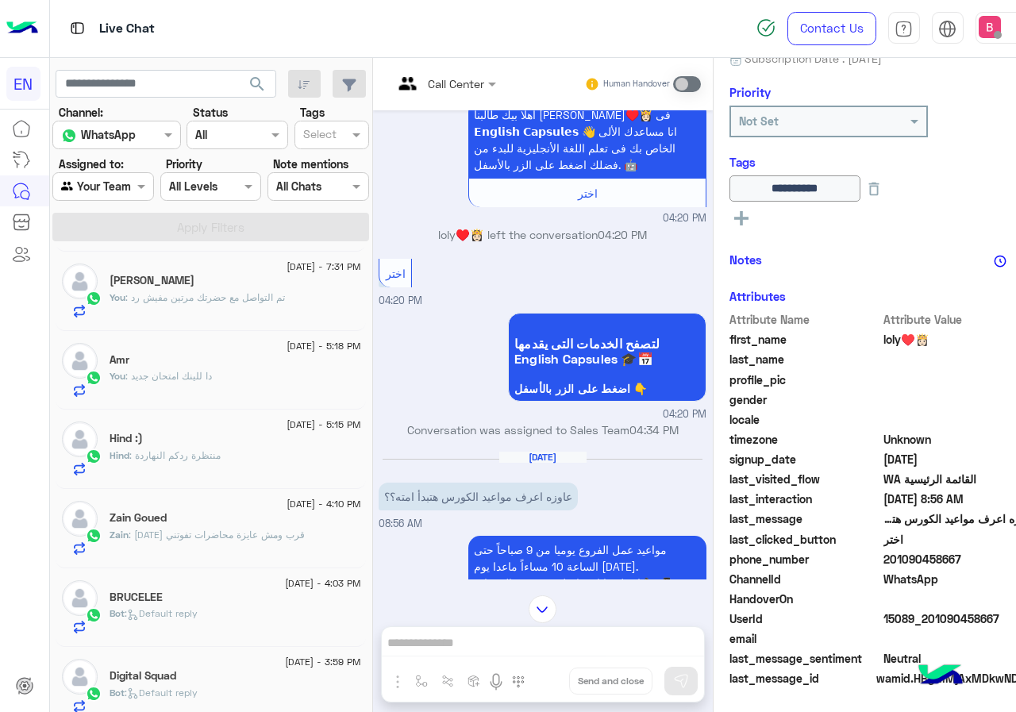
scroll to position [419, 0]
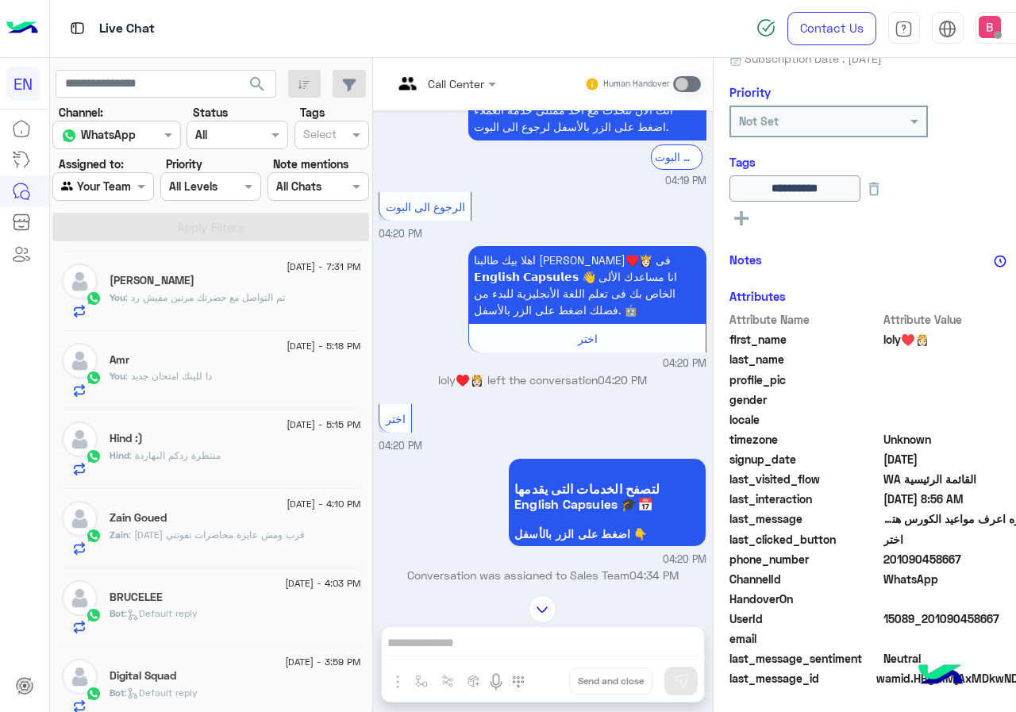
click at [127, 183] on div at bounding box center [103, 186] width 100 height 18
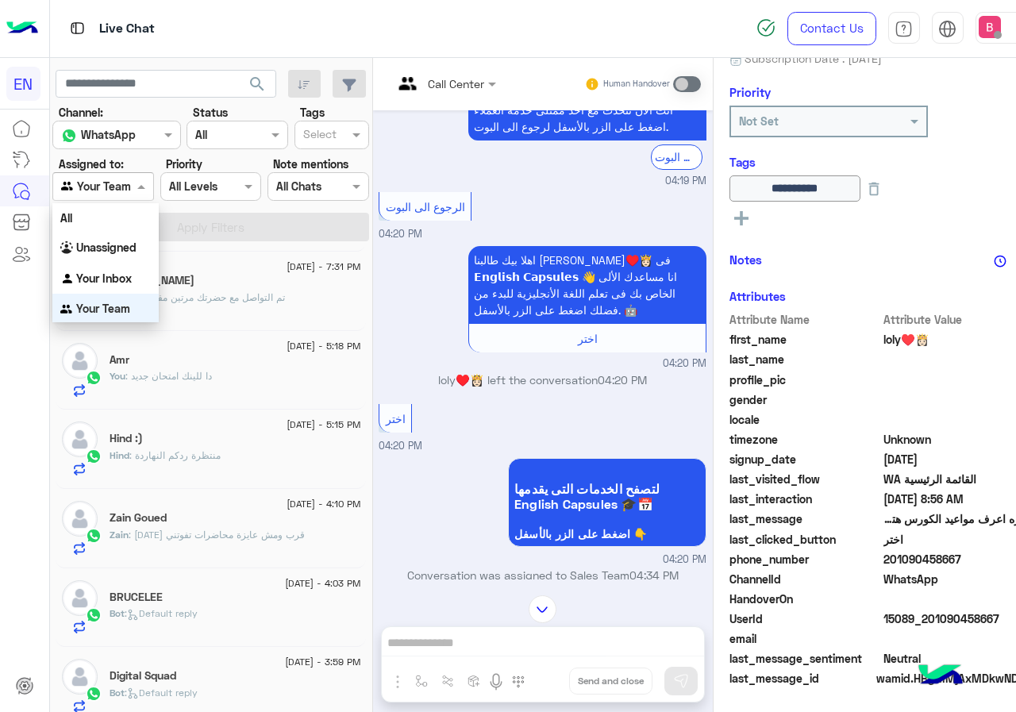
scroll to position [1, 0]
click at [114, 280] on b "Your Inbox" at bounding box center [104, 277] width 56 height 13
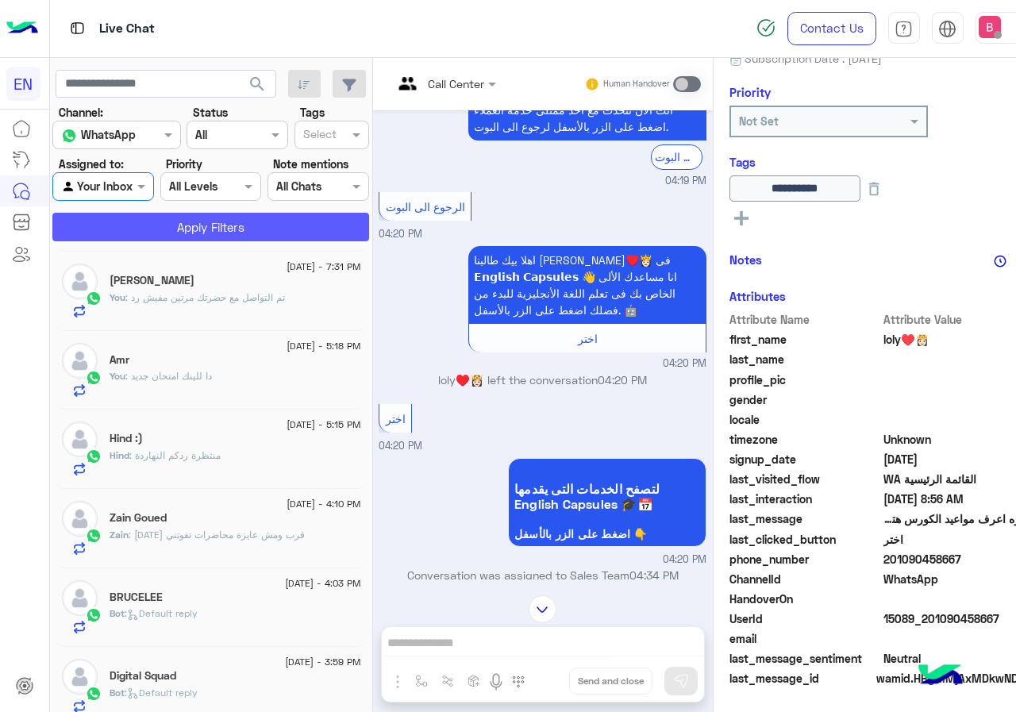
click at [200, 233] on button "Apply Filters" at bounding box center [210, 227] width 317 height 29
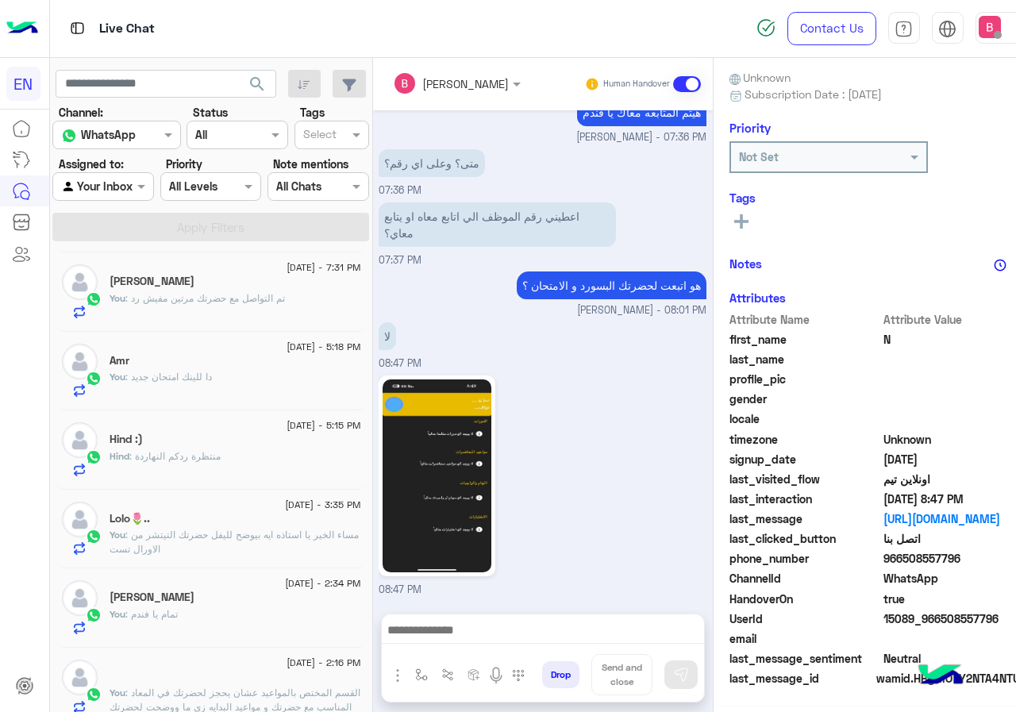
scroll to position [143, 0]
click at [438, 425] on img at bounding box center [437, 475] width 109 height 193
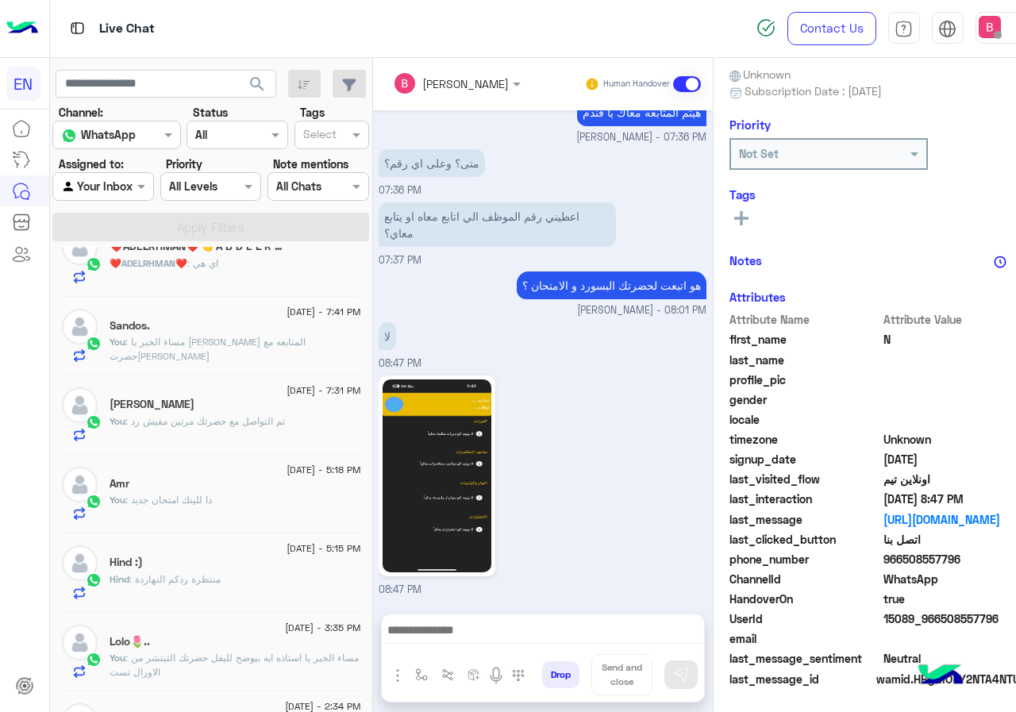
scroll to position [0, 0]
